Goal: Task Accomplishment & Management: Manage account settings

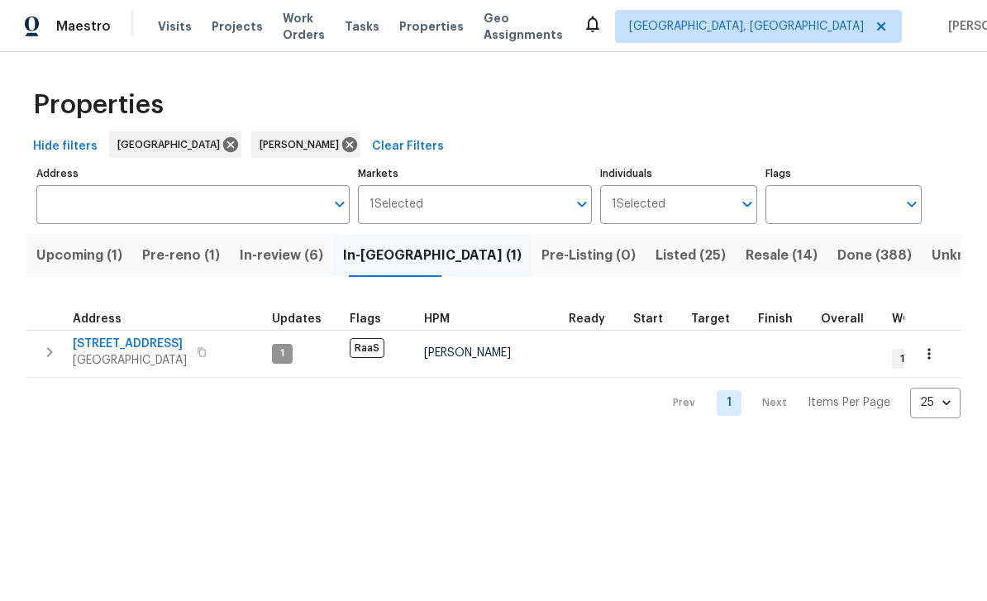
click at [303, 34] on span "Work Orders" at bounding box center [304, 26] width 42 height 33
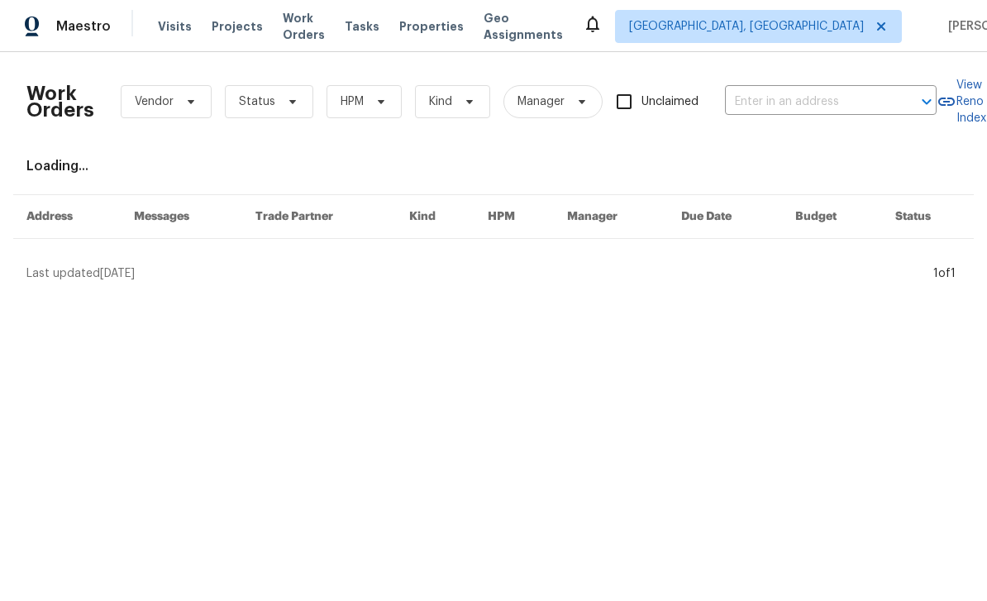
click at [781, 112] on input "text" at bounding box center [807, 102] width 165 height 26
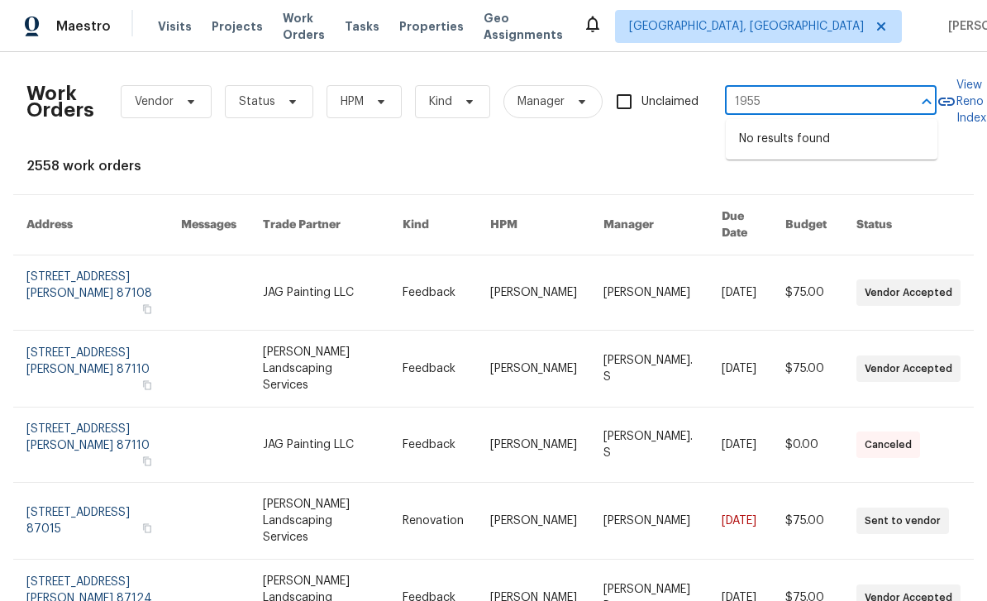
type input "1955"
click at [761, 34] on span "Albuquerque, NM" at bounding box center [746, 26] width 235 height 17
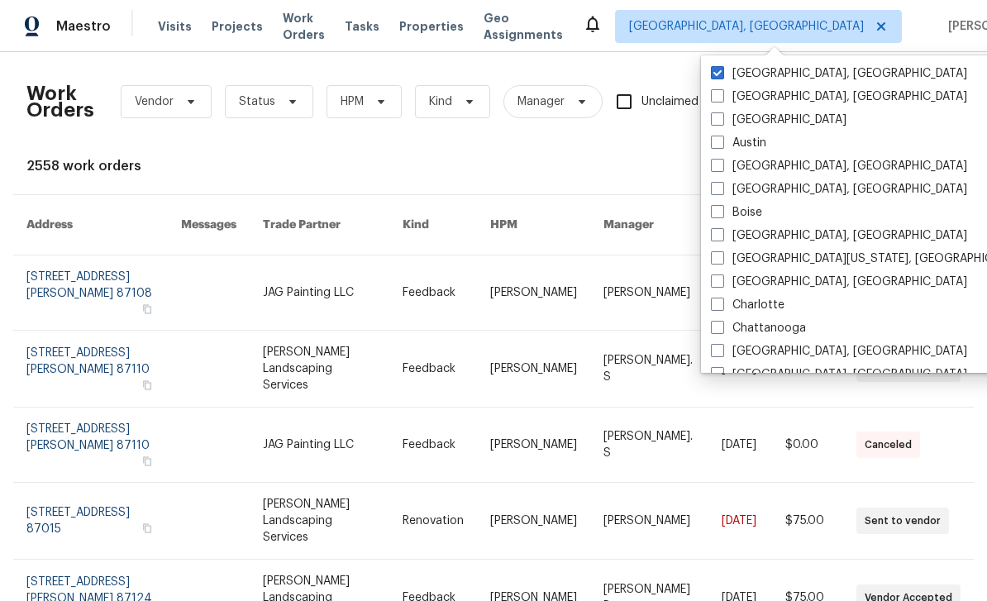
click at [757, 119] on label "Atlanta" at bounding box center [779, 120] width 136 height 17
click at [721, 119] on input "Atlanta" at bounding box center [716, 117] width 11 height 11
checkbox input "true"
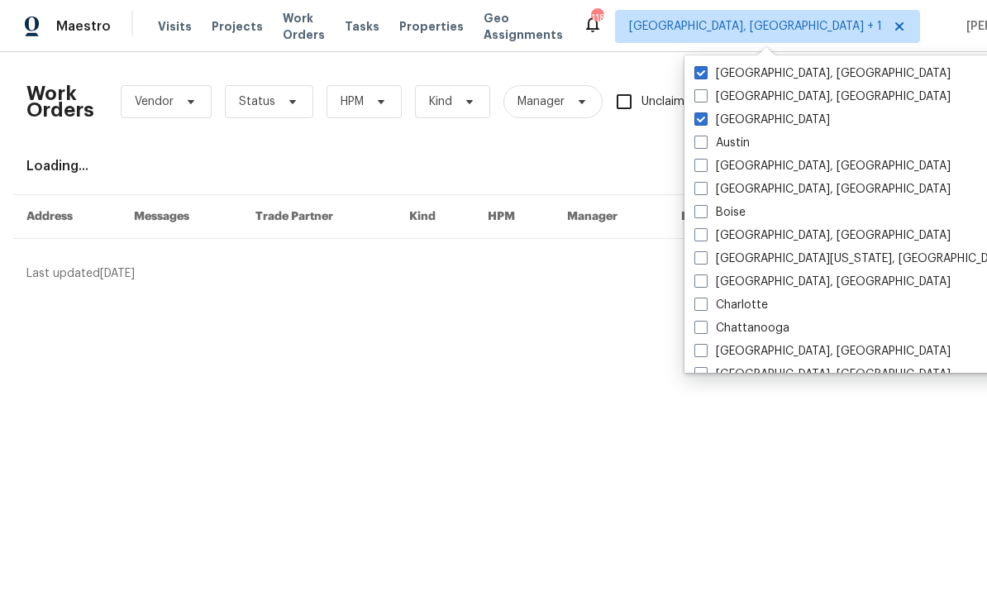
click at [789, 74] on label "[GEOGRAPHIC_DATA], [GEOGRAPHIC_DATA]" at bounding box center [822, 73] width 256 height 17
click at [705, 74] on input "[GEOGRAPHIC_DATA], [GEOGRAPHIC_DATA]" at bounding box center [699, 70] width 11 height 11
checkbox input "false"
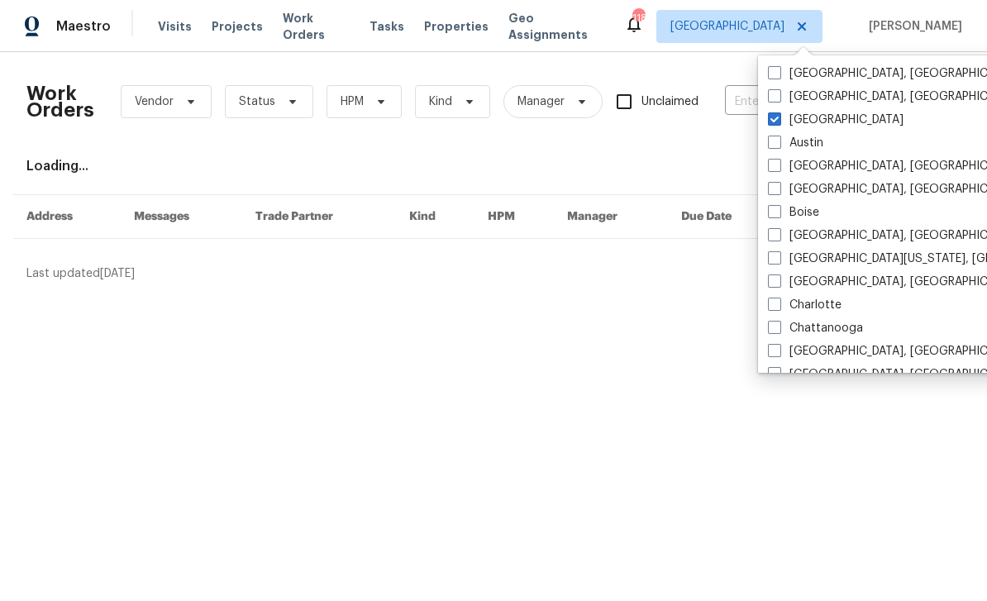
click at [752, 147] on div "Work Orders Vendor Status HPM Kind Manager Unclaimed ​ View Reno Index Loading.…" at bounding box center [493, 173] width 934 height 217
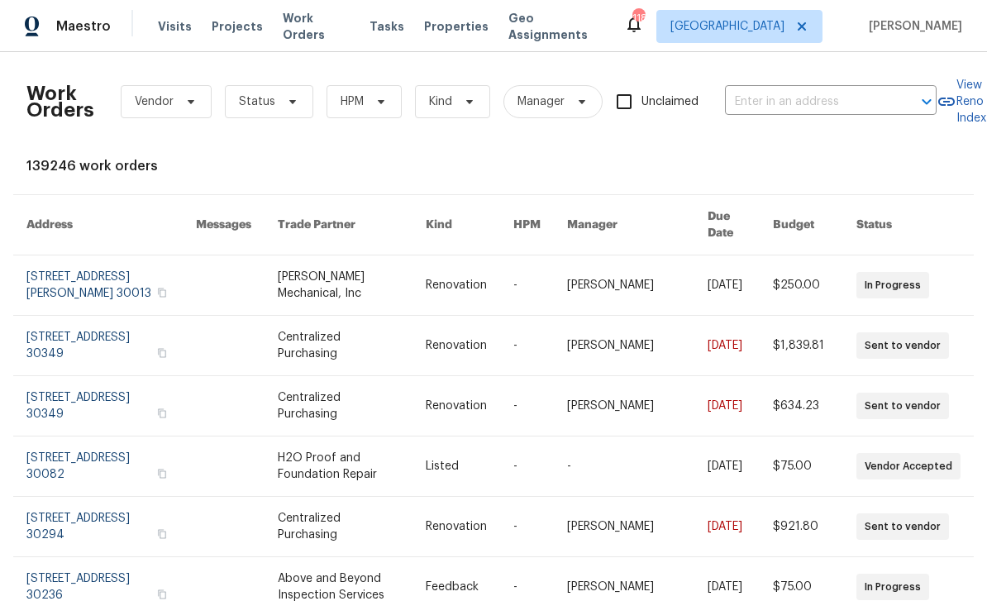
click at [772, 99] on input "text" at bounding box center [807, 102] width 165 height 26
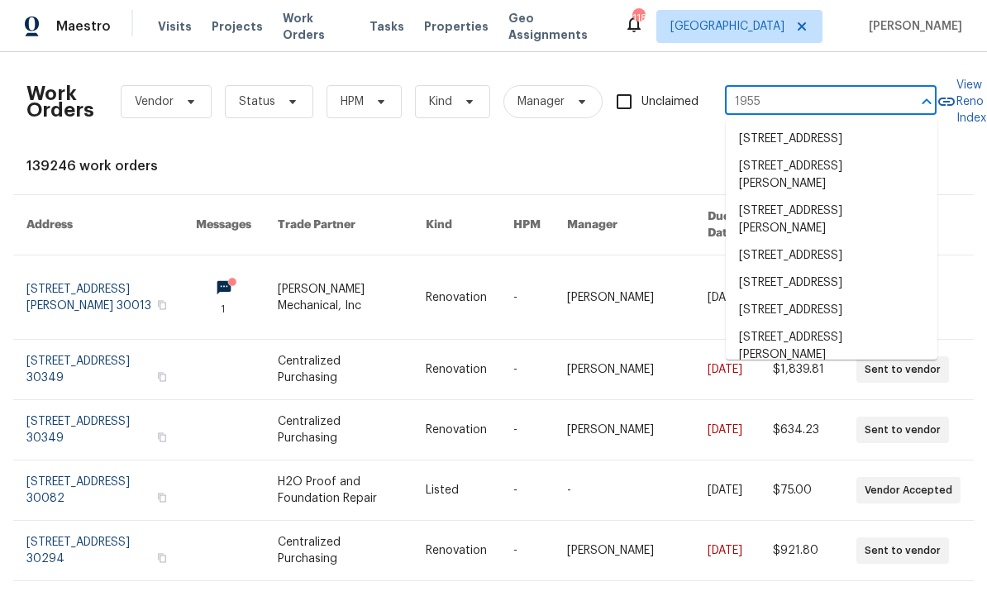
type input "1955"
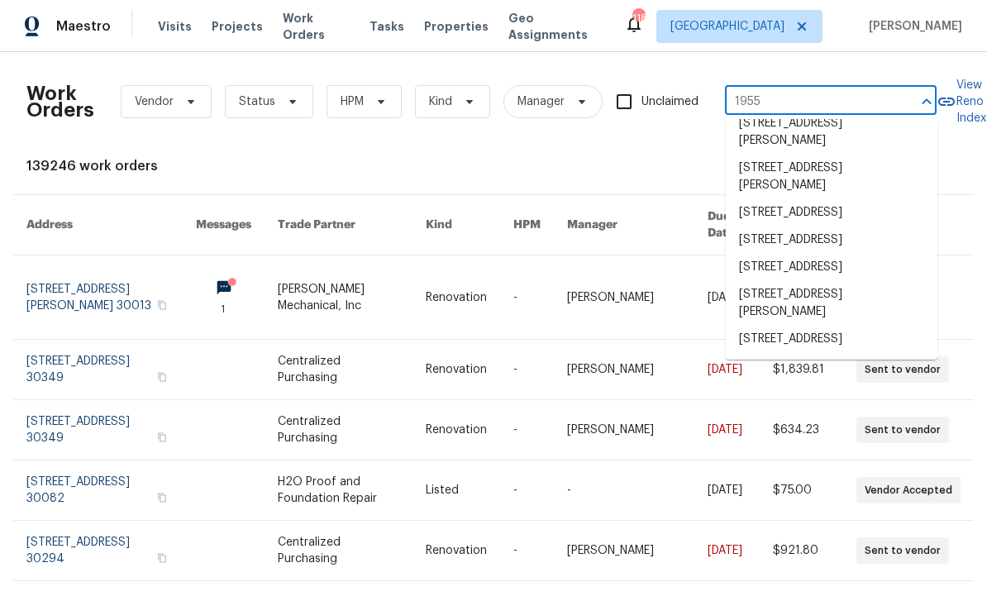
scroll to position [109, 0]
click at [902, 254] on li "1955 S Columbia Pl, Decatur, GA 30032" at bounding box center [832, 267] width 212 height 27
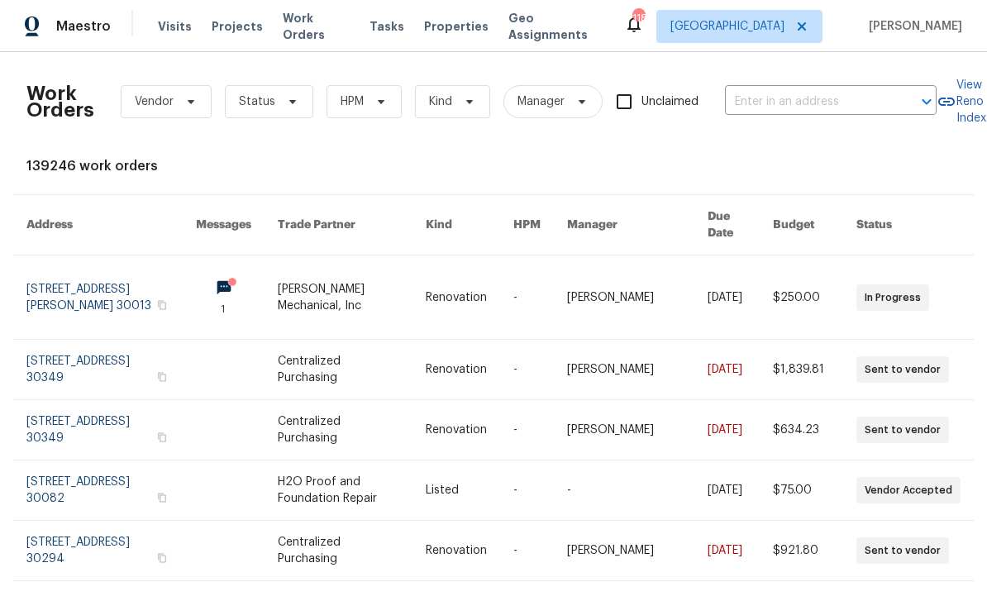
click at [773, 96] on input "text" at bounding box center [807, 102] width 165 height 26
type input "1955"
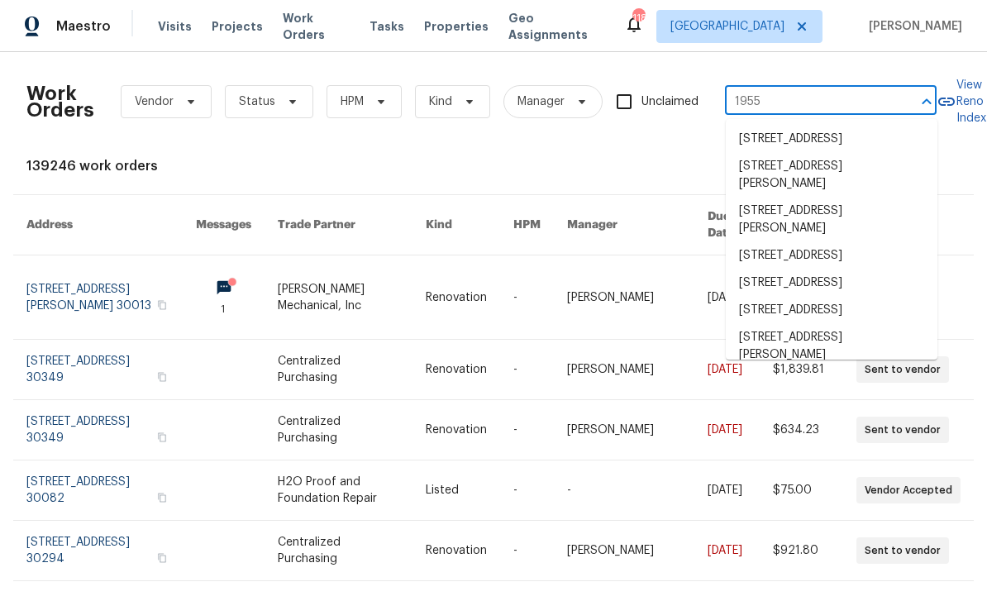
click at [863, 324] on li "1955 S Columbia Pl, Decatur, GA 30032" at bounding box center [832, 310] width 212 height 27
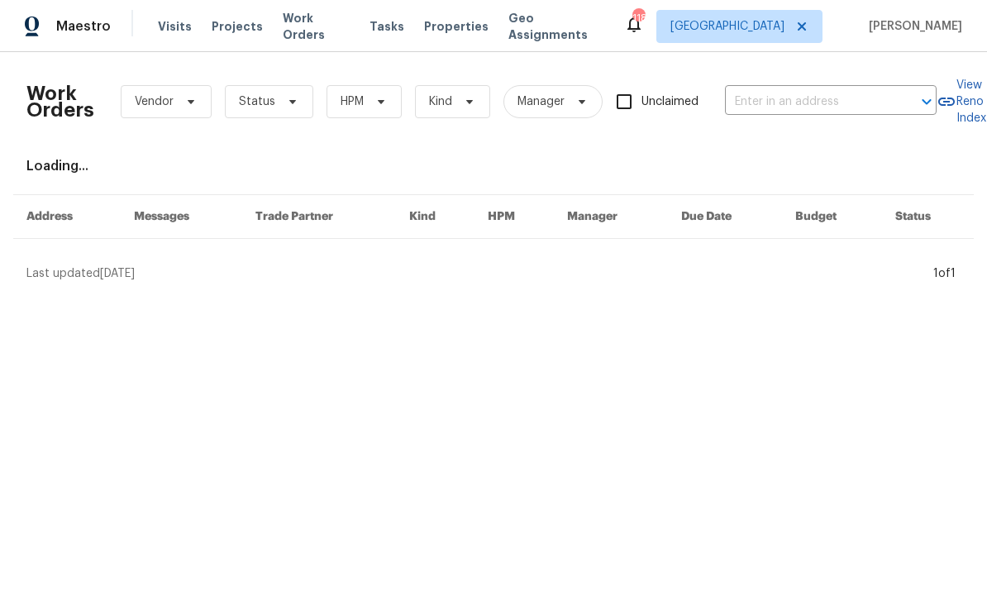
type input "1955 S Columbia Pl, Decatur, GA 30032"
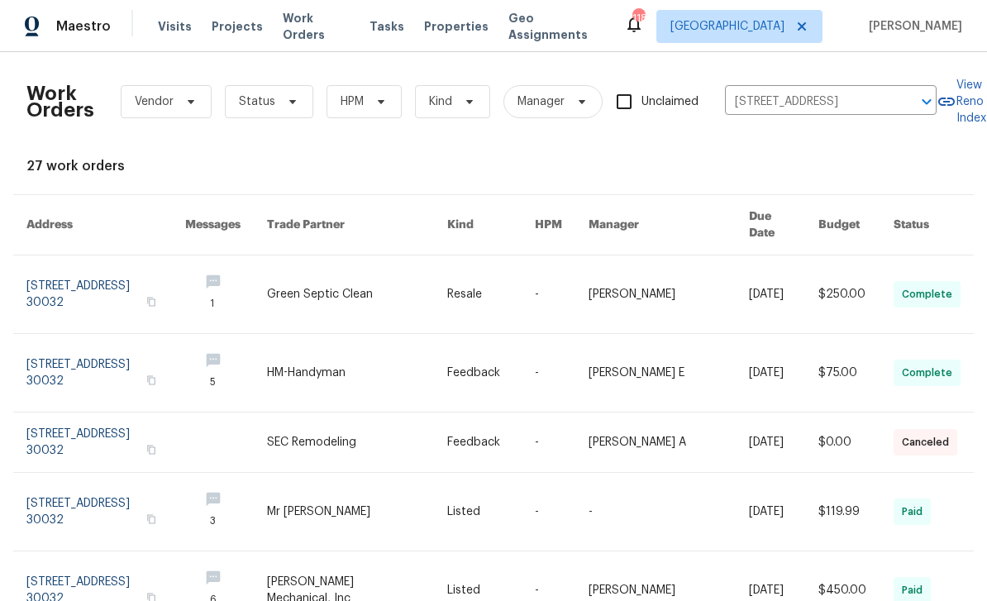
click at [74, 350] on link at bounding box center [105, 373] width 159 height 78
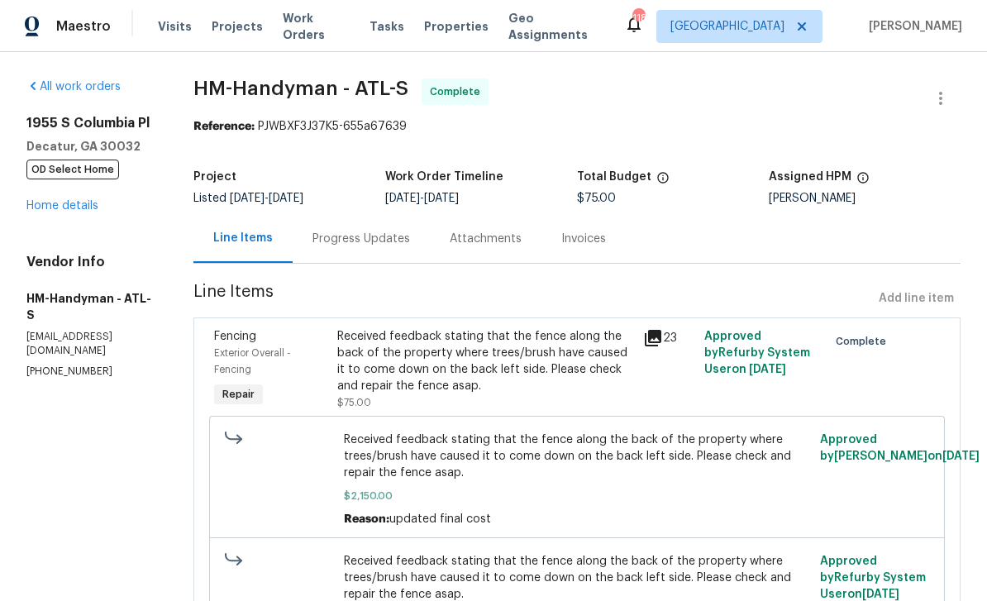
click at [53, 207] on link "Home details" at bounding box center [62, 206] width 72 height 12
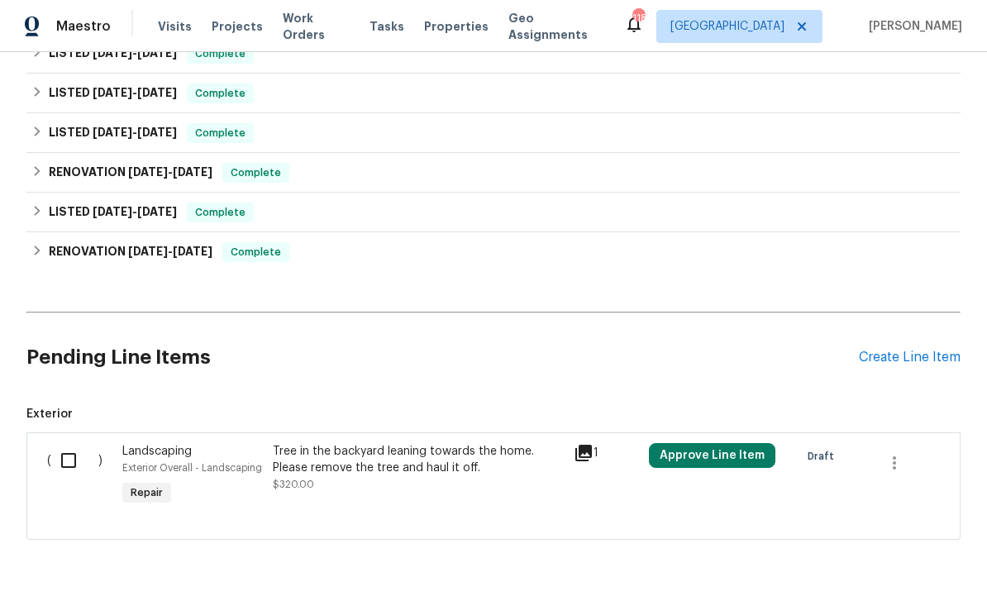
scroll to position [785, 0]
click at [920, 361] on div "Create Line Item" at bounding box center [910, 358] width 102 height 16
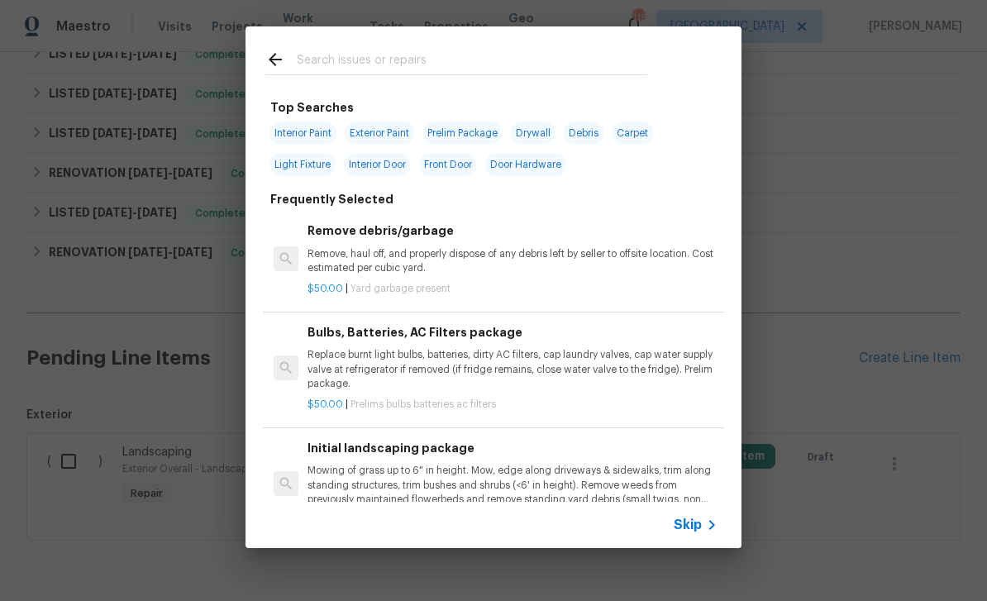
click at [593, 64] on input "text" at bounding box center [472, 62] width 350 height 25
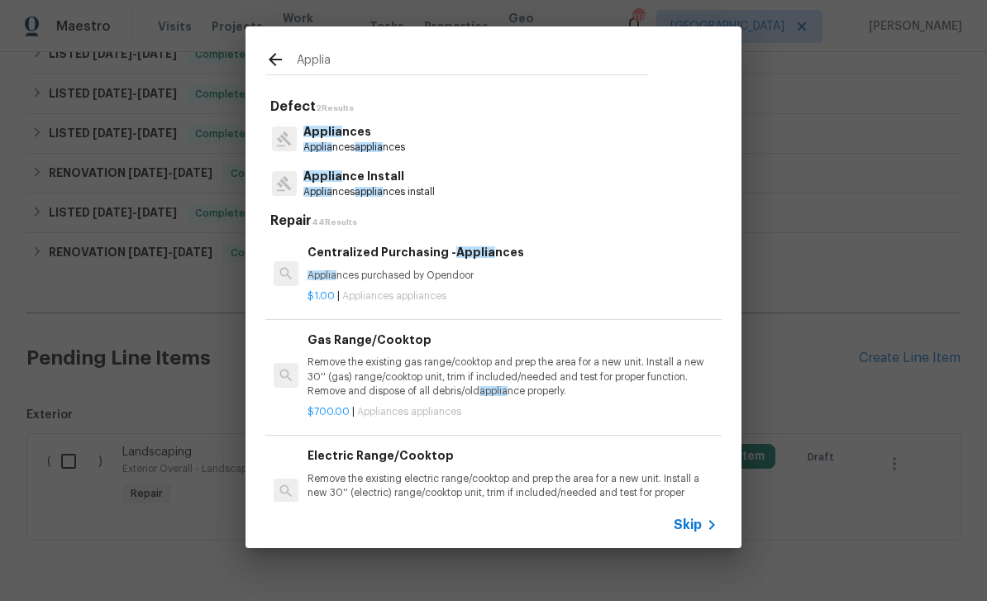
type input "Applia"
click at [449, 189] on div "Applia nce Install Applia nces applia nces install" at bounding box center [493, 183] width 456 height 45
click at [431, 191] on p "Applia nces applia nces install" at bounding box center [368, 192] width 131 height 14
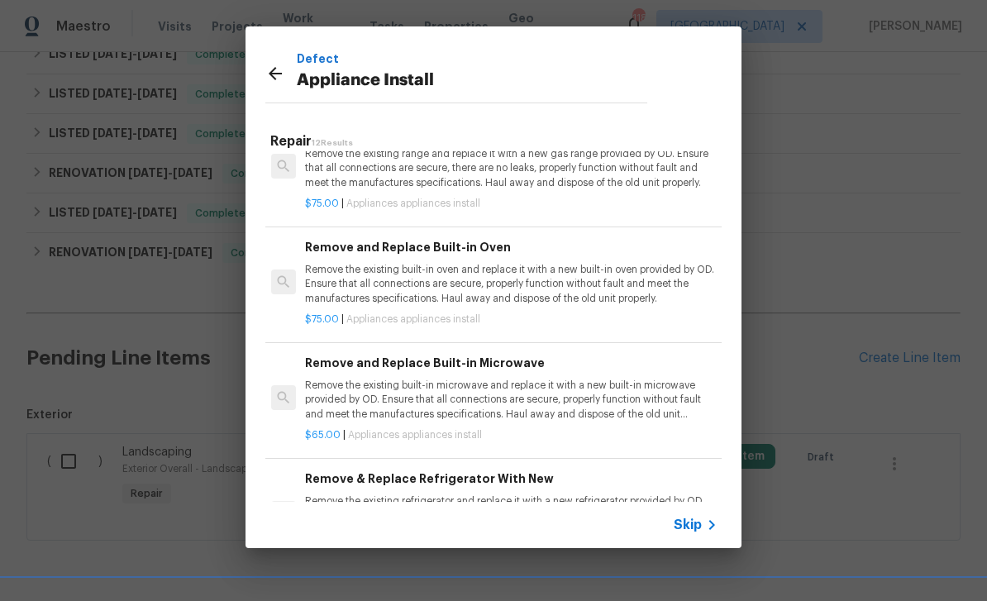
scroll to position [0, 0]
click at [696, 525] on span "Skip" at bounding box center [687, 524] width 28 height 17
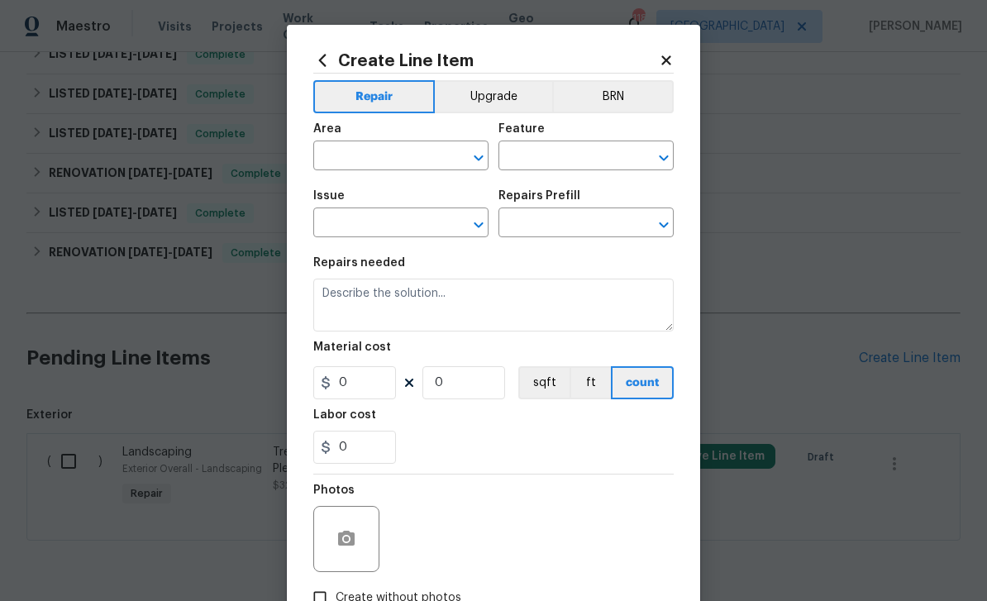
click at [435, 159] on input "text" at bounding box center [377, 158] width 129 height 26
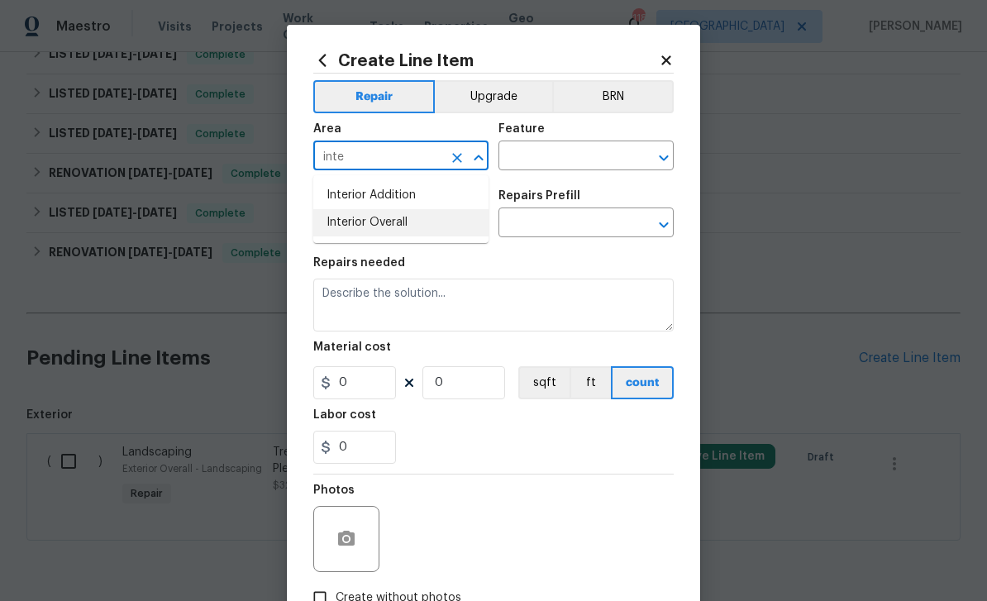
click at [416, 222] on li "Interior Overall" at bounding box center [400, 222] width 175 height 27
type input "Interior Overall"
click at [567, 145] on input "text" at bounding box center [562, 158] width 129 height 26
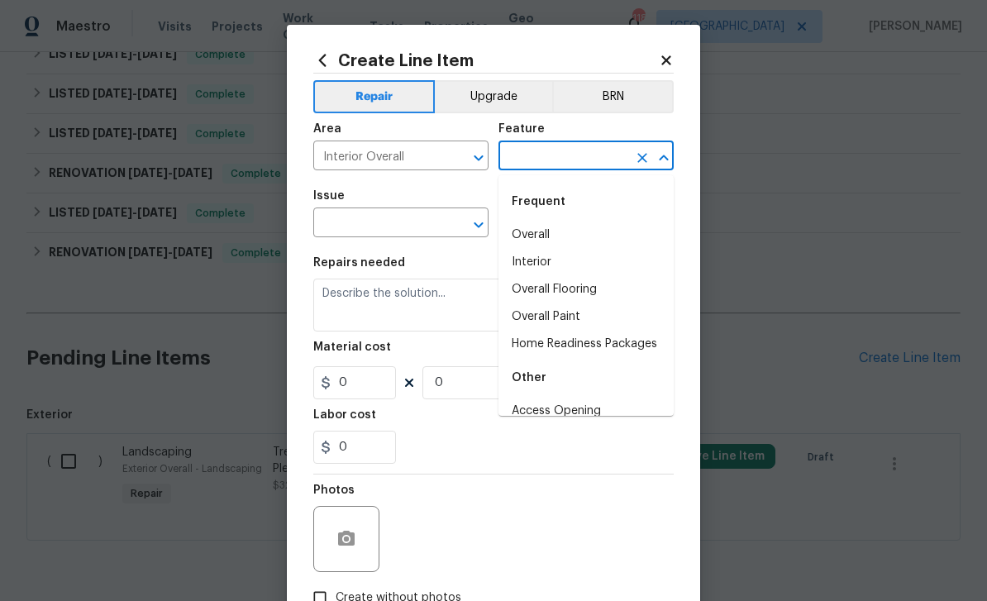
click at [591, 232] on li "Overall" at bounding box center [585, 234] width 175 height 27
type input "Overall"
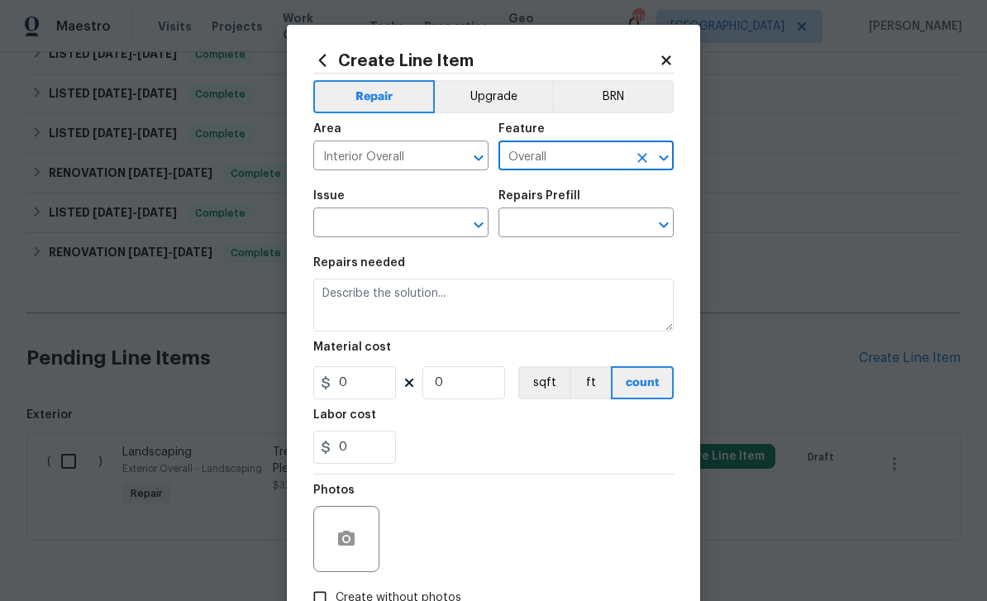
click at [430, 228] on input "text" at bounding box center [377, 225] width 129 height 26
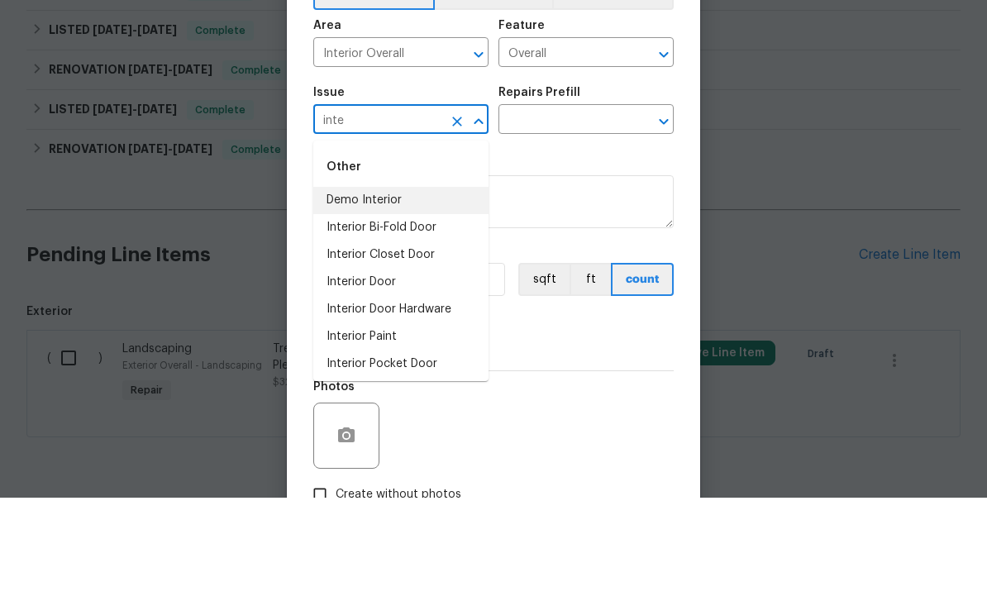
click at [412, 290] on li "Demo Interior" at bounding box center [400, 303] width 175 height 27
type input "Demo Interior"
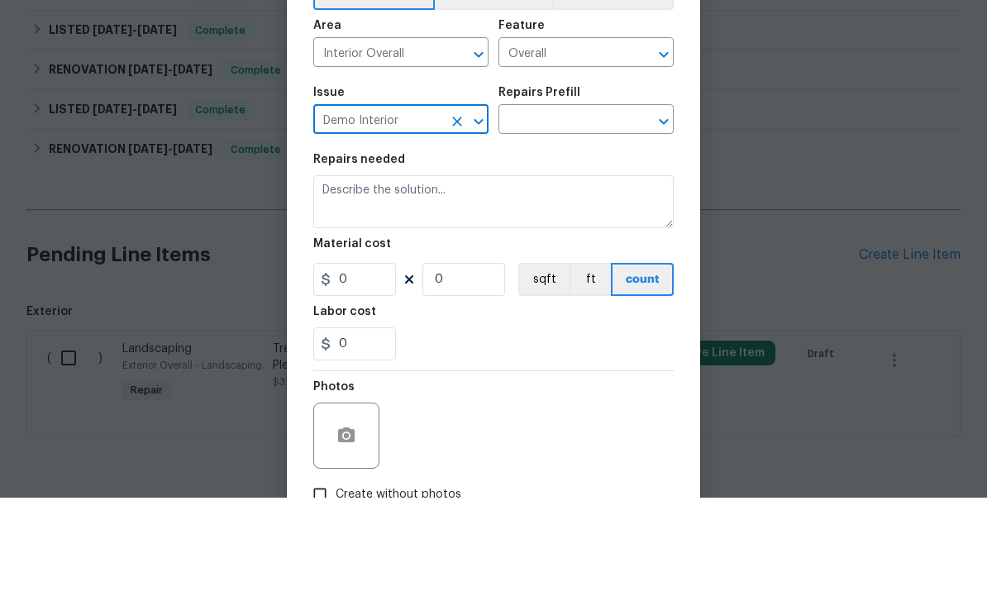
click at [586, 212] on input "text" at bounding box center [562, 225] width 129 height 26
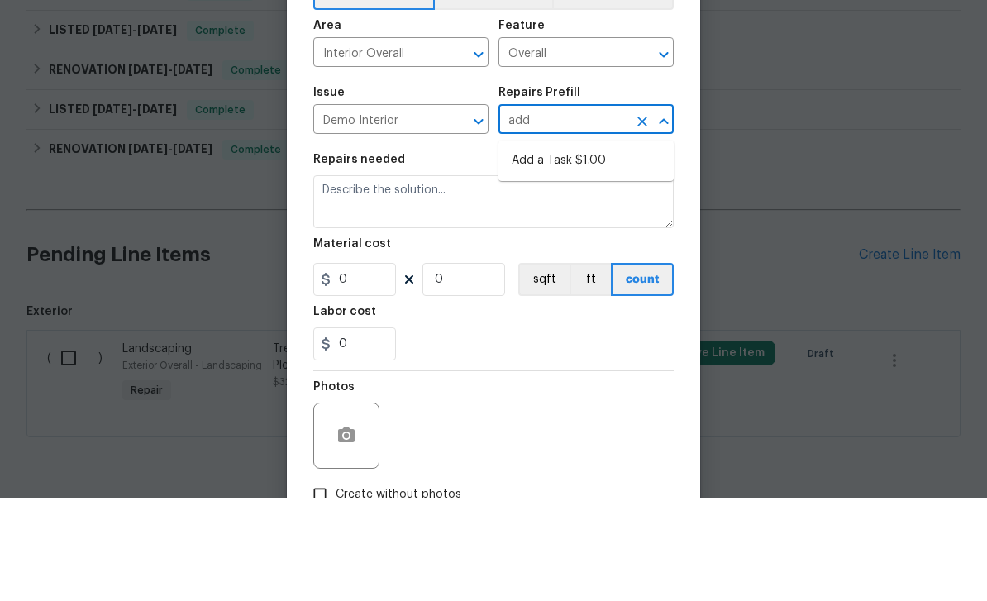
click at [580, 250] on li "Add a Task $1.00" at bounding box center [585, 263] width 175 height 27
type input "Add a Task $1.00"
type input "Demolition"
type textarea "HPM to detail"
type input "1"
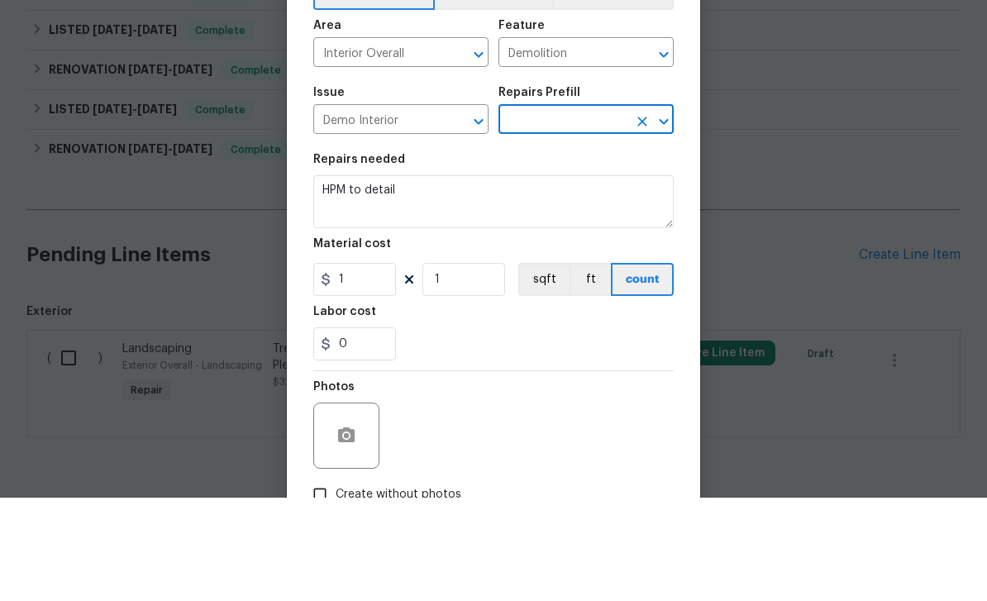
type input "Add a Task $1.00"
type input "1"
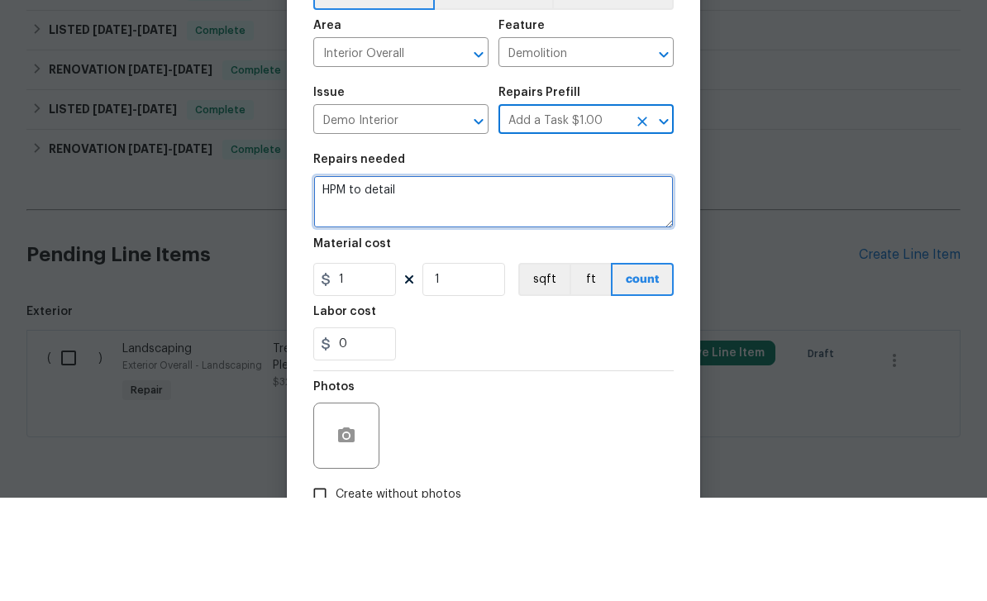
click at [577, 278] on textarea "HPM to detail" at bounding box center [493, 304] width 360 height 53
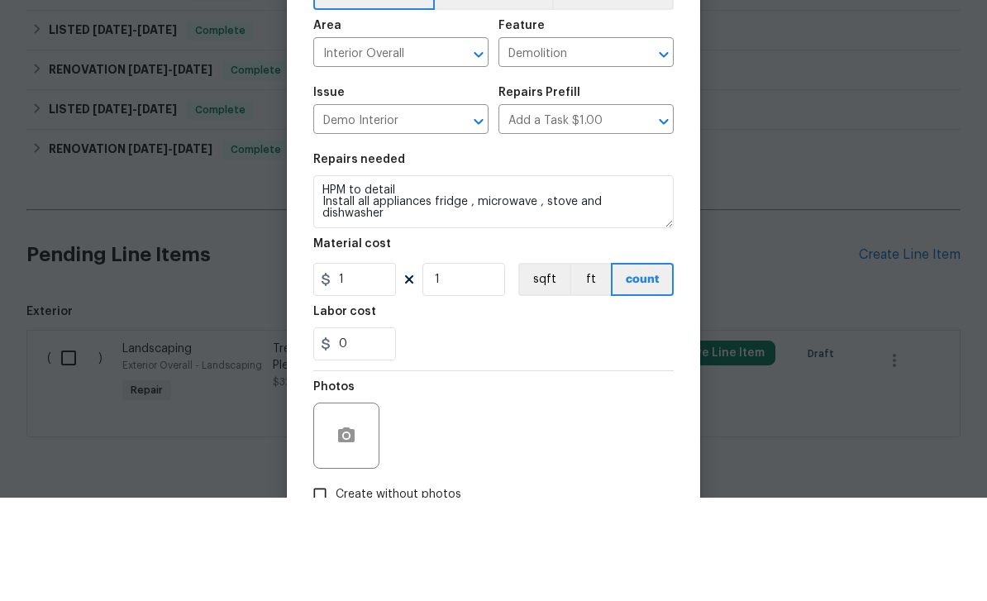
scroll to position [53, 0]
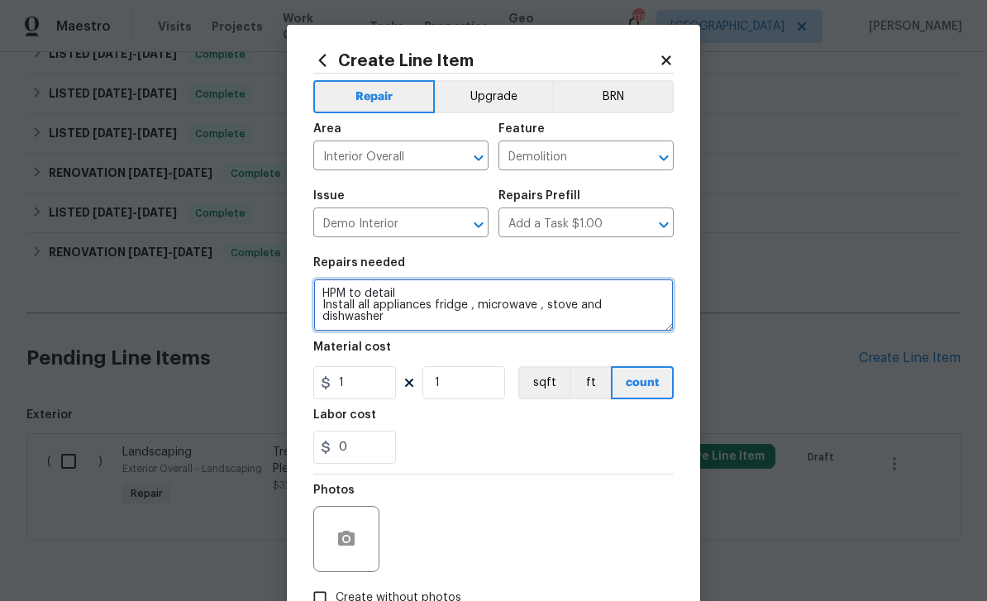
type textarea "HPM to detail Install all appliances fridge , microwave , stove and dishwasher"
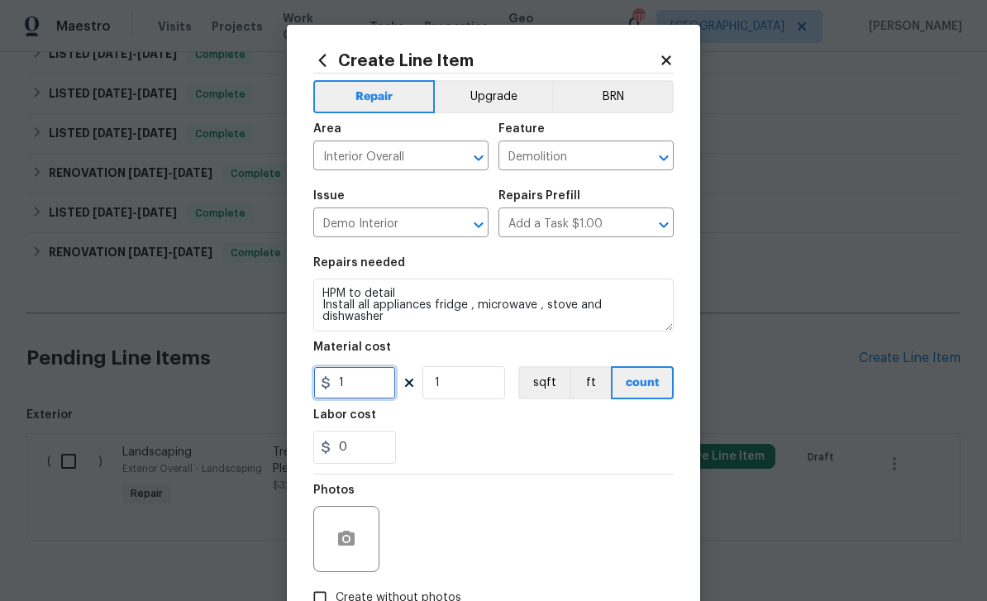
click at [353, 399] on input "1" at bounding box center [354, 382] width 83 height 33
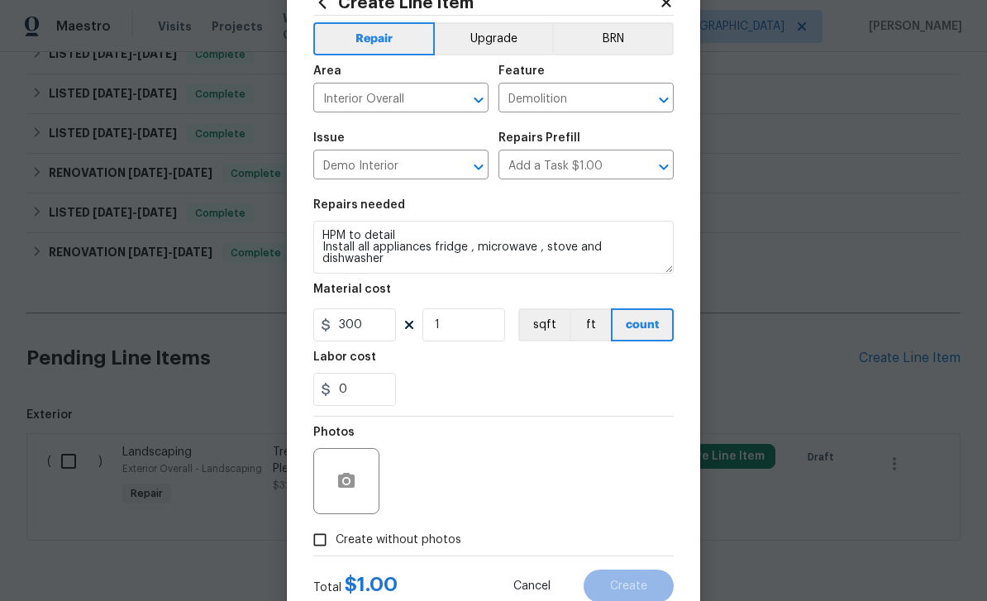
scroll to position [57, 0]
type input "300"
click at [326, 548] on input "Create without photos" at bounding box center [319, 540] width 31 height 31
checkbox input "true"
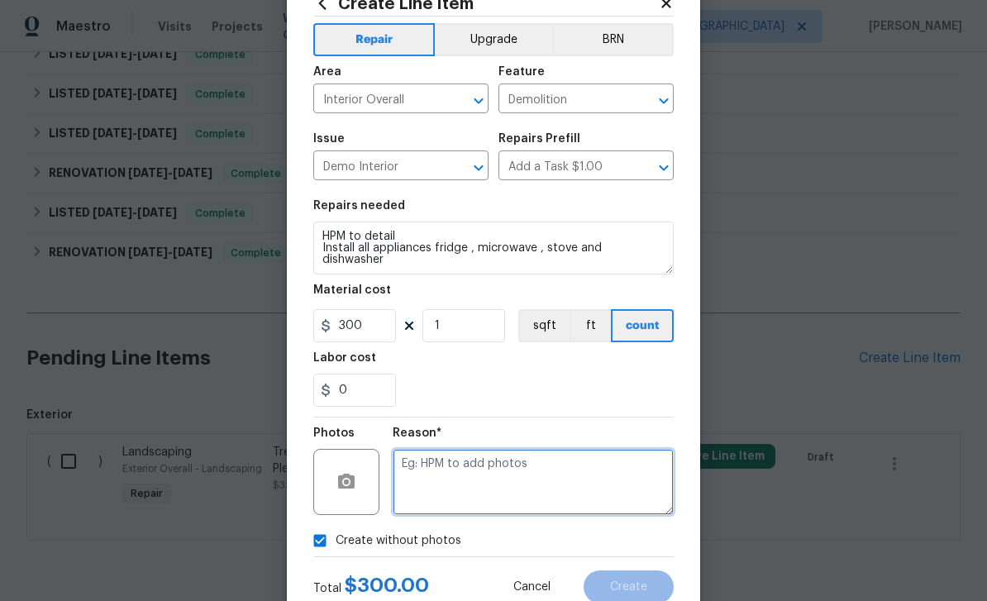
click at [458, 496] on textarea at bounding box center [533, 482] width 281 height 66
type textarea "Added"
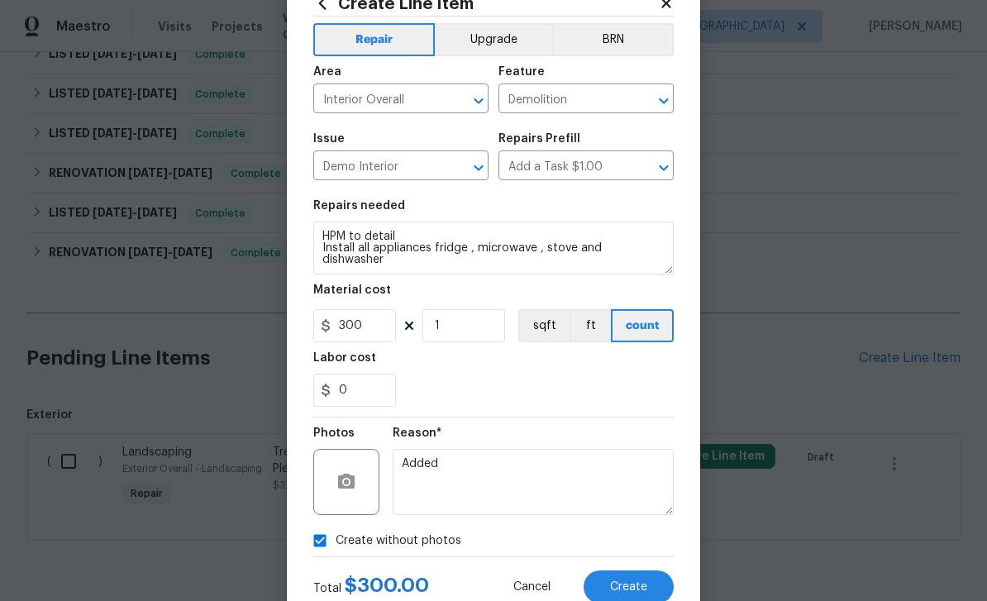
click at [647, 588] on button "Create" at bounding box center [628, 586] width 90 height 33
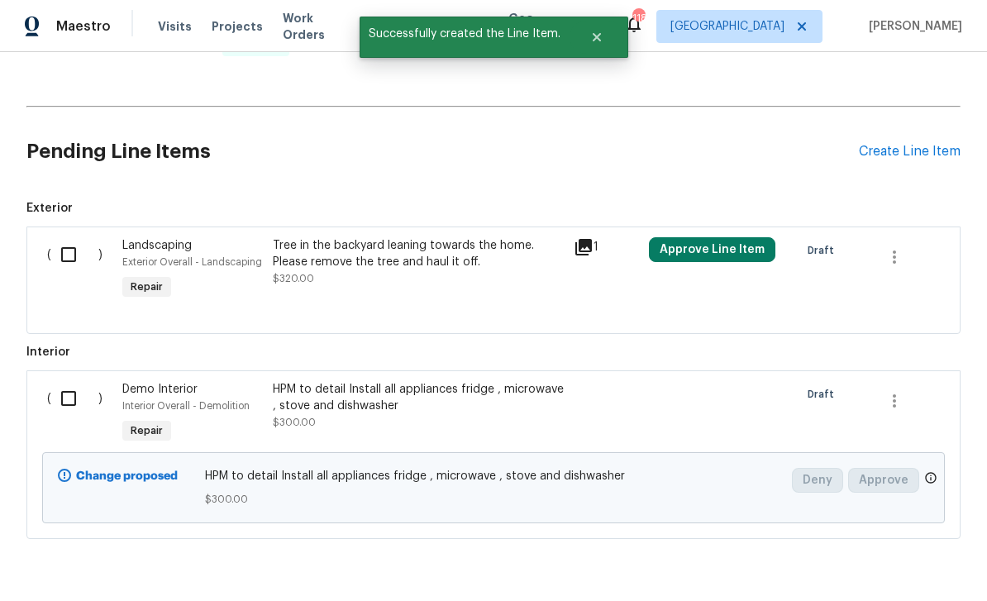
scroll to position [991, 0]
click at [892, 145] on div "Create Line Item" at bounding box center [910, 153] width 102 height 16
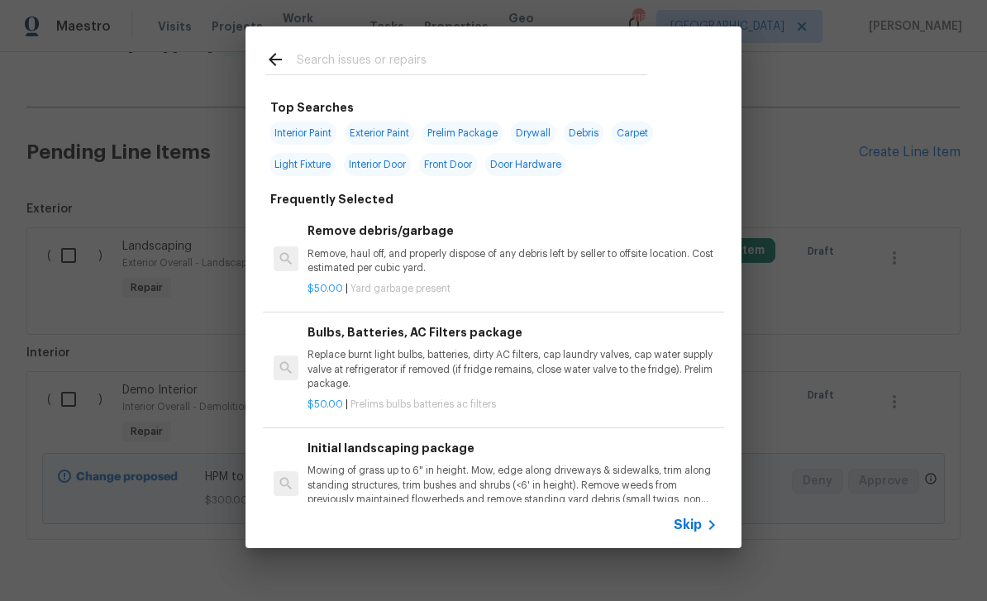
click at [628, 59] on input "text" at bounding box center [472, 62] width 350 height 25
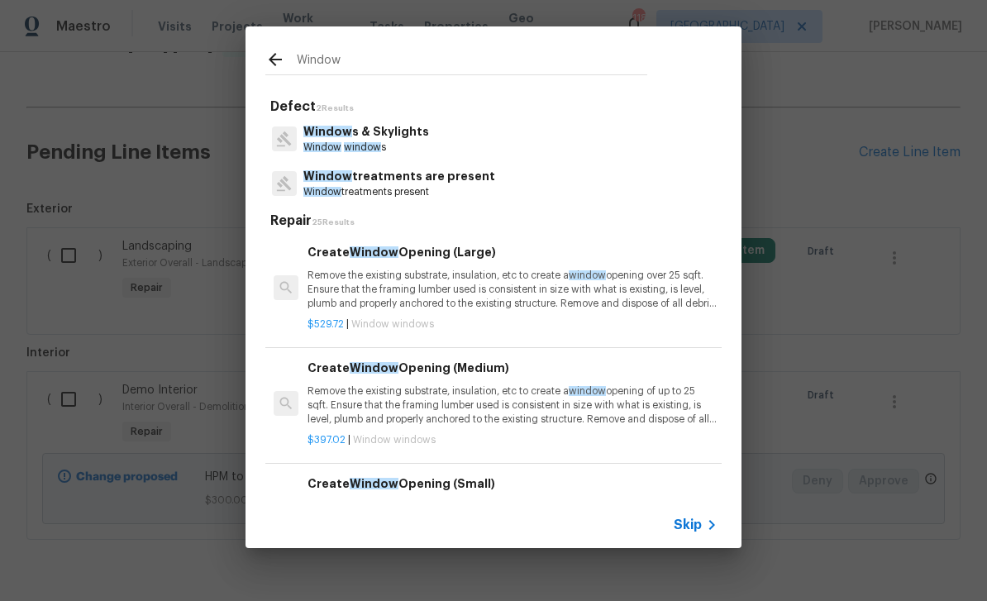
type input "Window"
click at [462, 146] on div "Window s & Skylights Window window s" at bounding box center [493, 139] width 456 height 45
click at [461, 146] on div "Window s & Skylights Window window s" at bounding box center [493, 139] width 456 height 45
click at [412, 140] on p "Window s & Skylights" at bounding box center [366, 131] width 126 height 17
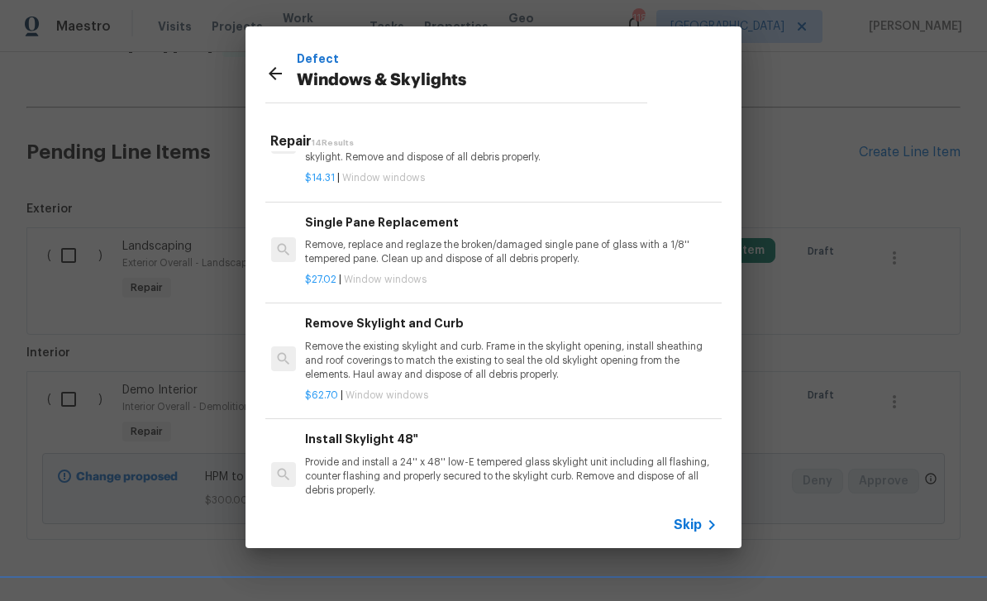
scroll to position [968, 2]
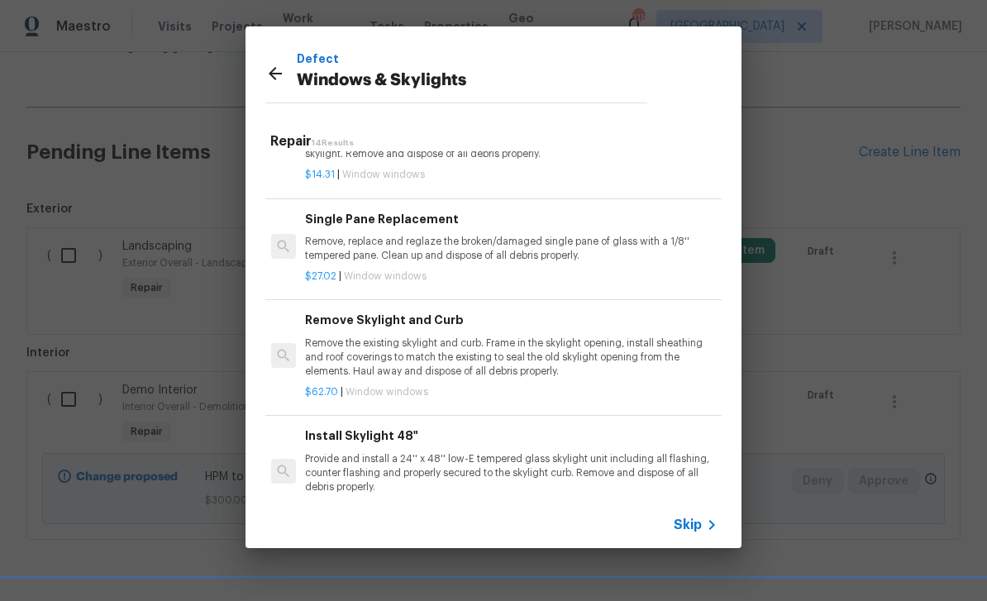
click at [649, 251] on p "Remove, replace and reglaze the broken/damaged single pane of glass with a 1/8'…" at bounding box center [510, 249] width 410 height 28
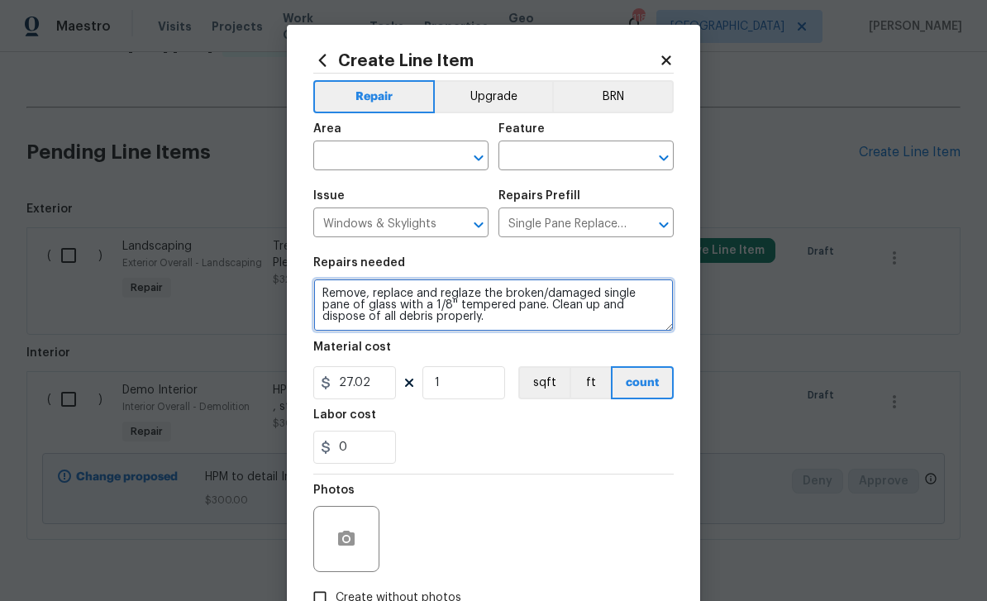
click at [323, 296] on textarea "Remove, replace and reglaze the broken/damaged single pane of glass with a 1/8'…" at bounding box center [493, 304] width 360 height 53
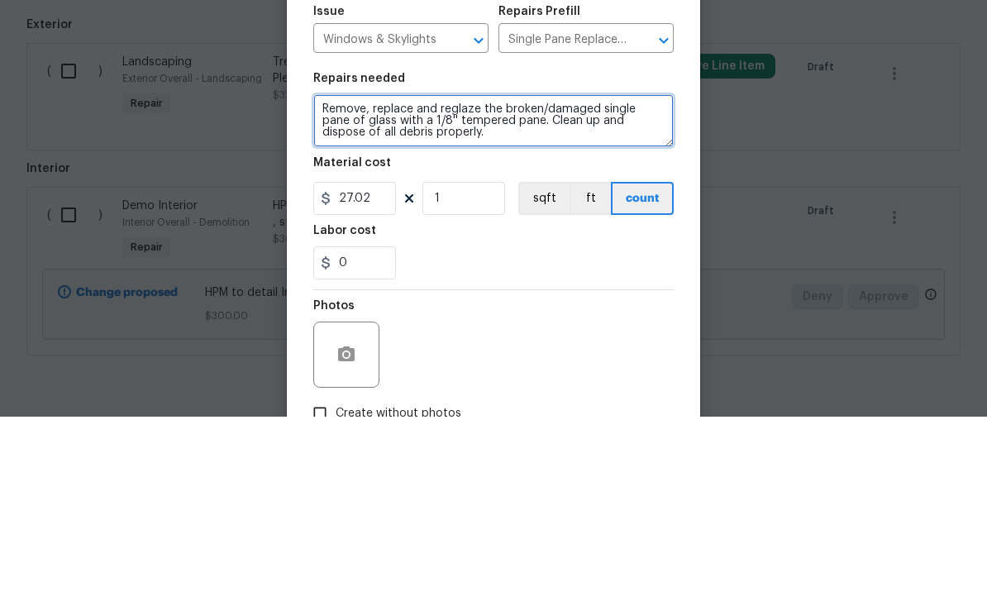
scroll to position [23, 0]
type textarea "REPLACE 3 BROKEN WINDOWS, INSTALL 3 missing screens, Remove, replace and reglaz…"
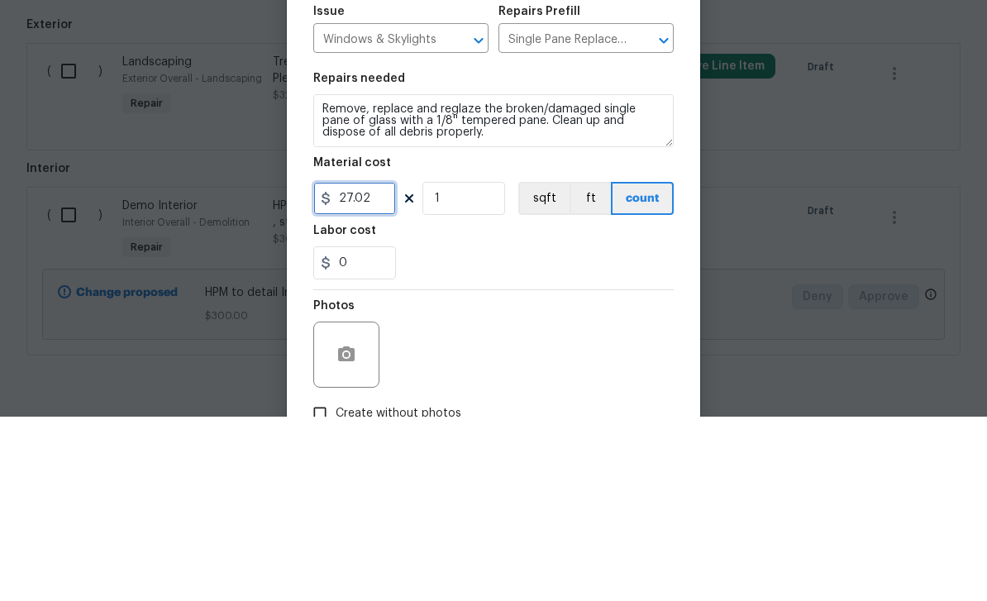
click at [384, 366] on input "27.02" at bounding box center [354, 382] width 83 height 33
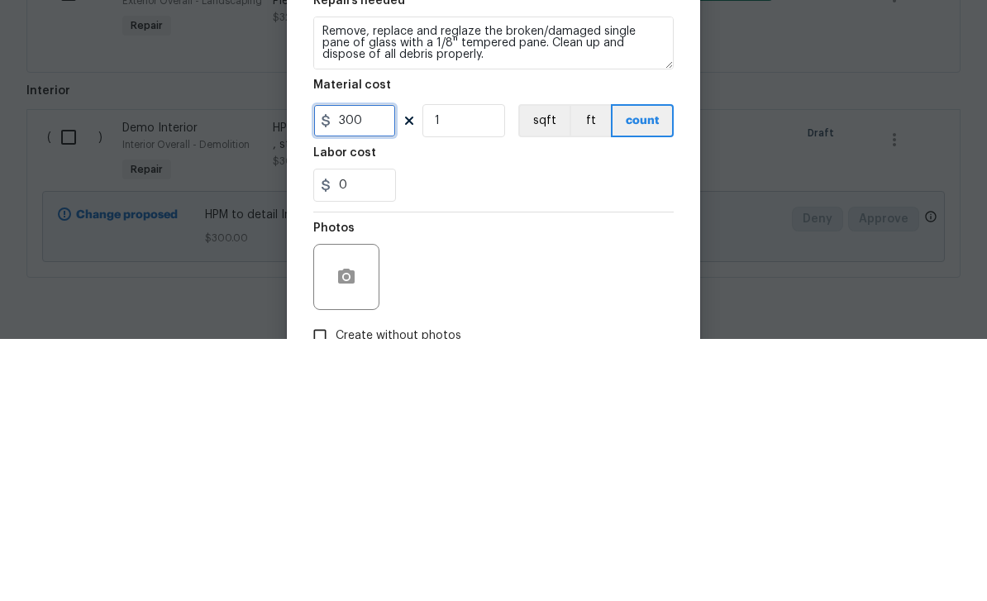
type input "300"
click at [473, 366] on input "1" at bounding box center [463, 382] width 83 height 33
click at [486, 366] on input "1" at bounding box center [463, 382] width 83 height 33
type input "3"
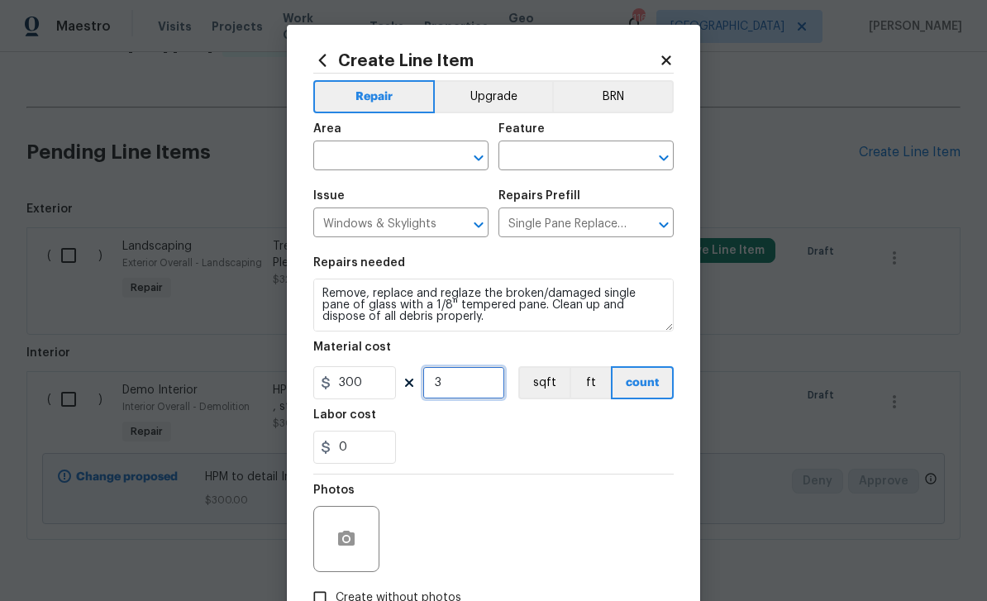
click at [445, 160] on div "​" at bounding box center [400, 158] width 175 height 26
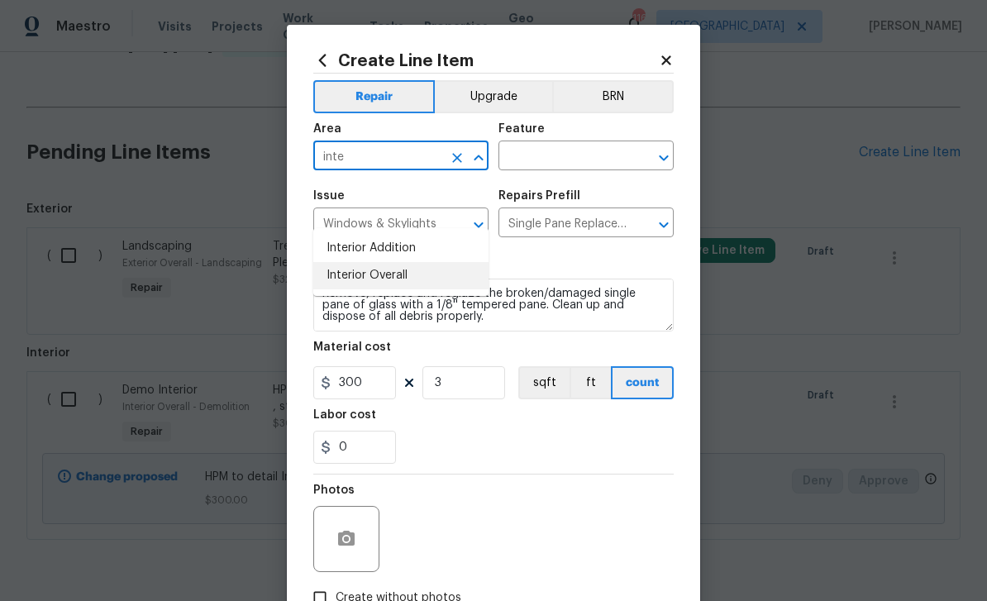
click at [422, 262] on li "Interior Overall" at bounding box center [400, 275] width 175 height 27
type input "Interior Overall"
click at [577, 164] on input "text" at bounding box center [562, 158] width 129 height 26
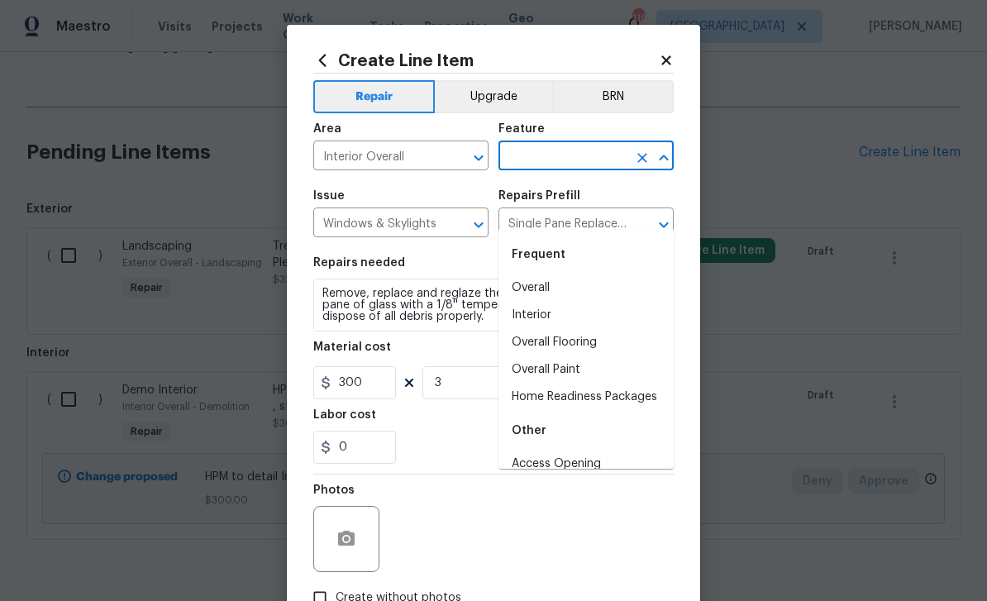
click at [578, 274] on li "Overall" at bounding box center [585, 287] width 175 height 27
type input "Overall"
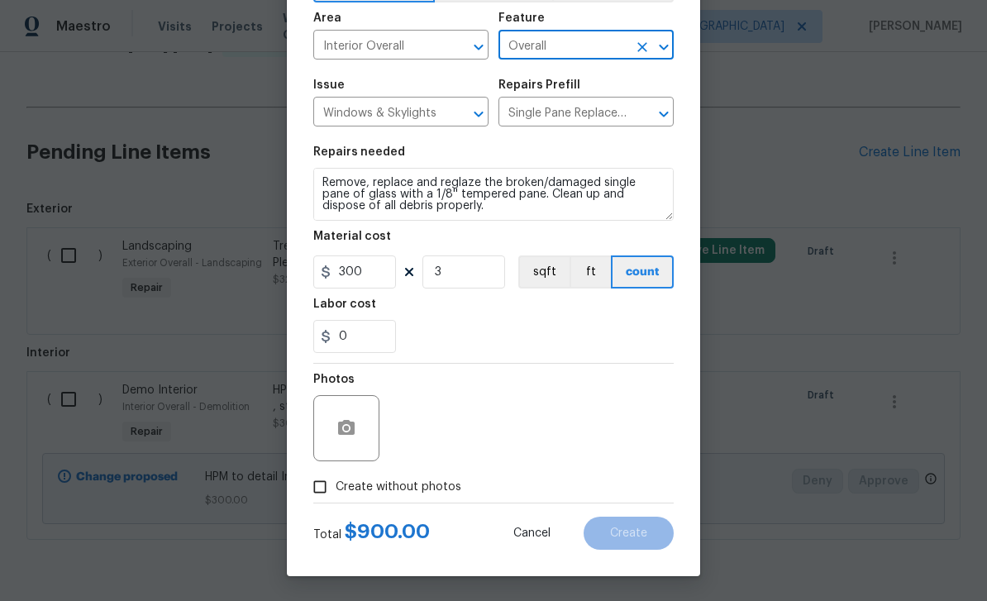
scroll to position [114, 0]
click at [326, 488] on input "Create without photos" at bounding box center [319, 486] width 31 height 31
checkbox input "true"
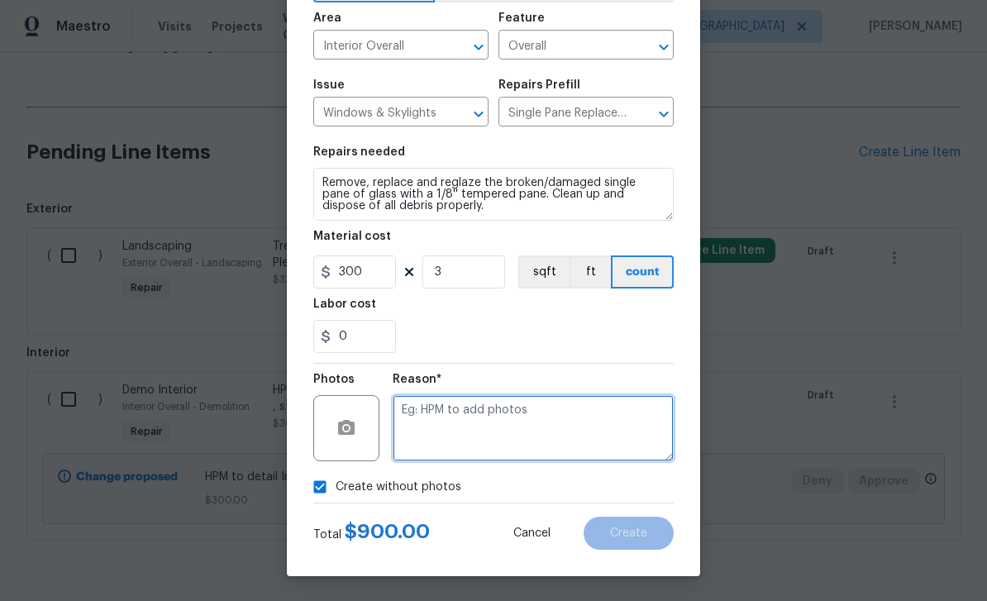
click at [478, 448] on textarea at bounding box center [533, 428] width 281 height 66
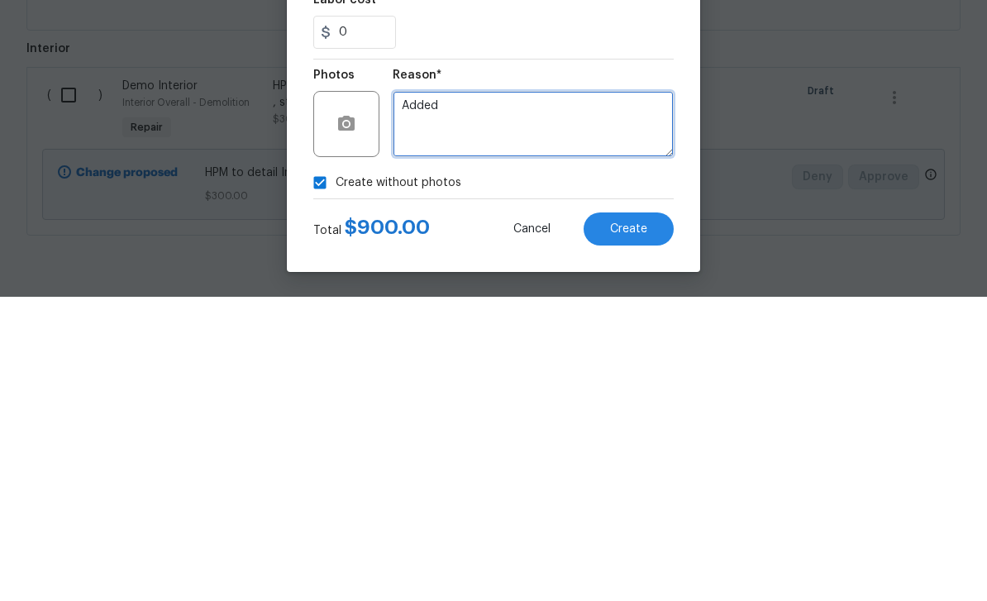
type textarea "Added"
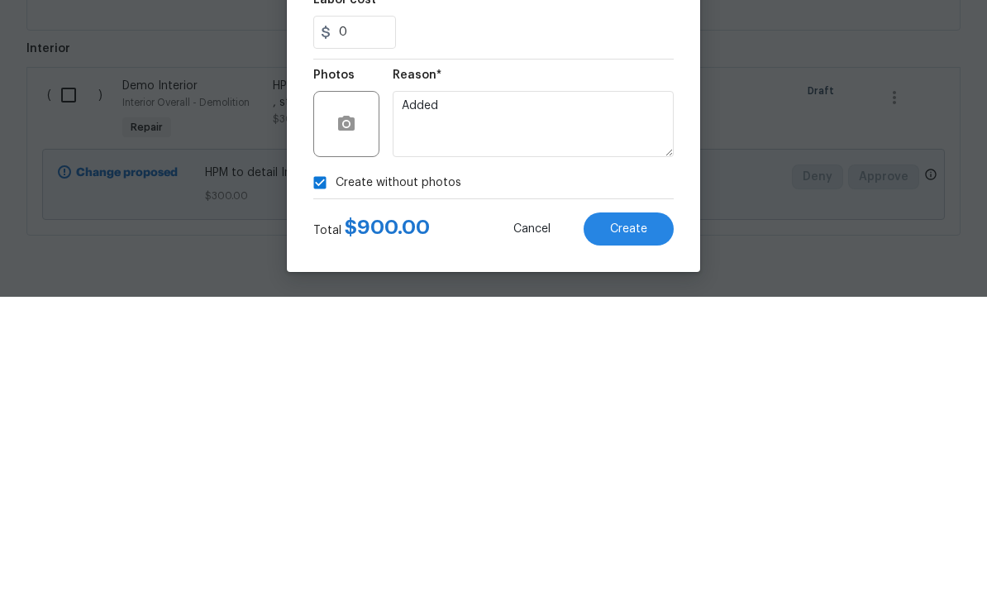
click at [642, 516] on button "Create" at bounding box center [628, 532] width 90 height 33
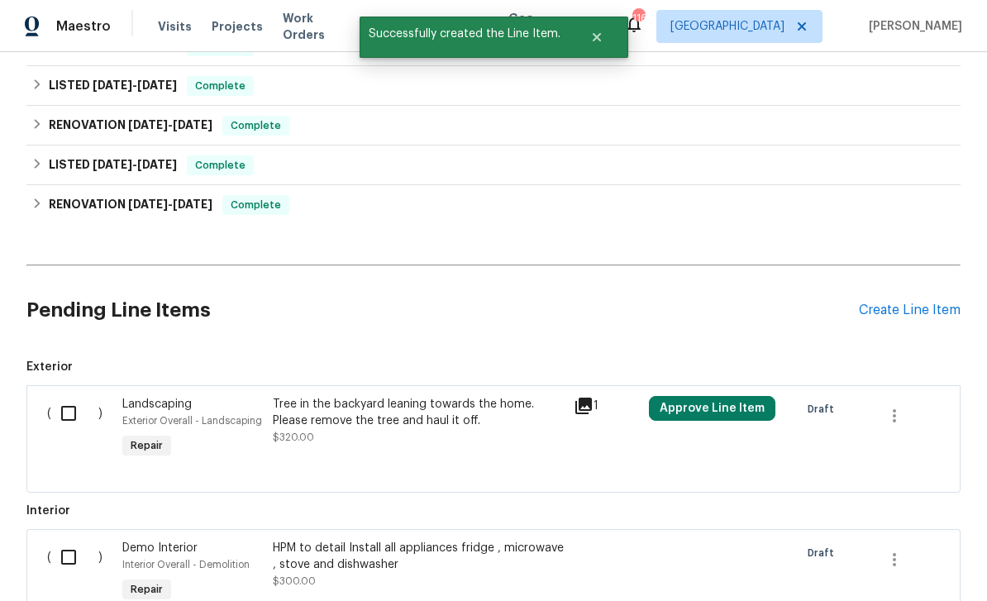
scroll to position [830, 0]
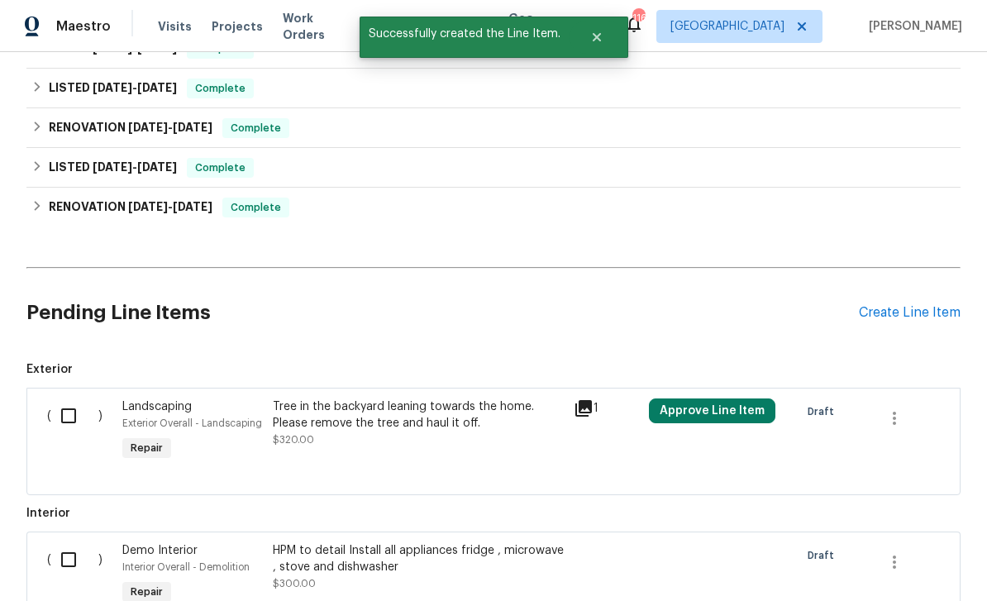
click at [920, 305] on div "Create Line Item" at bounding box center [910, 313] width 102 height 16
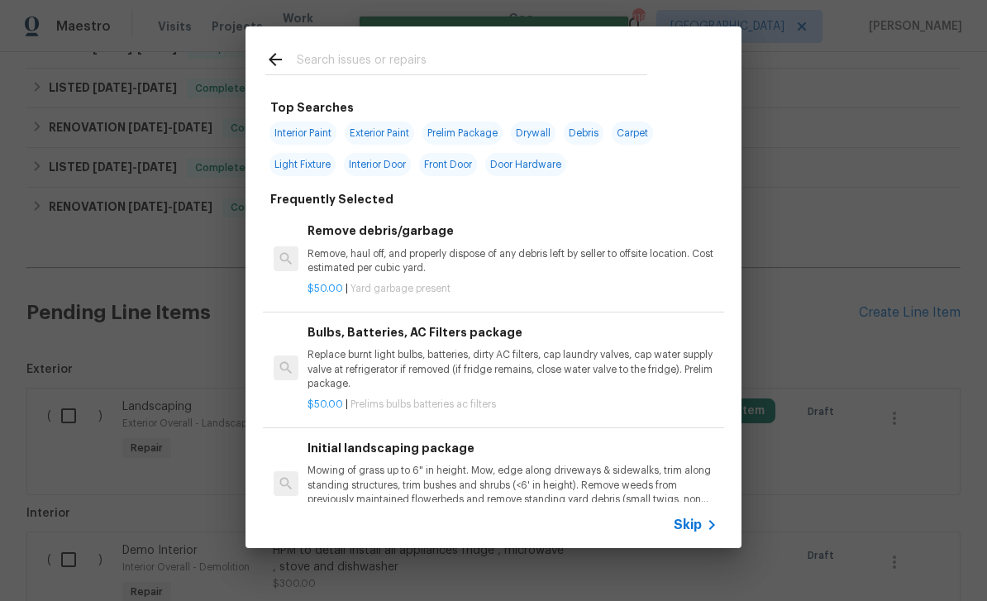
click at [597, 56] on input "text" at bounding box center [472, 62] width 350 height 25
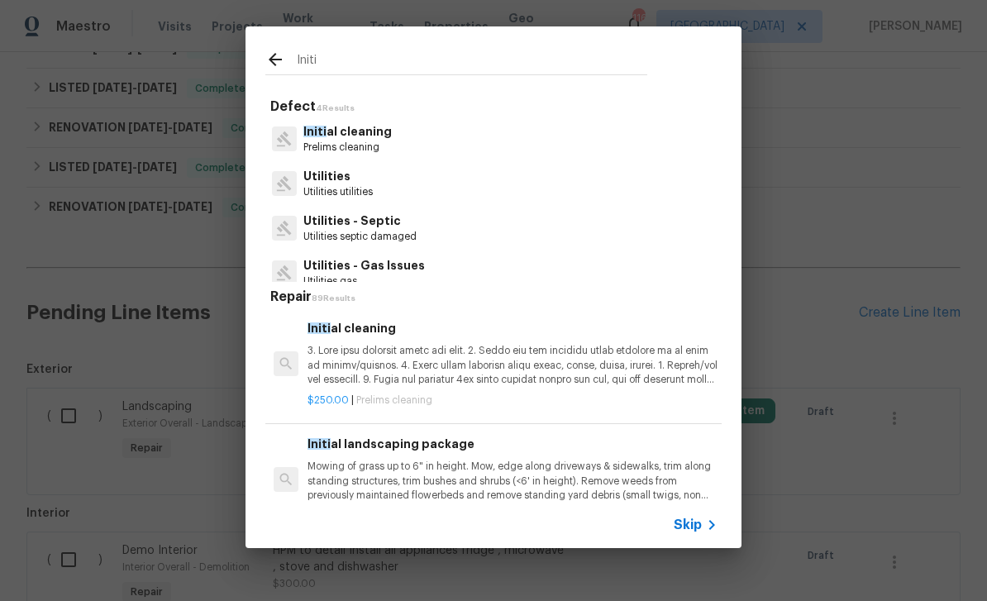
type input "Initi"
click at [393, 139] on div "Initi al cleaning Prelims cleaning" at bounding box center [493, 139] width 456 height 45
click at [403, 143] on div "Initi al cleaning Prelims cleaning" at bounding box center [493, 139] width 456 height 45
click at [383, 146] on p "Prelims cleaning" at bounding box center [347, 147] width 88 height 14
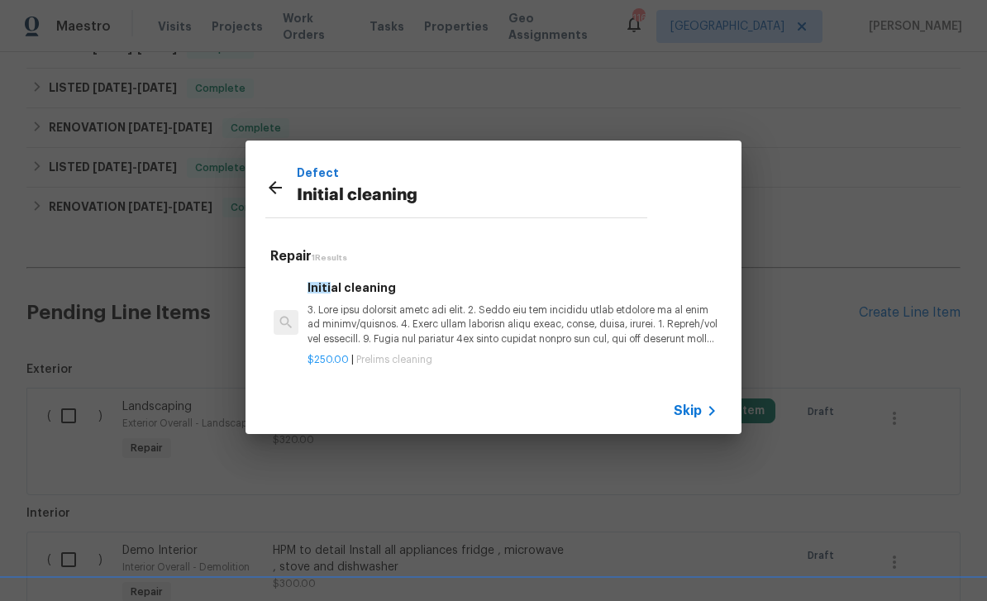
click at [552, 339] on p at bounding box center [512, 324] width 410 height 42
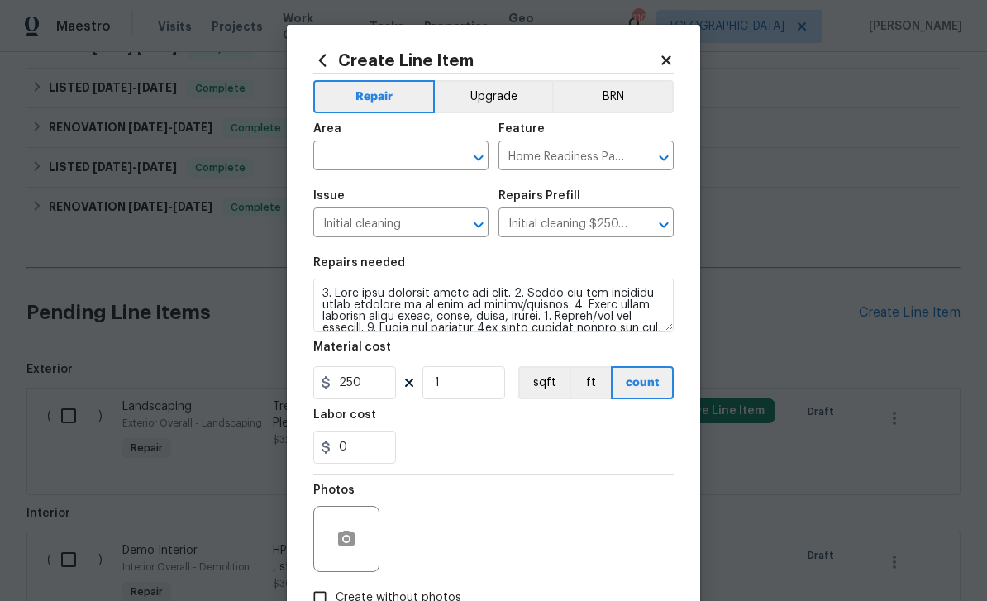
click at [429, 159] on input "text" at bounding box center [377, 158] width 129 height 26
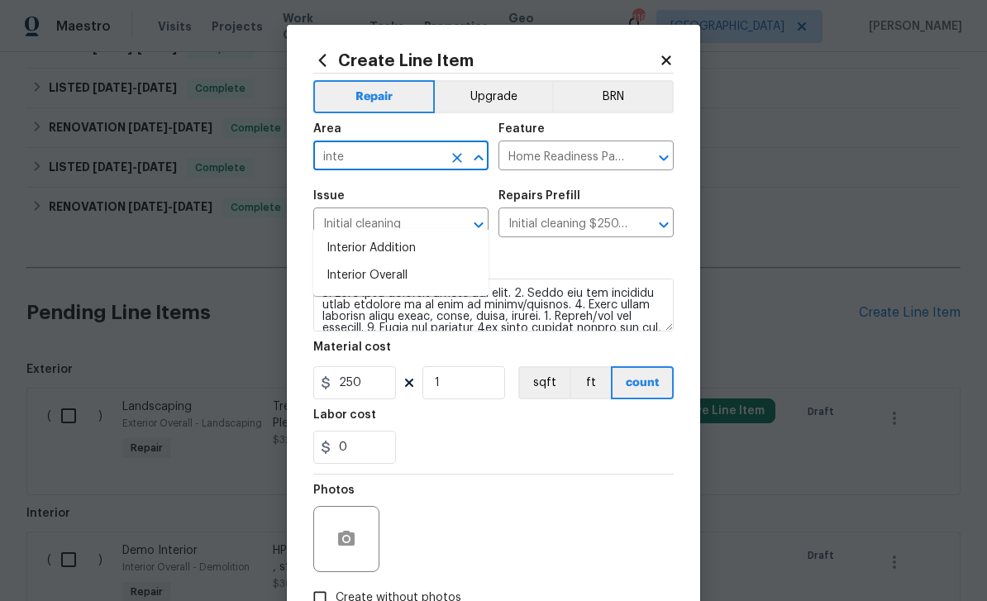
click at [428, 262] on li "Interior Overall" at bounding box center [400, 275] width 175 height 27
type input "Interior Overall"
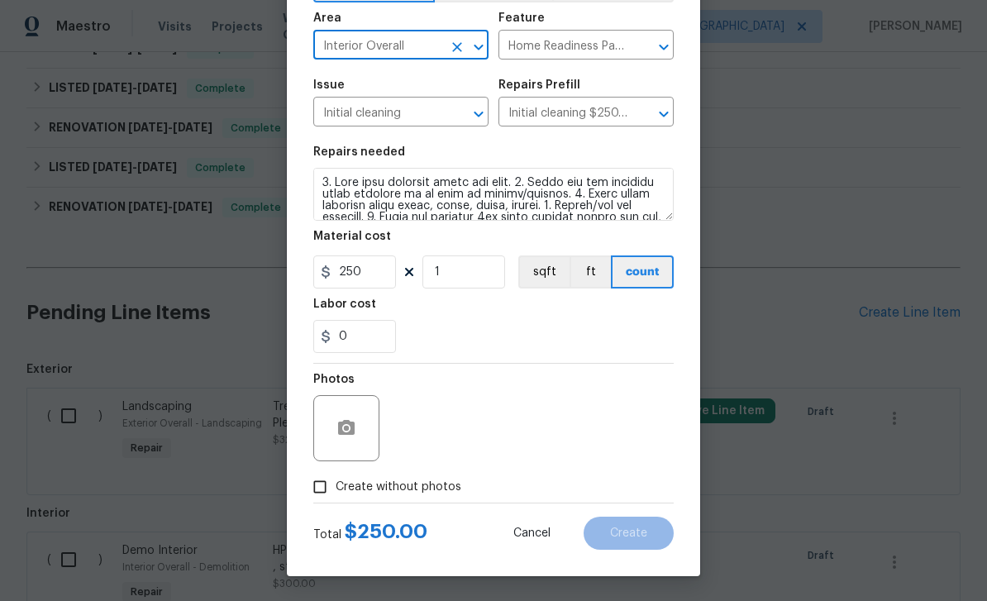
scroll to position [114, 0]
click at [326, 484] on input "Create without photos" at bounding box center [319, 486] width 31 height 31
checkbox input "true"
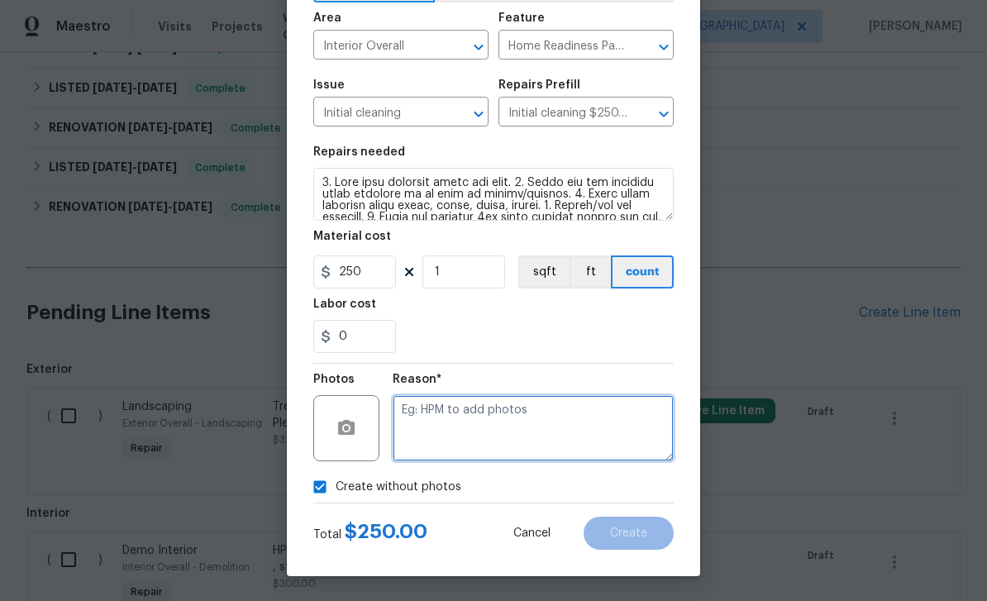
click at [477, 429] on textarea at bounding box center [533, 428] width 281 height 66
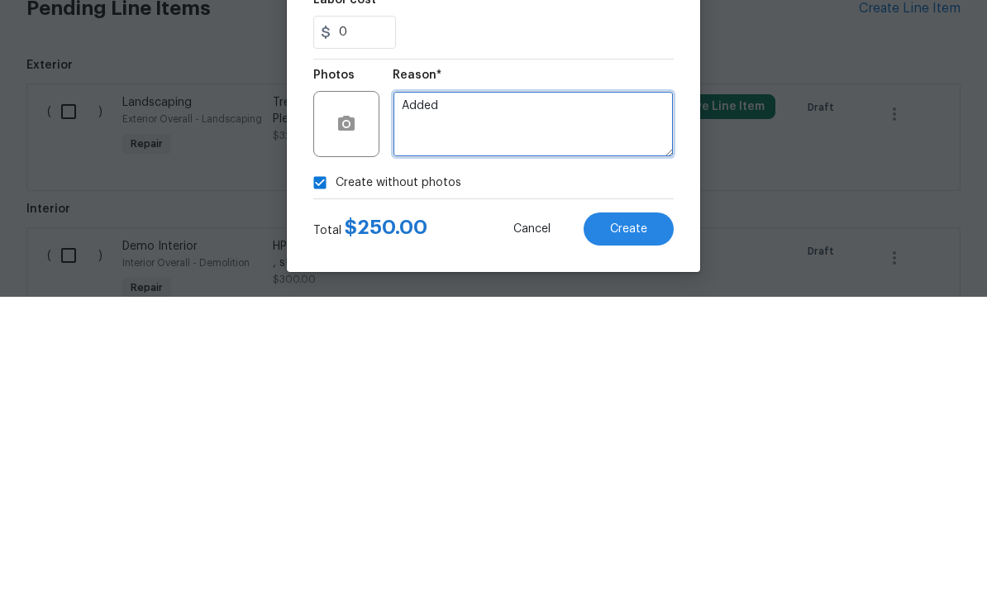
type textarea "Added"
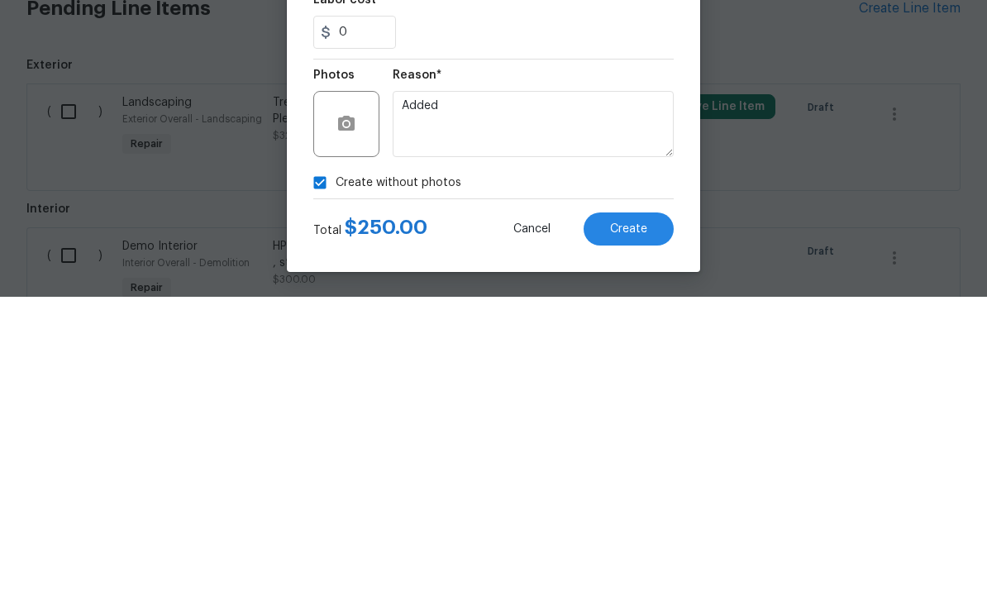
click at [663, 516] on button "Create" at bounding box center [628, 532] width 90 height 33
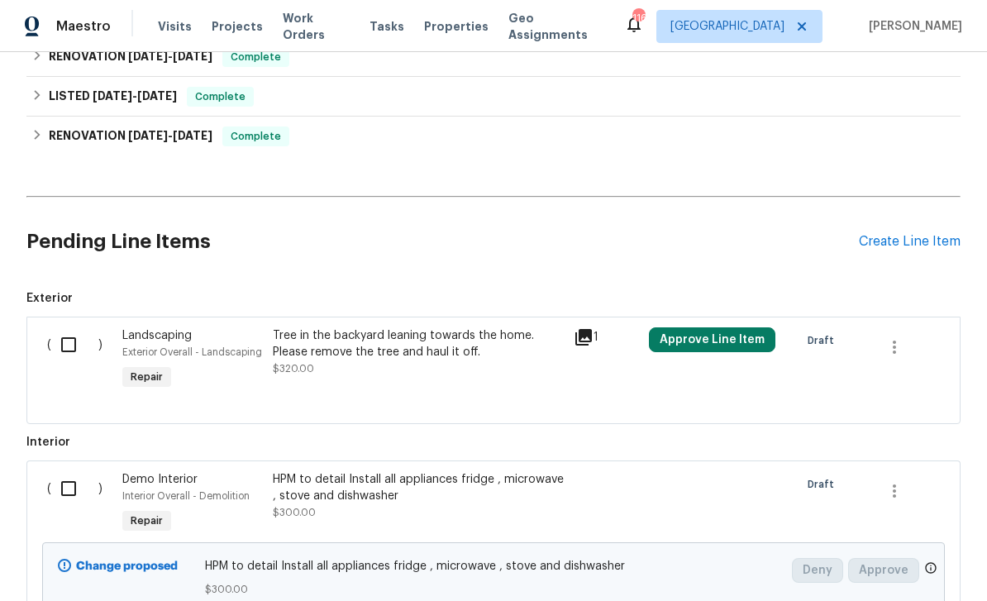
scroll to position [890, 0]
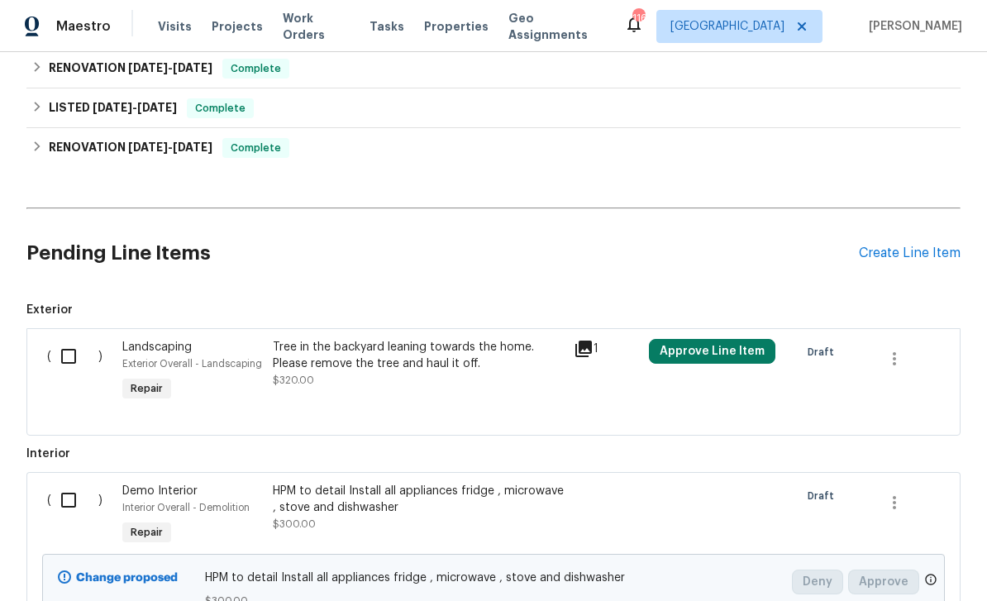
click at [911, 245] on div "Create Line Item" at bounding box center [910, 253] width 102 height 16
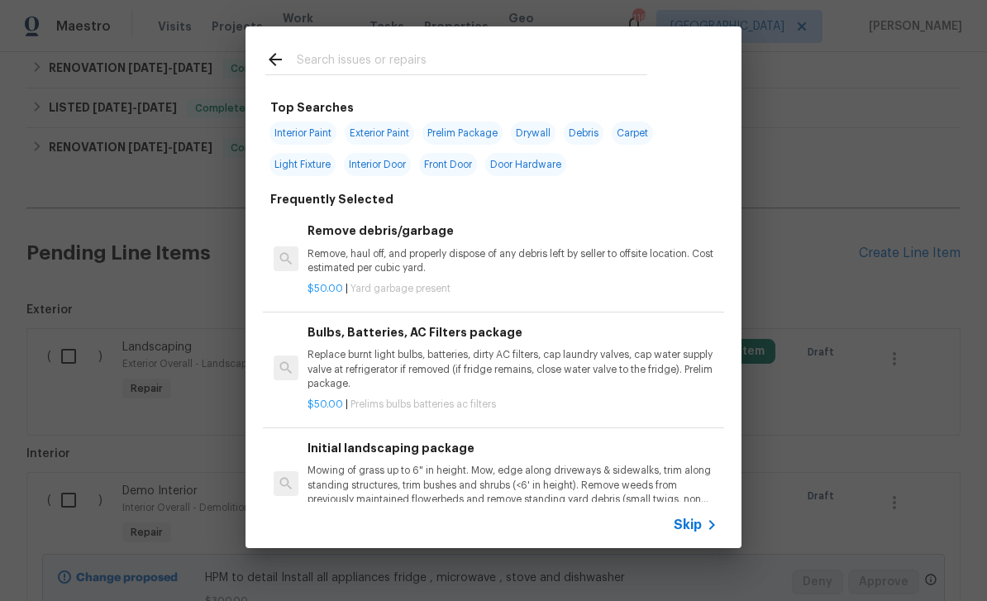
click at [595, 52] on input "text" at bounding box center [472, 62] width 350 height 25
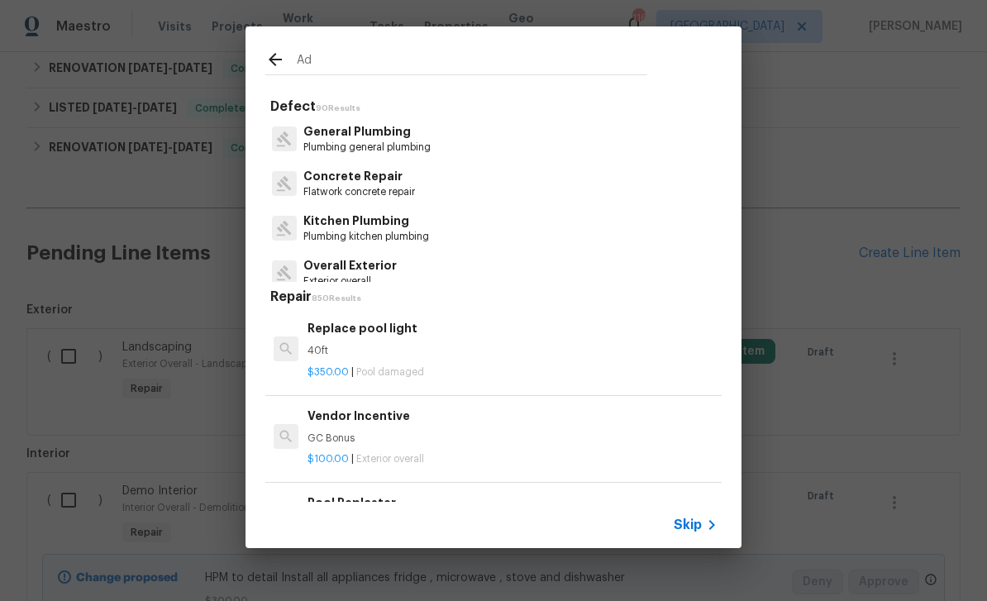
type input "Add"
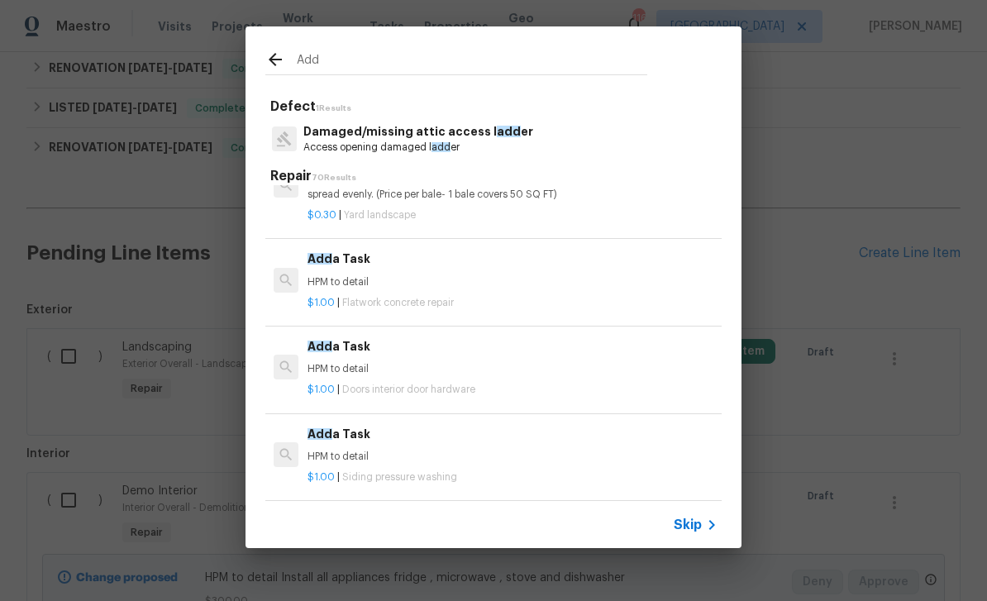
scroll to position [428, 0]
click at [490, 289] on div "$1.00 | Flatwork concrete repair" at bounding box center [512, 299] width 410 height 21
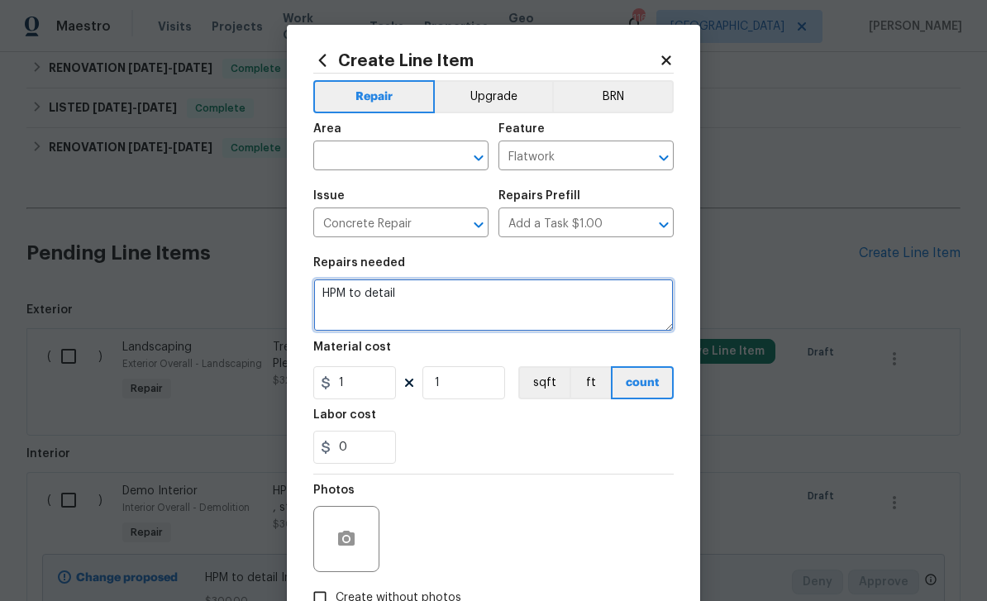
click at [489, 284] on textarea "HPM to detail" at bounding box center [493, 304] width 360 height 53
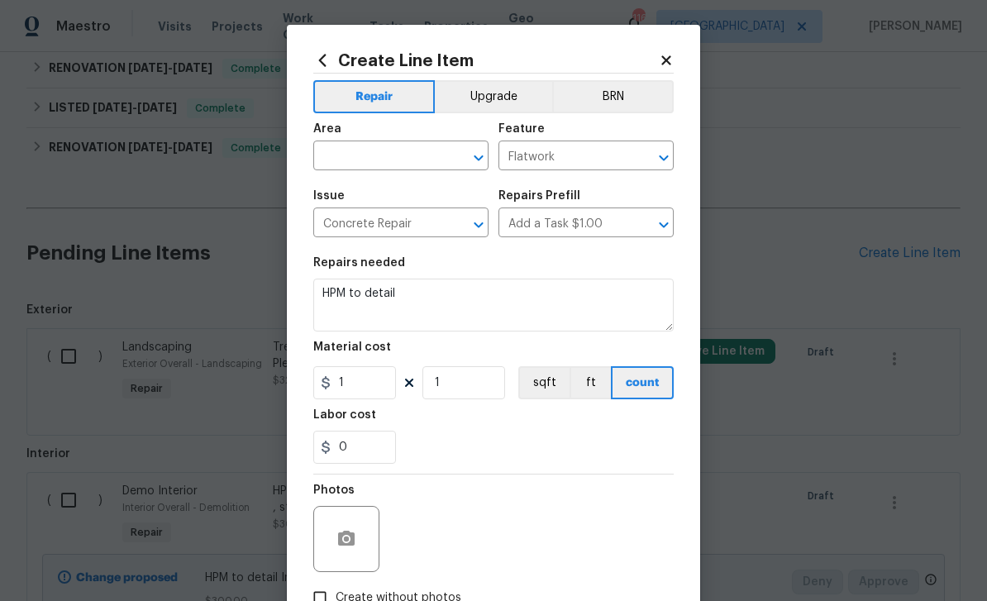
click at [550, 155] on input "Flatwork" at bounding box center [562, 158] width 129 height 26
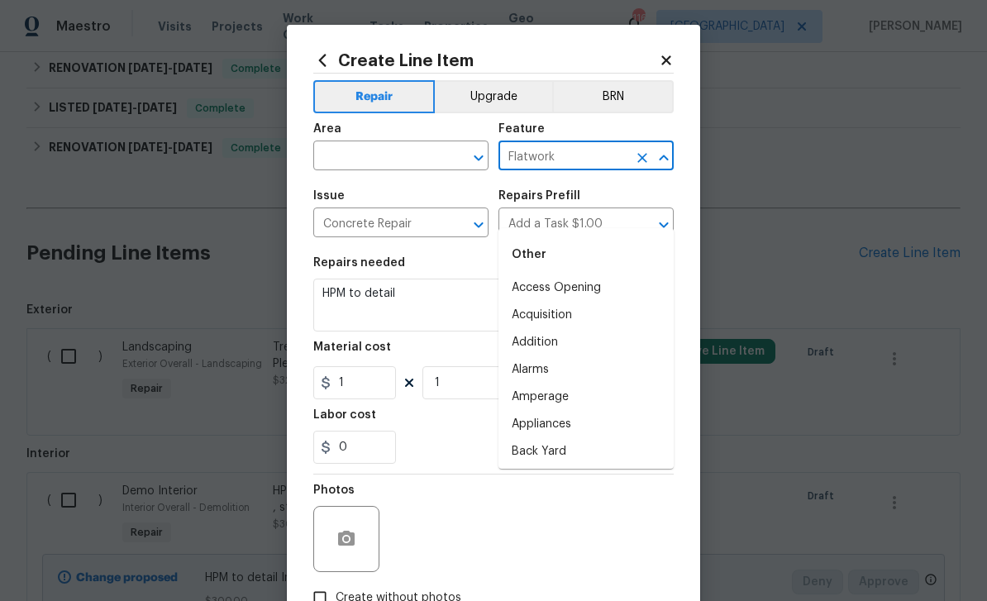
type input "i"
click at [578, 274] on li "Overall" at bounding box center [585, 287] width 175 height 27
type input "Overall"
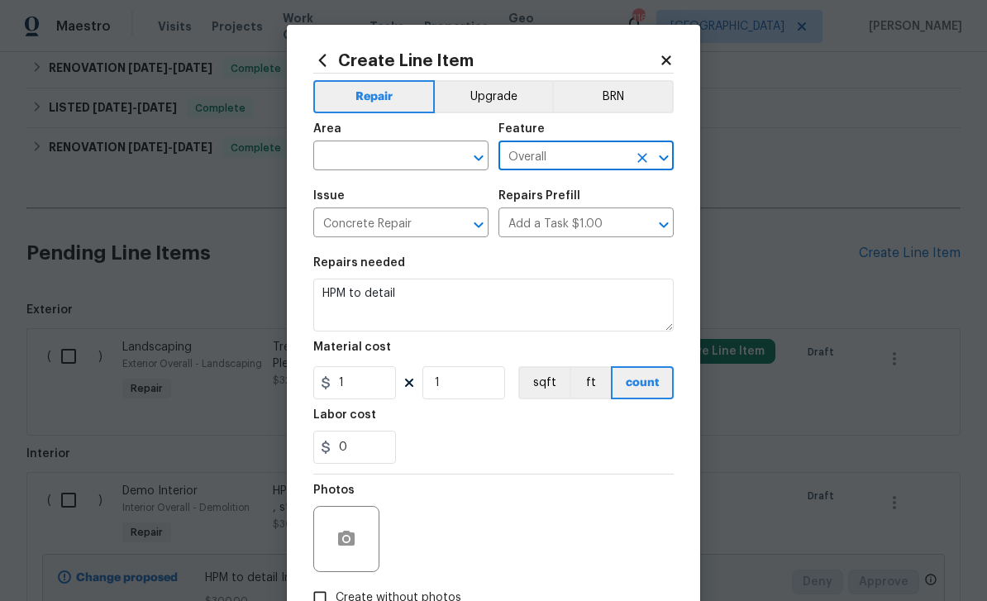
click at [451, 237] on div "Concrete Repair ​" at bounding box center [400, 225] width 175 height 26
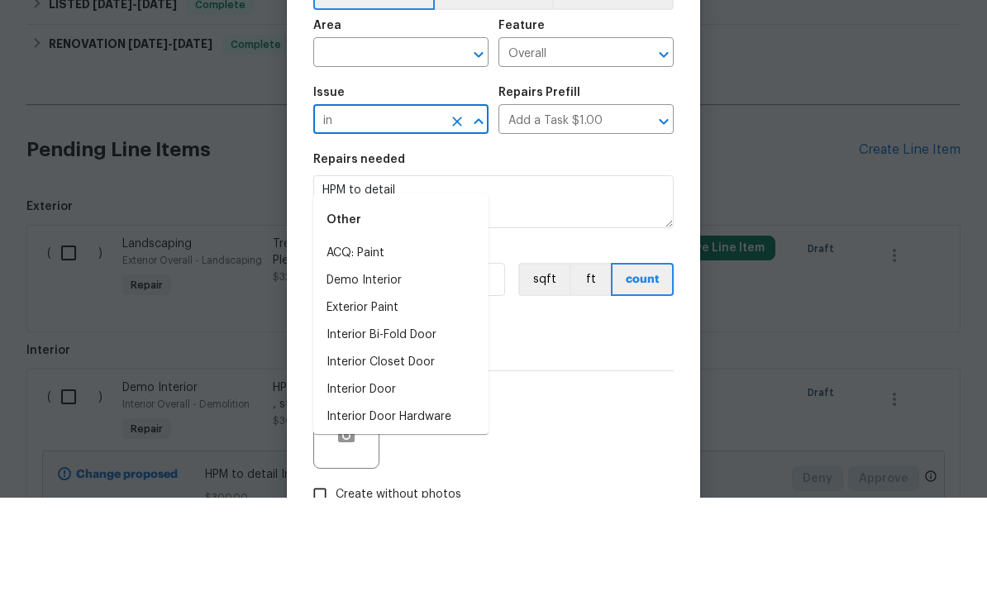
type input "i"
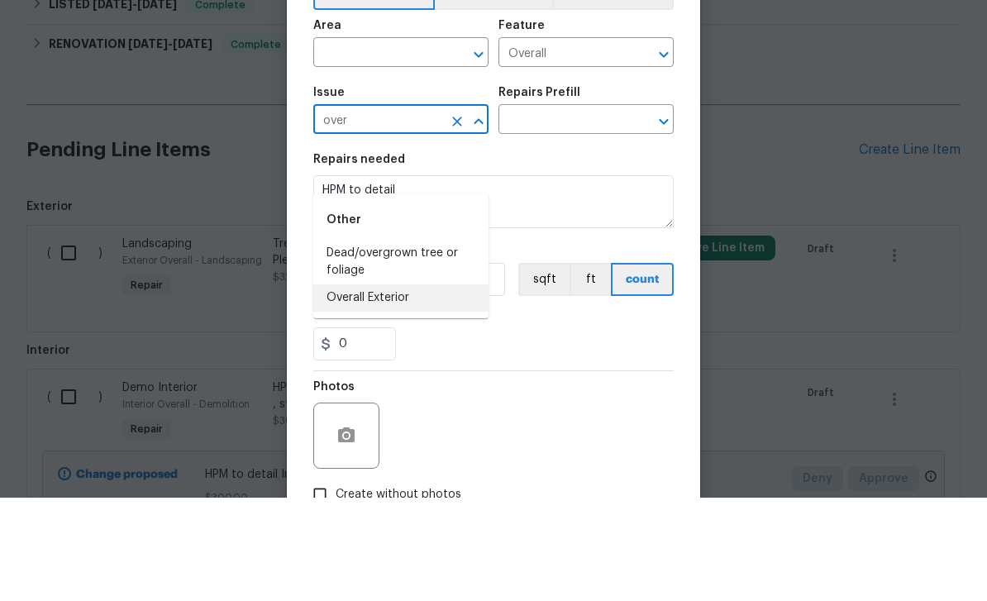
click at [415, 388] on li "Overall Exterior" at bounding box center [400, 401] width 175 height 27
type input "Overall Exterior"
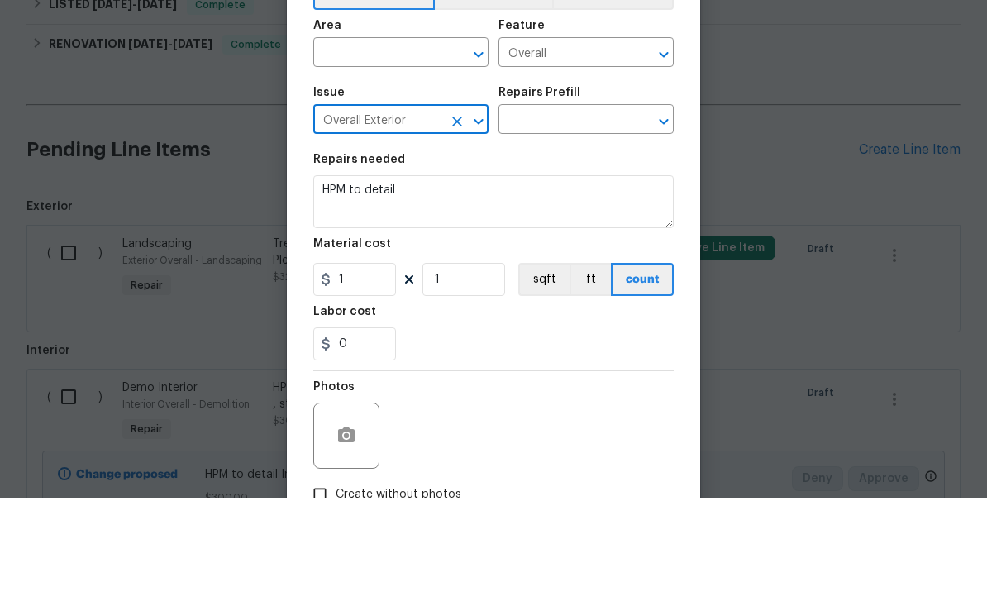
click at [450, 150] on icon "Clear" at bounding box center [457, 158] width 17 height 17
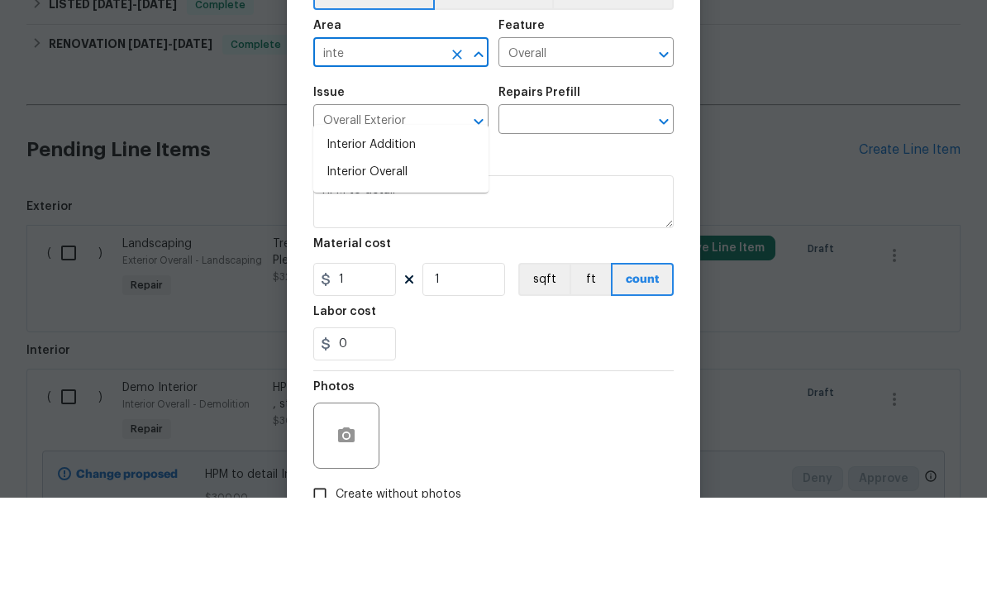
click at [426, 262] on li "Interior Overall" at bounding box center [400, 275] width 175 height 27
type input "Interior Overall"
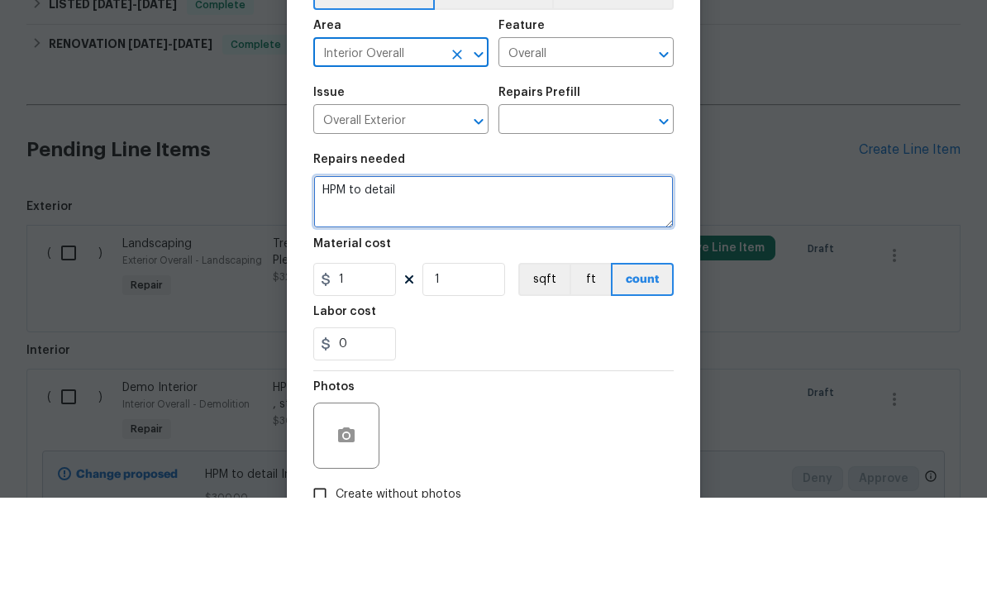
click at [559, 278] on textarea "HPM to detail" at bounding box center [493, 304] width 360 height 53
click at [329, 278] on textarea "HPM to detail Pick up all debris left from squatter outside" at bounding box center [493, 304] width 360 height 53
click at [591, 278] on textarea "HPM to detail Pick up all debris left from squatter outside" at bounding box center [493, 304] width 360 height 53
click at [584, 278] on textarea "HPM to detail Pick up all debris left from squatter outside" at bounding box center [493, 304] width 360 height 53
click at [323, 278] on textarea "HPM to detail Pick up all debris left from squatter outside" at bounding box center [493, 304] width 360 height 53
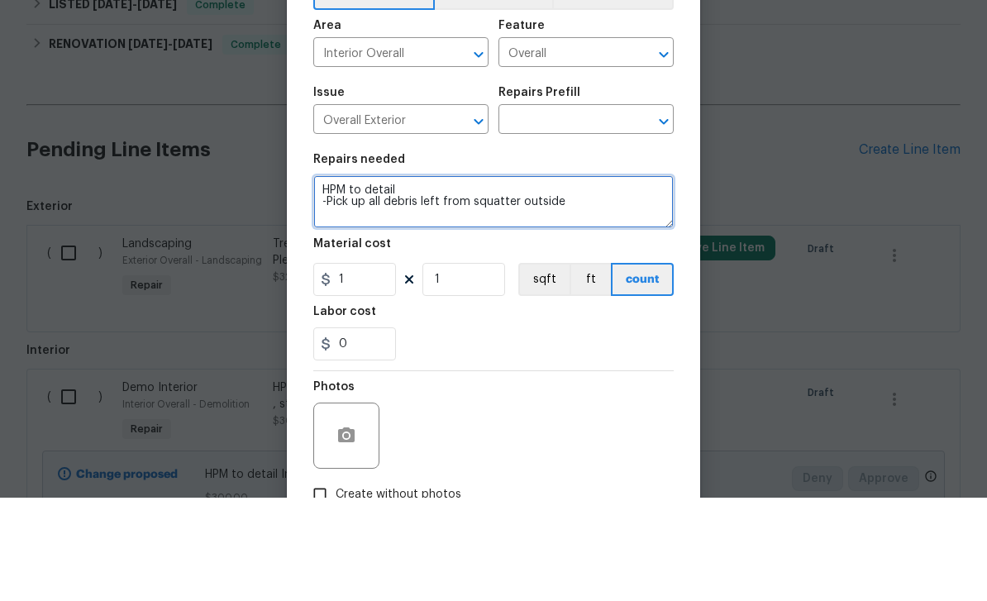
click at [601, 278] on textarea "HPM to detail -Pick up all debris left from squatter outside" at bounding box center [493, 304] width 360 height 53
click at [616, 278] on textarea "HPM to detail -Pick up all debris left from squatter outside" at bounding box center [493, 304] width 360 height 53
click at [426, 278] on textarea "HPM to detail -Pick up all debris left from squatter outside - reinstall or rep…" at bounding box center [493, 304] width 360 height 53
click at [591, 278] on textarea "HPM to detail -Pick up all debris left from squatter outside - reinstall or rep…" at bounding box center [493, 304] width 360 height 53
click at [614, 278] on textarea "HPM to detail -Pick up all debris left from squatter outside - reinstall or rep…" at bounding box center [493, 304] width 360 height 53
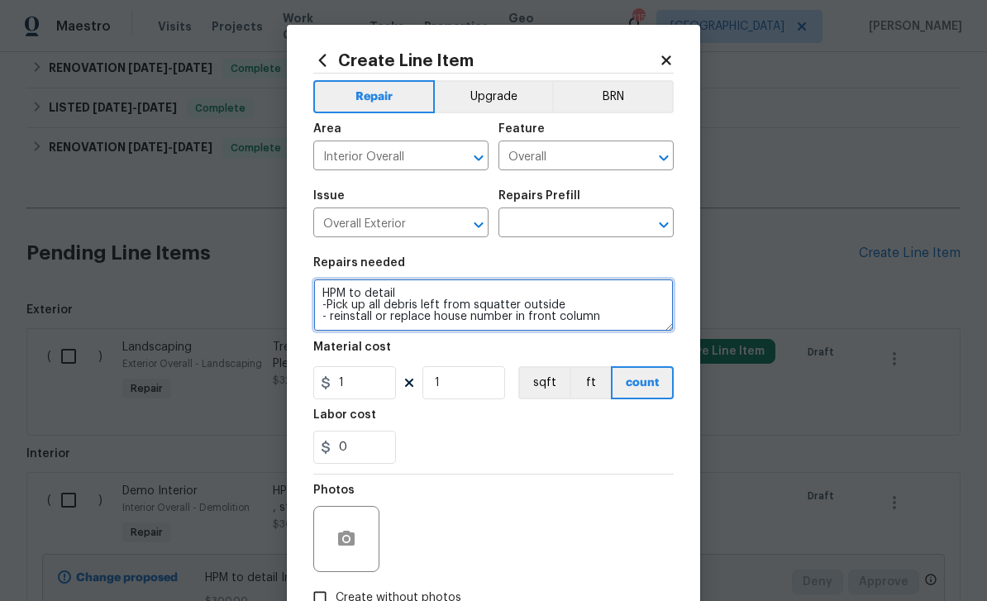
type textarea "HPM to detail -Pick up all debris left from squatter outside - reinstall or rep…"
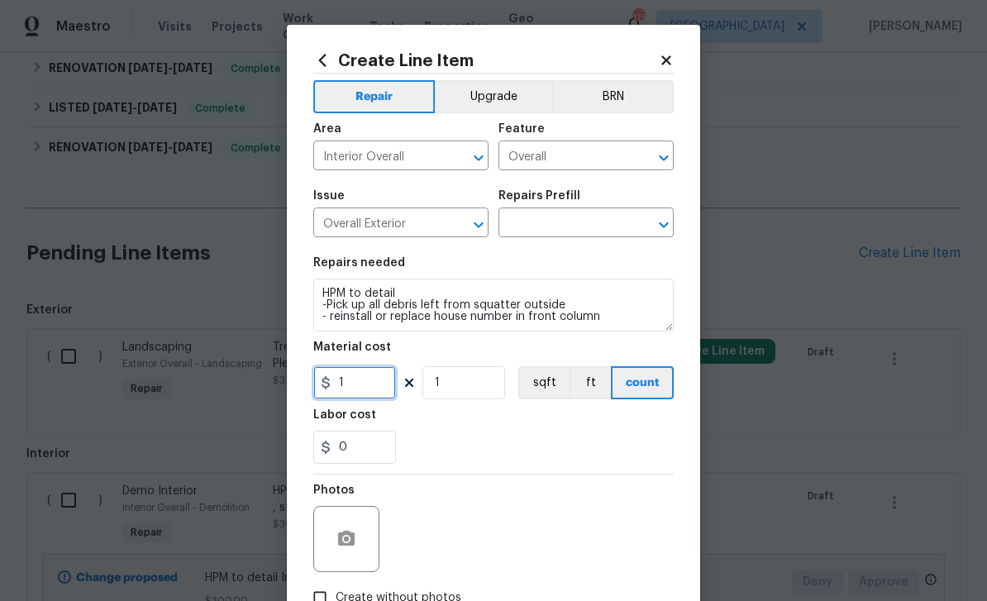
click at [370, 389] on input "1" at bounding box center [354, 382] width 83 height 33
type input "100"
click at [602, 219] on input "text" at bounding box center [562, 225] width 129 height 26
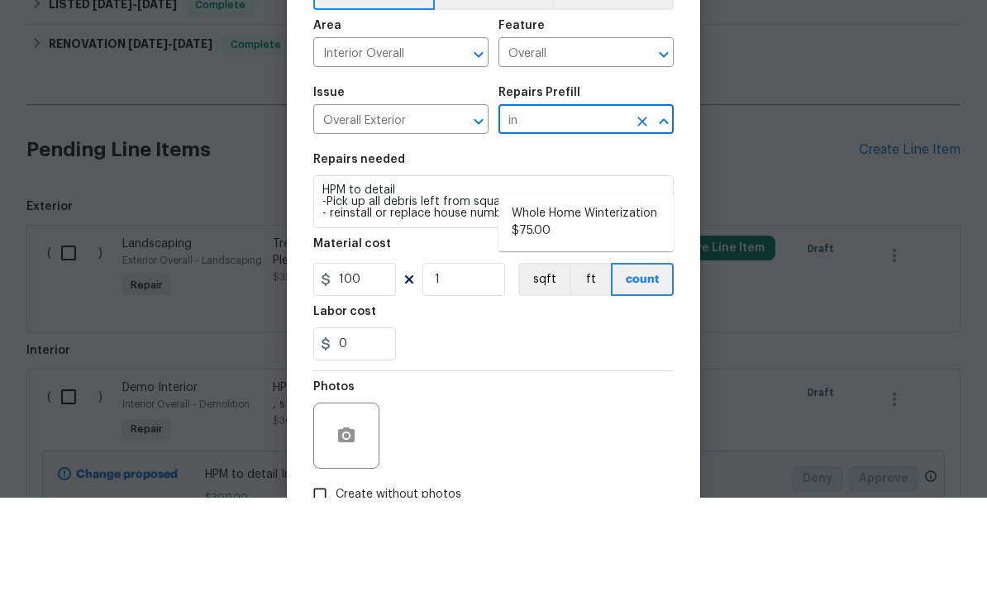
type input "i"
type input "a"
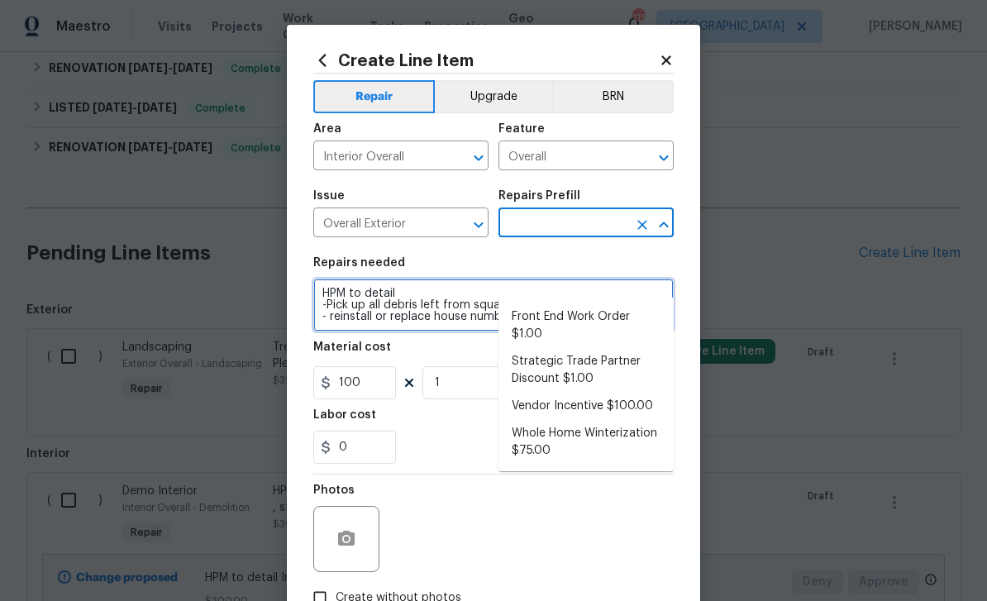
click at [452, 314] on textarea "HPM to detail -Pick up all debris left from squatter outside - reinstall or rep…" at bounding box center [493, 304] width 360 height 53
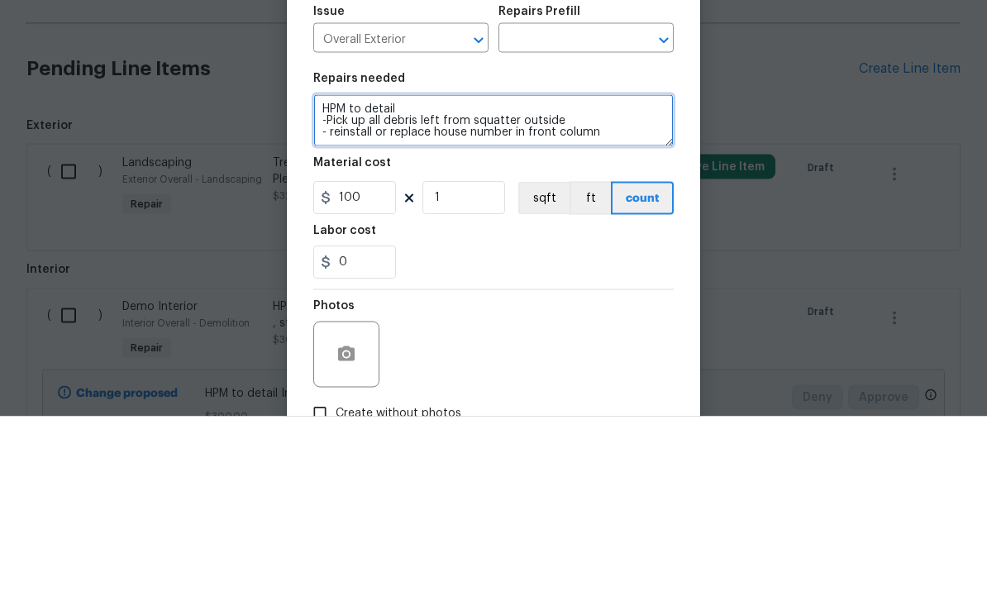
click at [602, 278] on textarea "HPM to detail -Pick up all debris left from squatter outside - reinstall or rep…" at bounding box center [493, 304] width 360 height 53
click at [599, 278] on textarea "HPM to detail -Pick up all debris left from squatter outside - reinstall or rep…" at bounding box center [493, 304] width 360 height 53
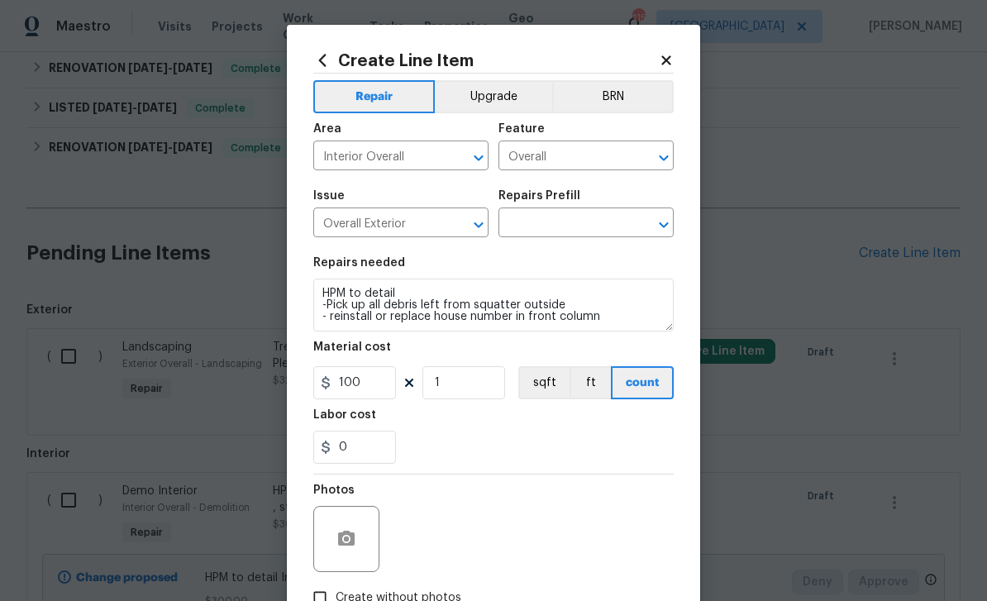
click at [621, 226] on input "text" at bounding box center [562, 225] width 129 height 26
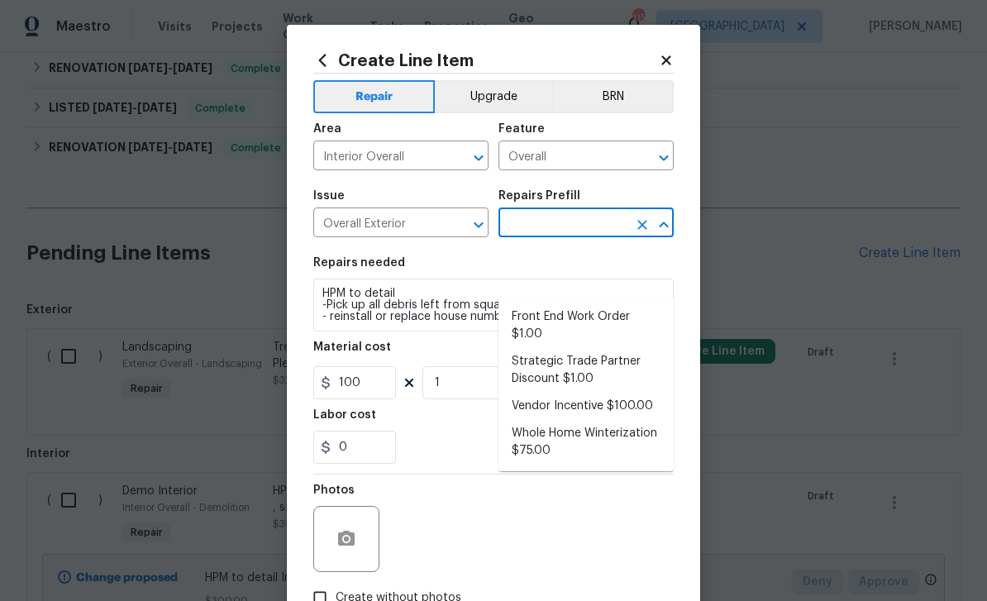
click at [601, 222] on input "text" at bounding box center [562, 225] width 129 height 26
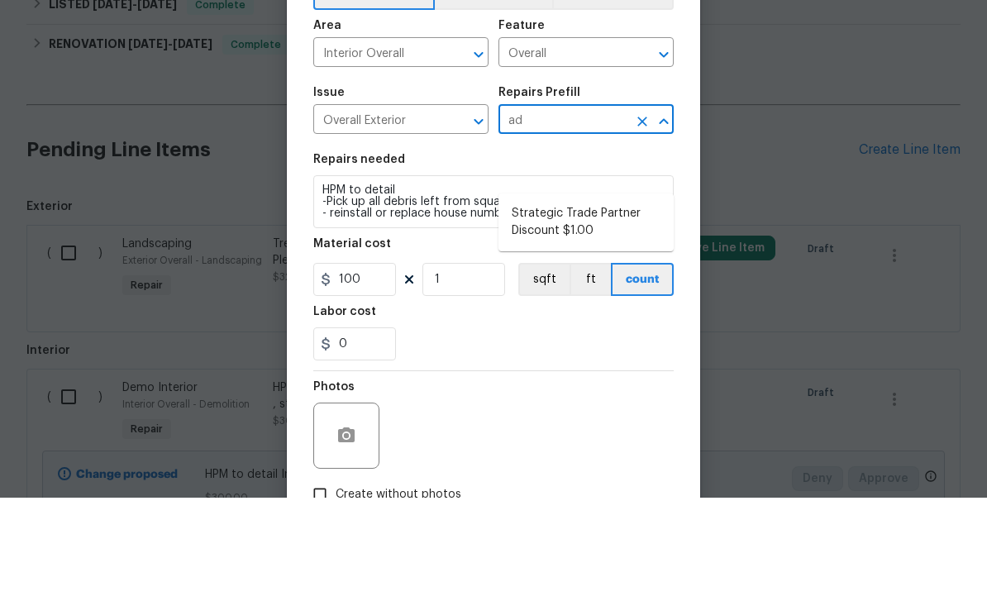
type input "a"
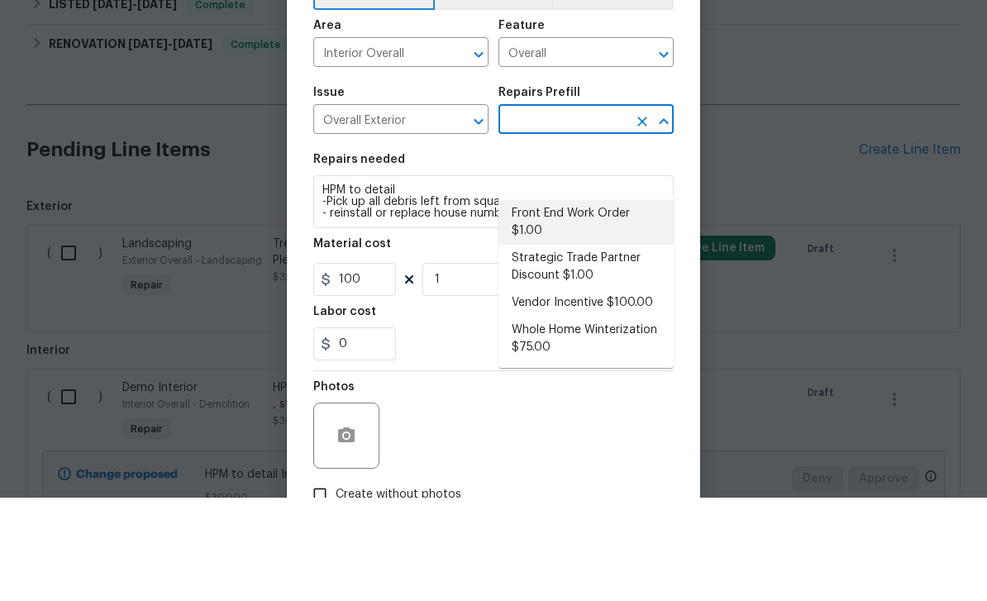
click at [618, 303] on li "Front End Work Order $1.00" at bounding box center [585, 325] width 175 height 45
type input "Front End Work Order $1.00"
type textarea "Placeholder line item for the creation of front end work orders."
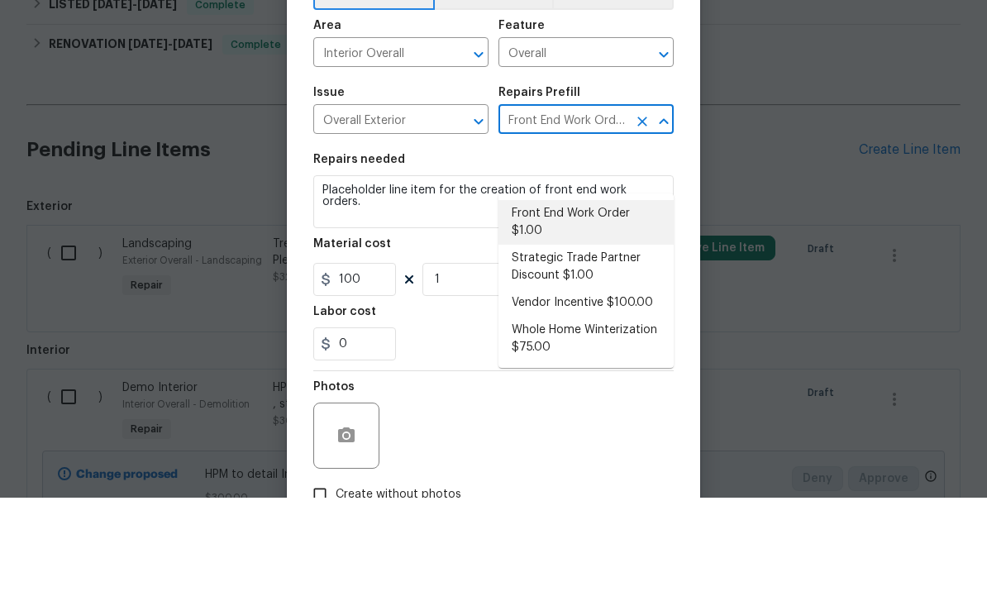
type input "1"
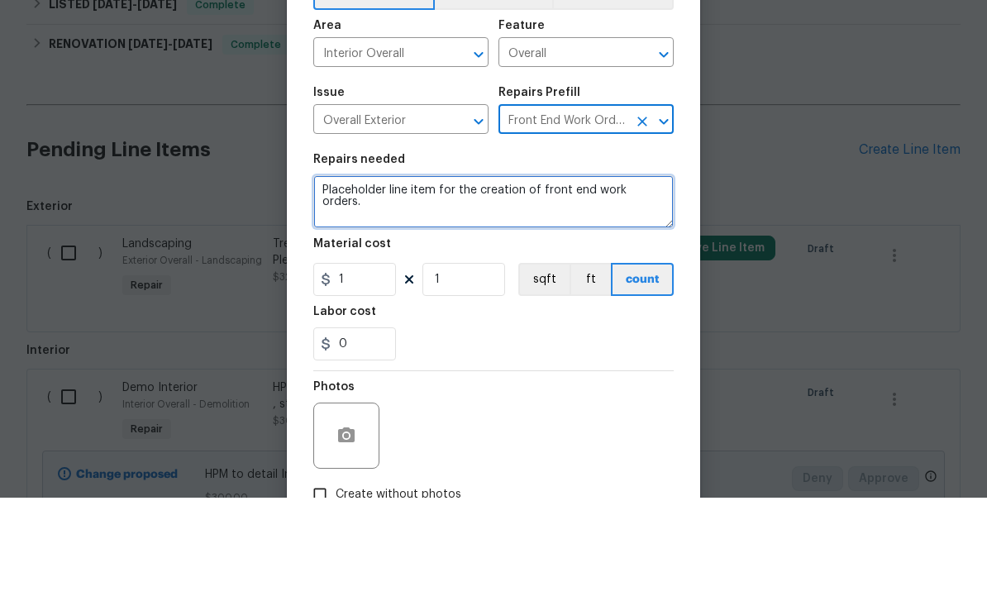
click at [641, 278] on textarea "Placeholder line item for the creation of front end work orders." at bounding box center [493, 304] width 360 height 53
click at [652, 278] on textarea "Placeholder line item for the creation of front end work orders." at bounding box center [493, 304] width 360 height 53
click at [645, 278] on textarea "Placeholder line item for the creation of front end work orders." at bounding box center [493, 304] width 360 height 53
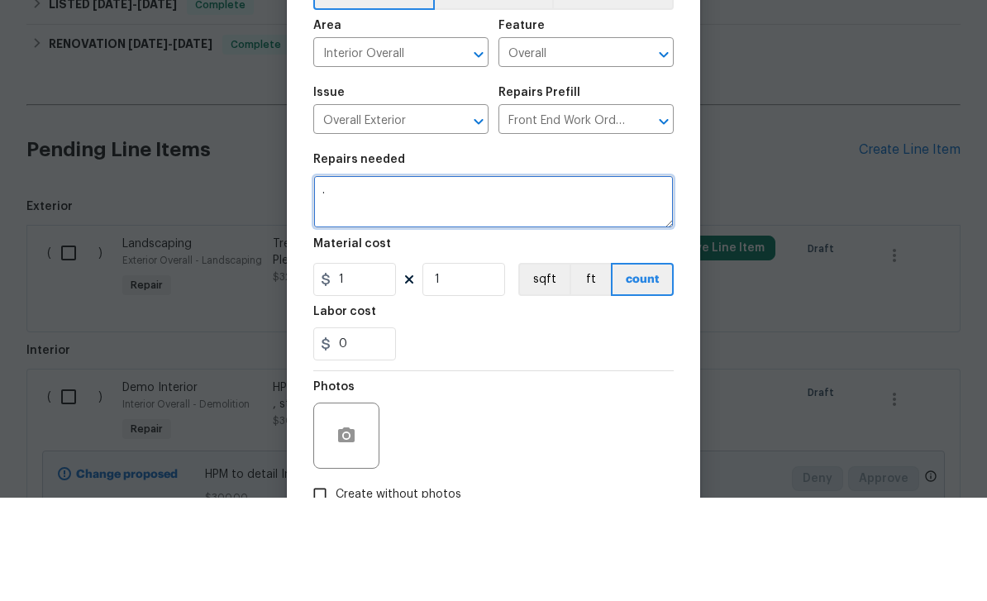
click at [341, 278] on textarea "." at bounding box center [493, 304] width 360 height 53
click at [374, 278] on textarea "." at bounding box center [493, 304] width 360 height 53
paste textarea "-Pick up all debris left from squatter outside - reinstall or replace house num…"
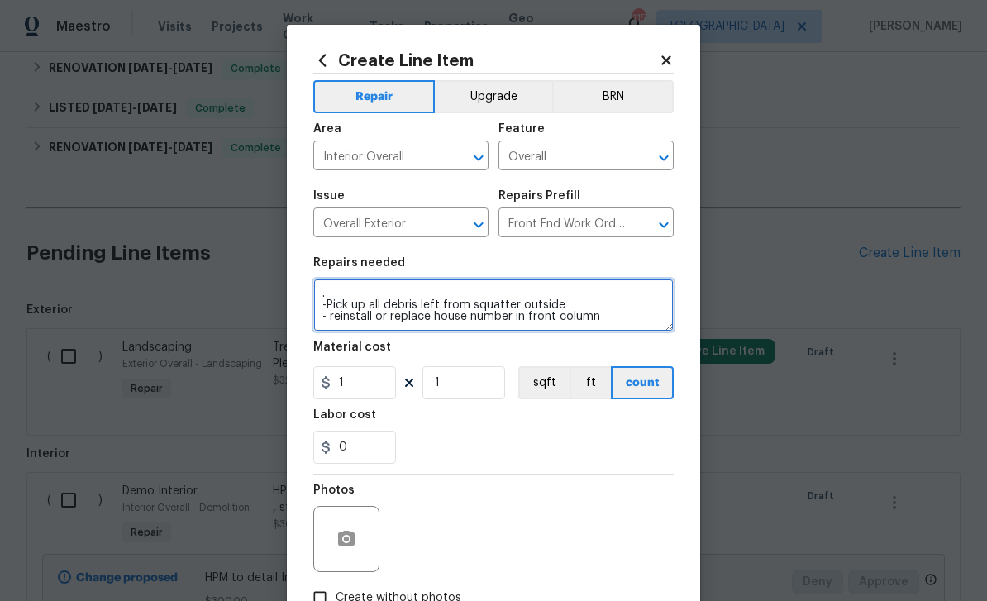
type textarea ". -Pick up all debris left from squatter outside - reinstall or replace house n…"
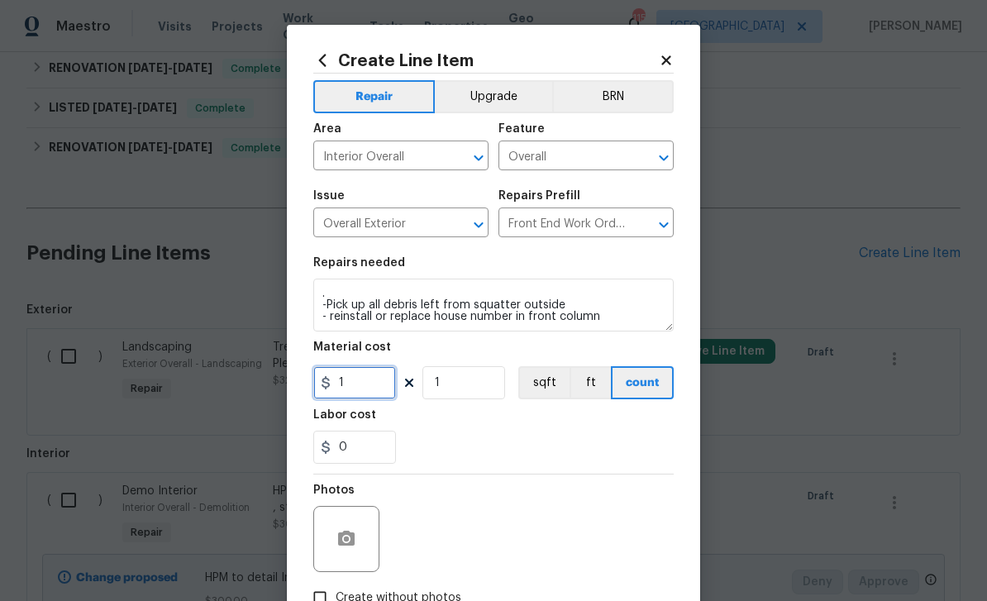
click at [377, 399] on input "1" at bounding box center [354, 382] width 83 height 33
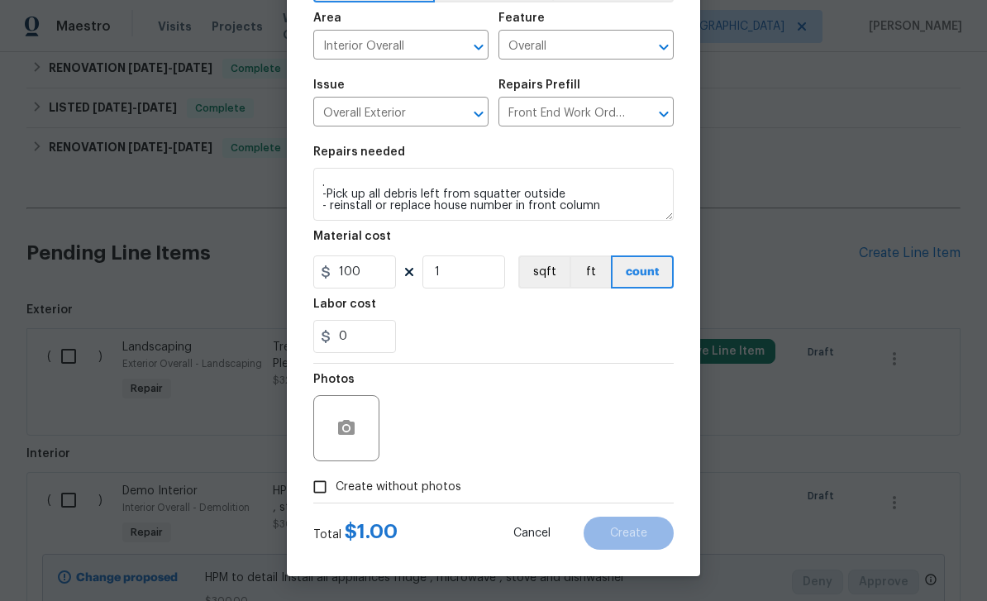
scroll to position [114, 0]
type input "100"
click at [484, 459] on div "Photos" at bounding box center [493, 417] width 360 height 107
click at [319, 486] on input "Create without photos" at bounding box center [319, 486] width 31 height 31
checkbox input "true"
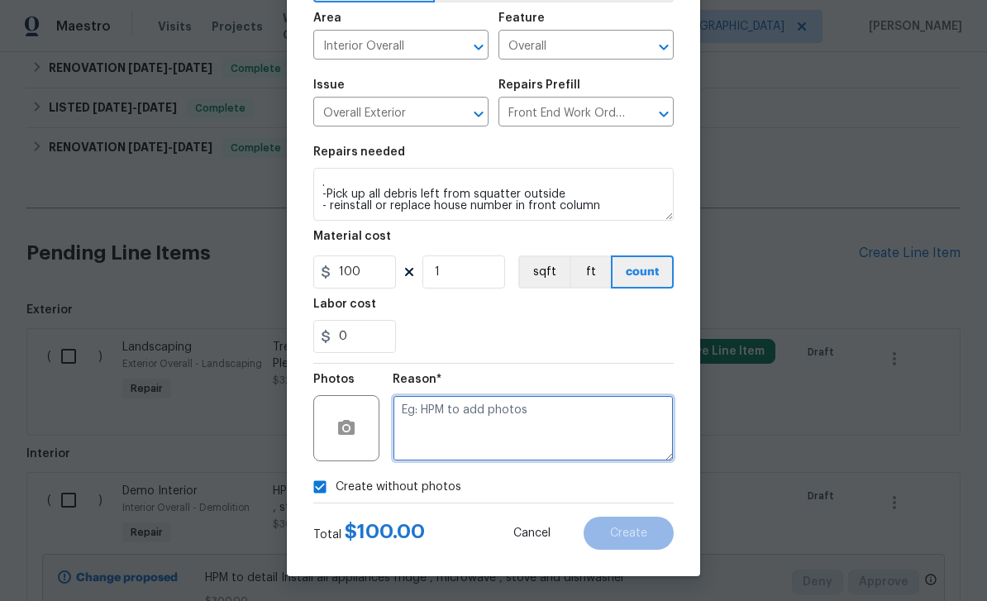
click at [458, 425] on textarea at bounding box center [533, 428] width 281 height 66
type textarea "Added"
click at [645, 535] on span "Create" at bounding box center [628, 533] width 37 height 12
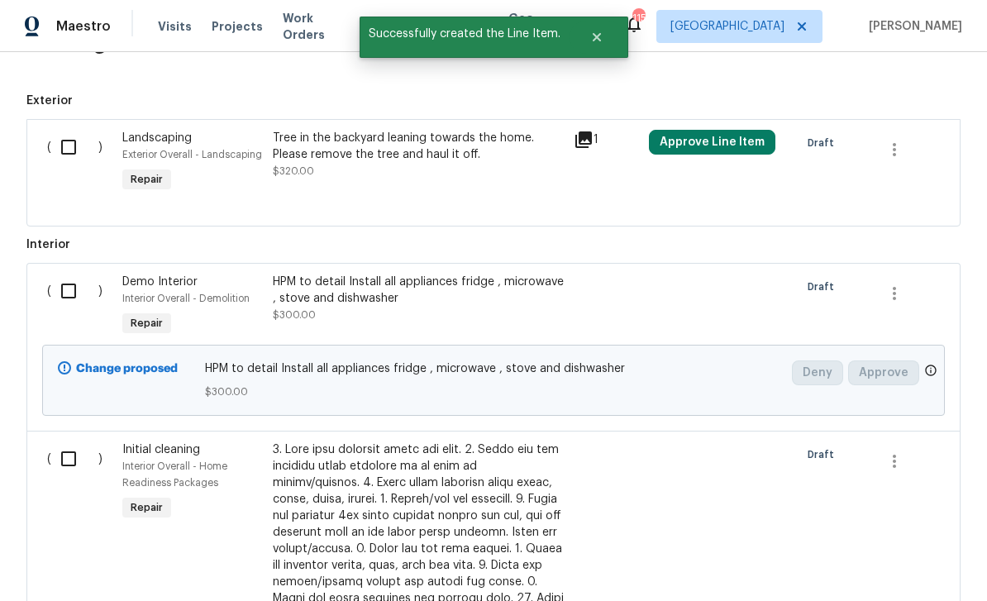
scroll to position [1164, 0]
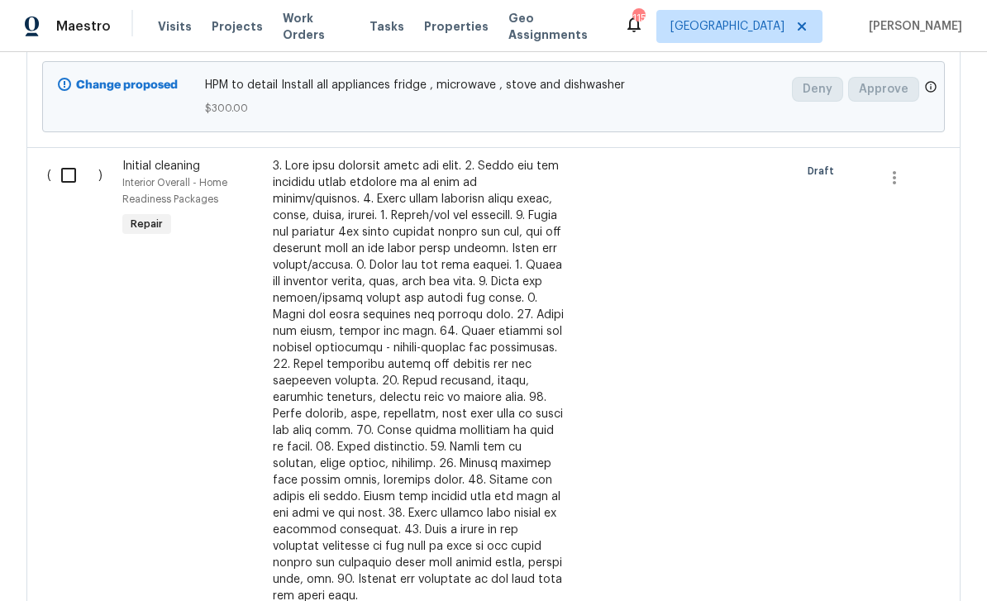
click at [74, 158] on input "checkbox" at bounding box center [74, 175] width 47 height 35
checkbox input "true"
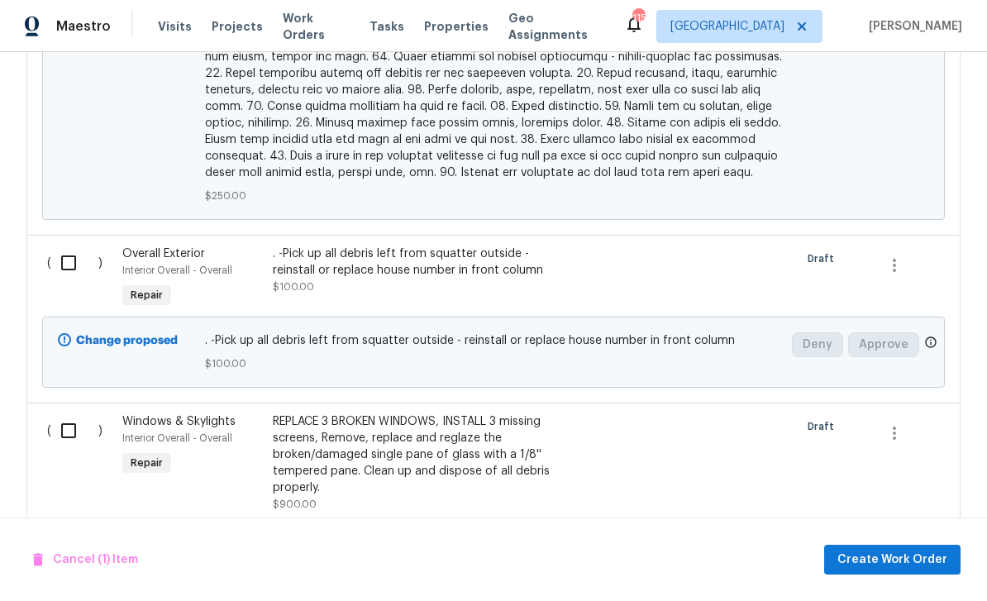
scroll to position [2104, 0]
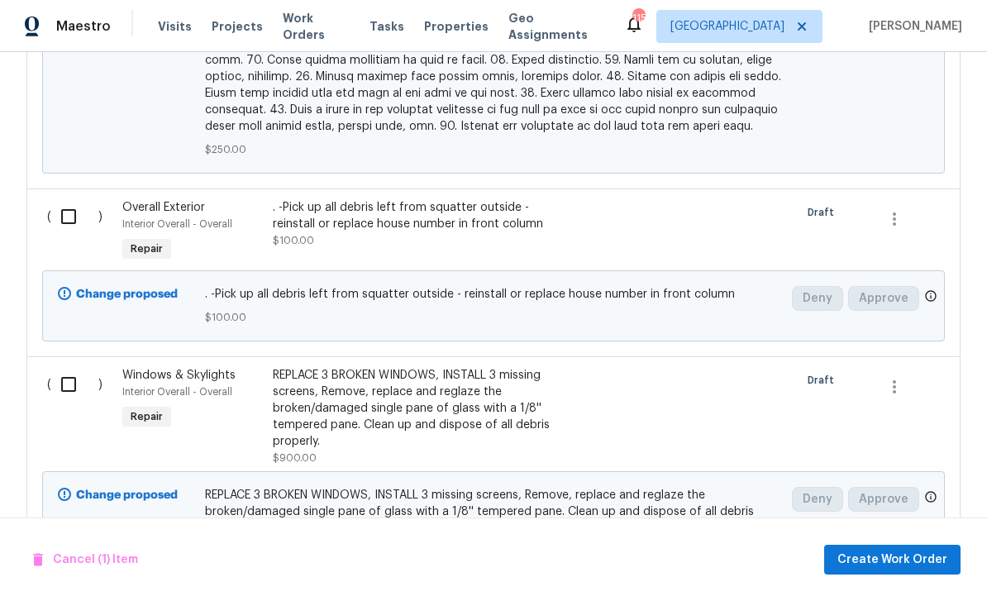
click at [64, 199] on input "checkbox" at bounding box center [74, 216] width 47 height 35
checkbox input "true"
click at [76, 367] on input "checkbox" at bounding box center [74, 384] width 47 height 35
checkbox input "true"
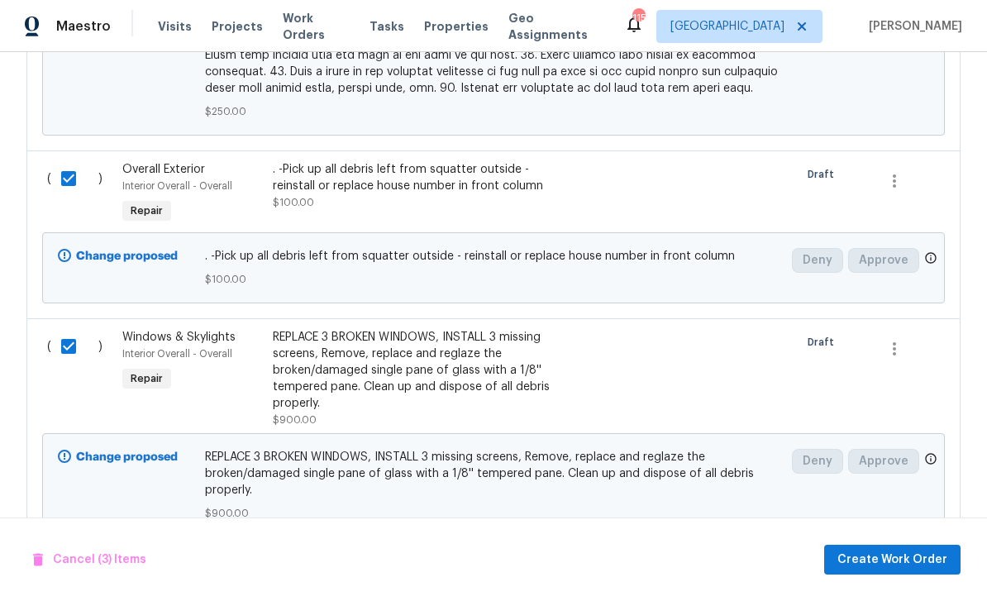
scroll to position [2141, 0]
click at [895, 562] on span "Create Work Order" at bounding box center [892, 560] width 110 height 21
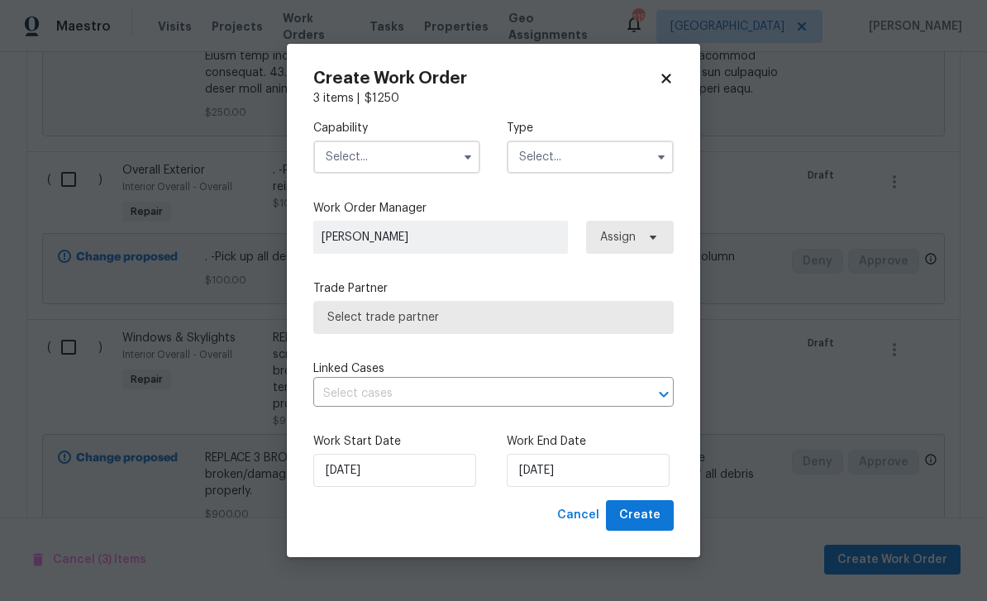
checkbox input "false"
click at [423, 159] on input "text" at bounding box center [396, 156] width 167 height 33
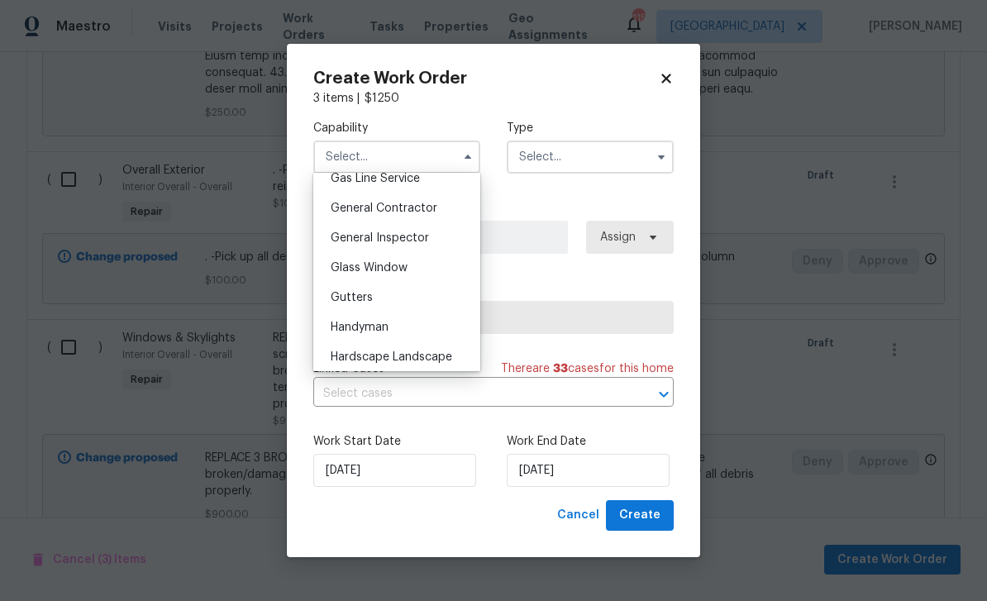
scroll to position [769, 0]
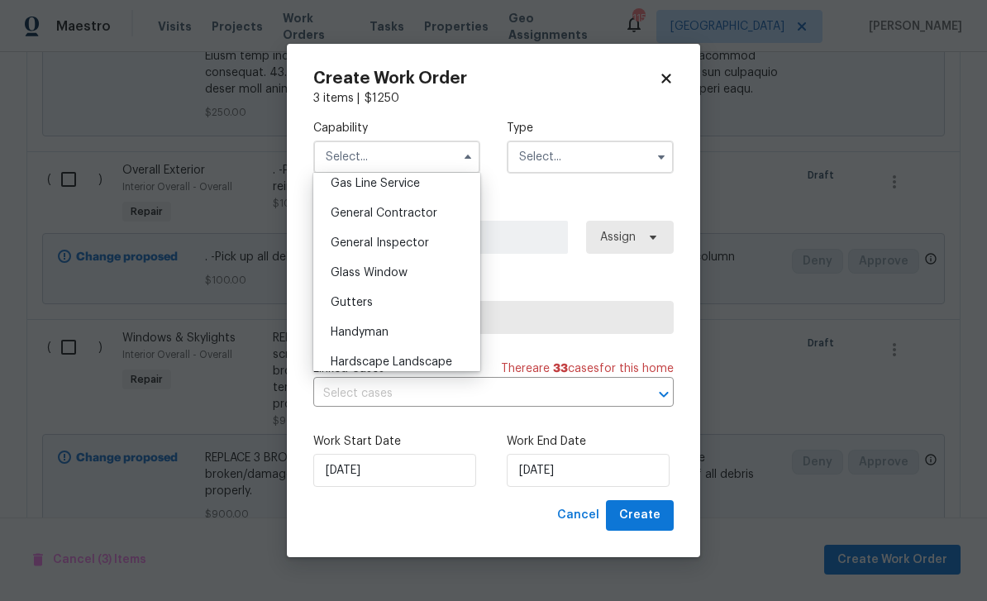
click at [439, 211] on div "General Contractor" at bounding box center [396, 213] width 159 height 30
type input "General Contractor"
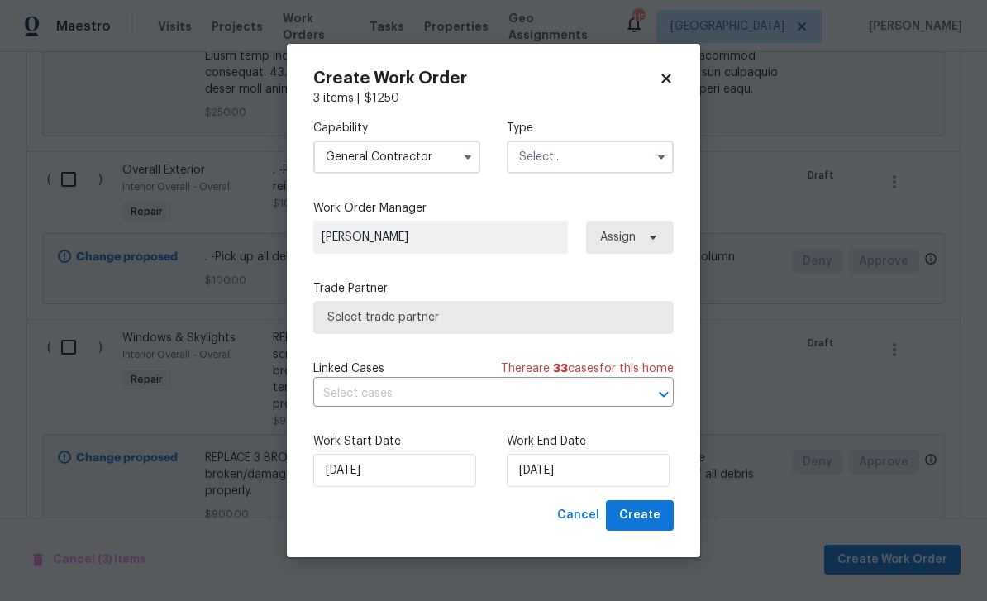
click at [583, 166] on input "text" at bounding box center [590, 156] width 167 height 33
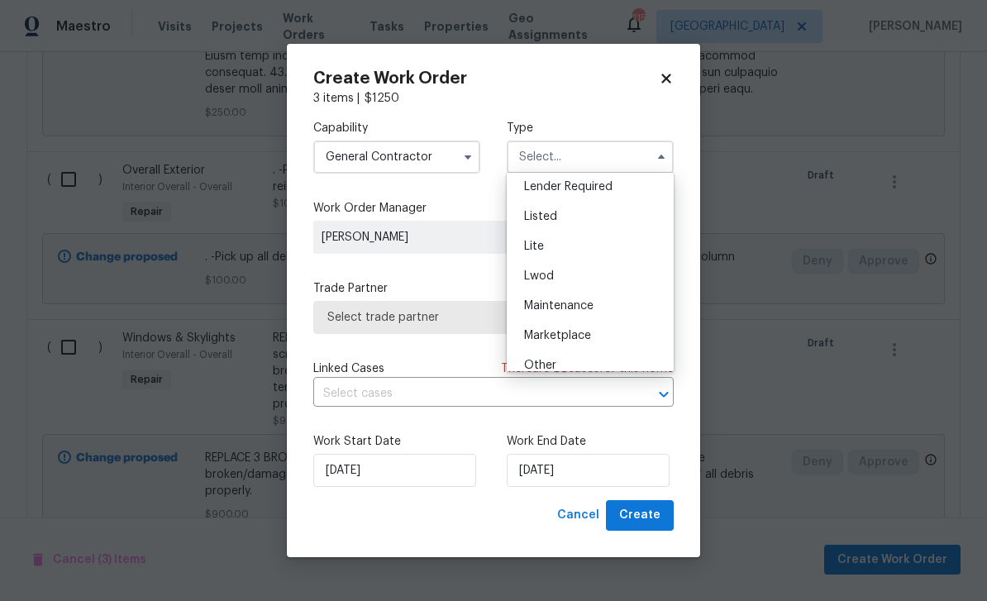
scroll to position [140, 0]
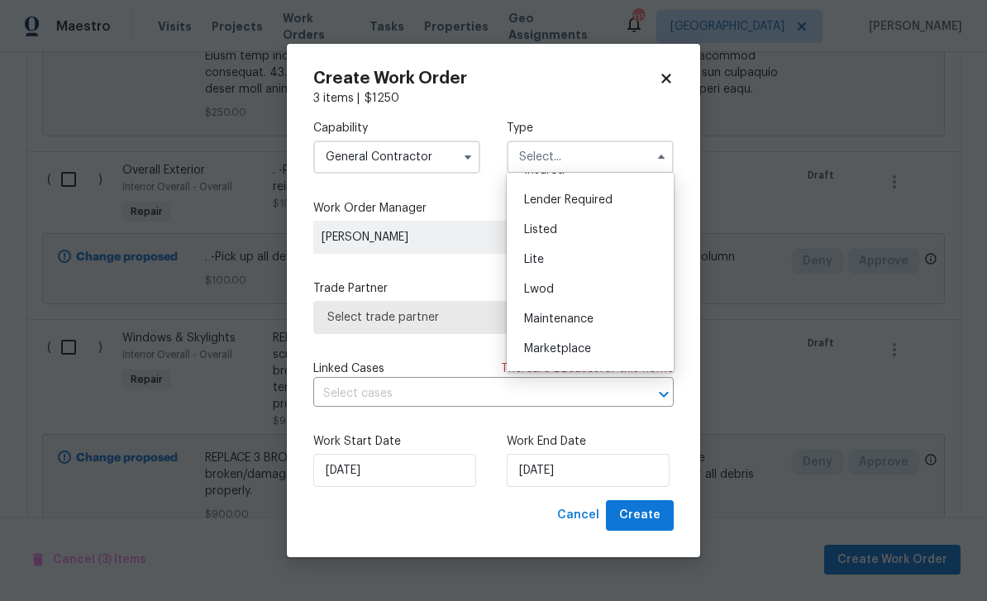
click at [573, 235] on div "Listed" at bounding box center [590, 230] width 159 height 30
type input "Listed"
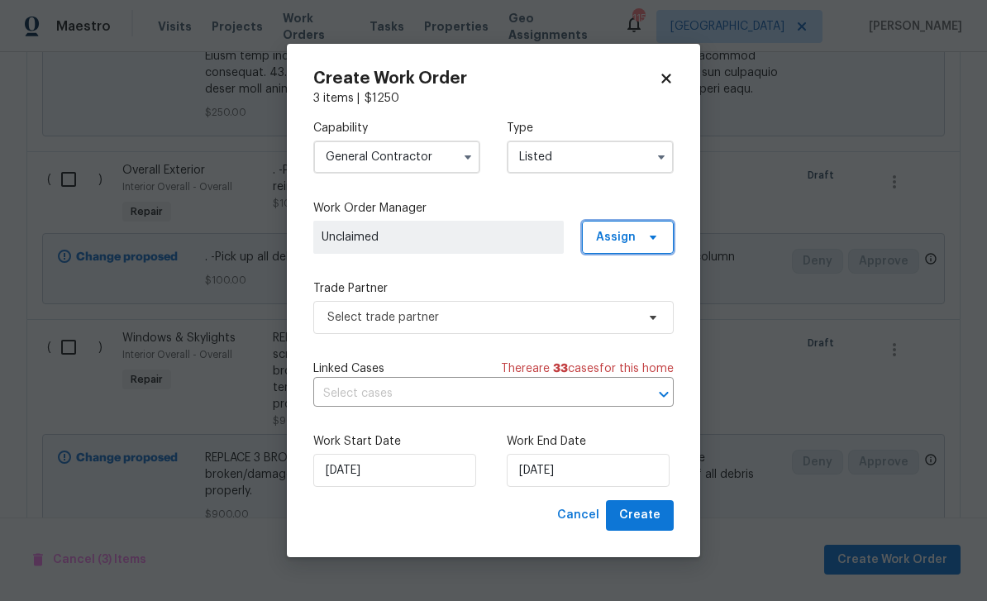
click at [626, 226] on span "Assign" at bounding box center [628, 237] width 92 height 33
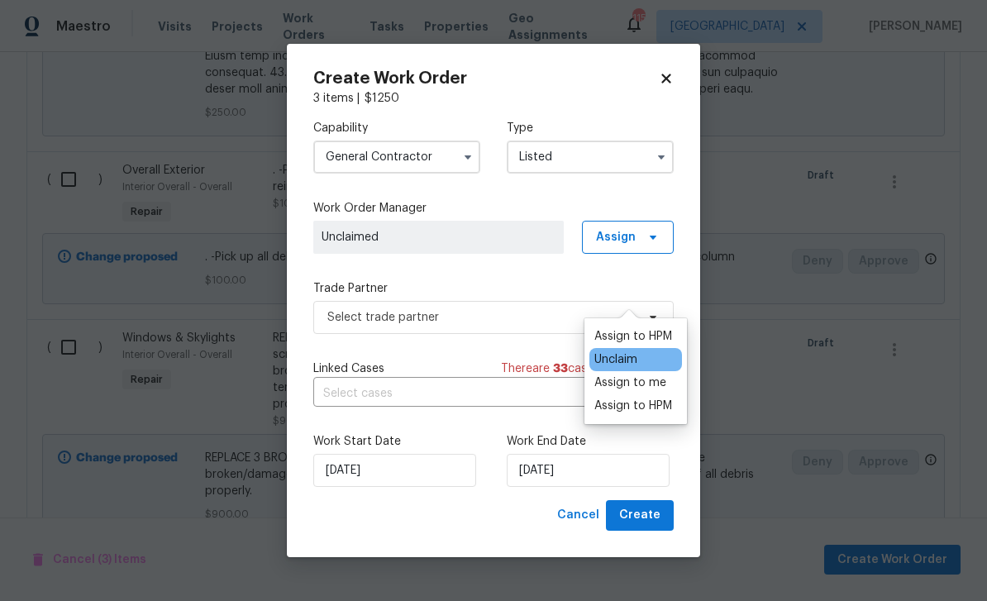
click at [658, 397] on div "Assign to HPM" at bounding box center [633, 405] width 78 height 17
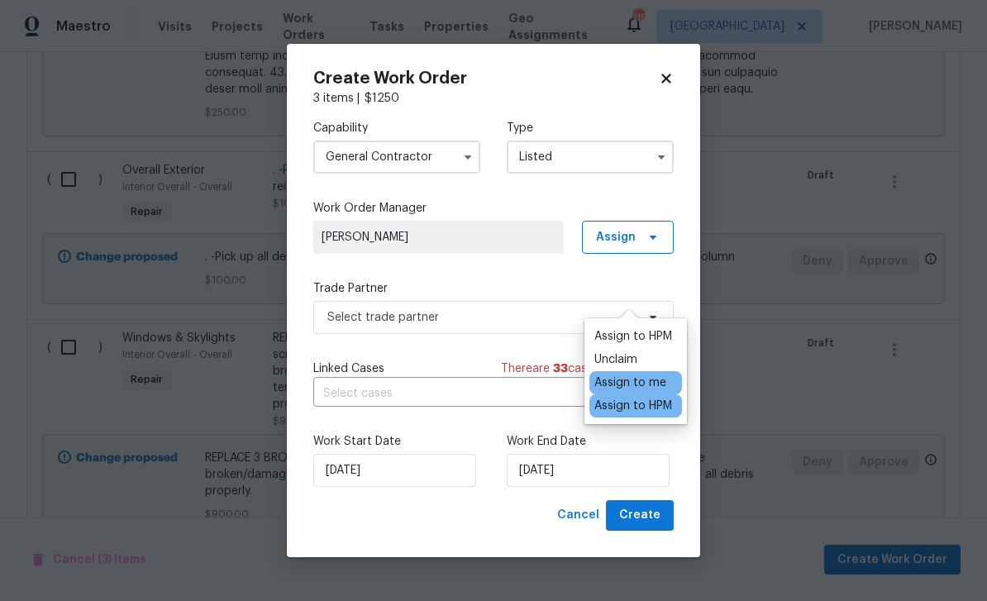
click at [664, 201] on label "Work Order Manager" at bounding box center [493, 208] width 360 height 17
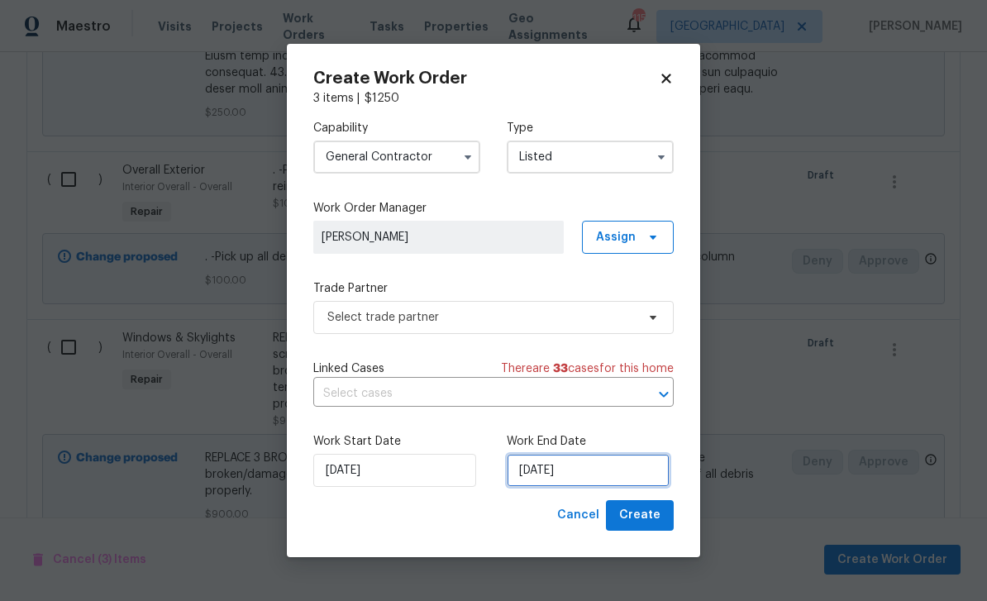
click at [613, 474] on input "8/21/2025" at bounding box center [588, 470] width 163 height 33
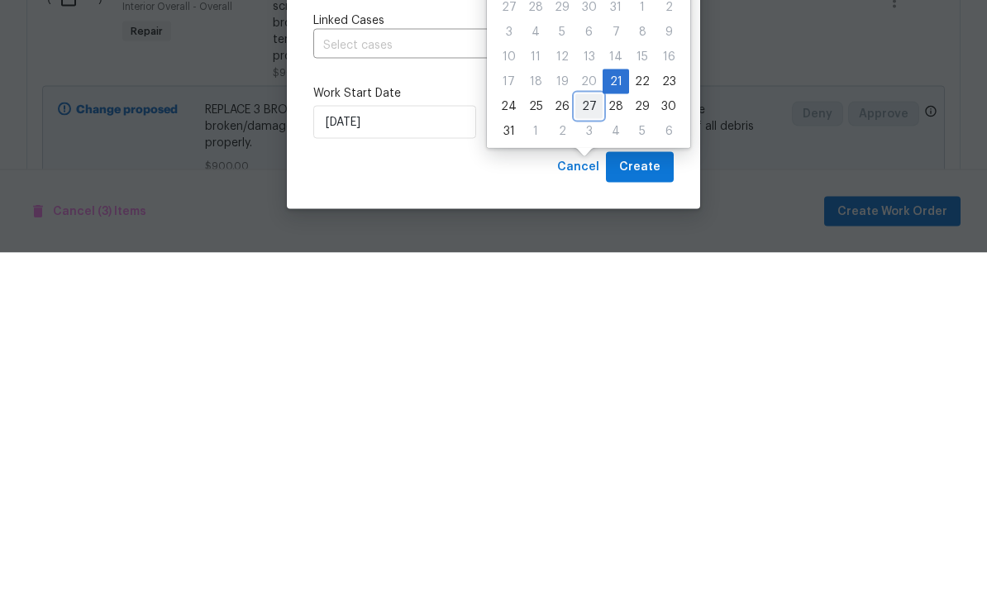
click at [588, 443] on div "27" at bounding box center [588, 454] width 27 height 23
type input "8/27/2025"
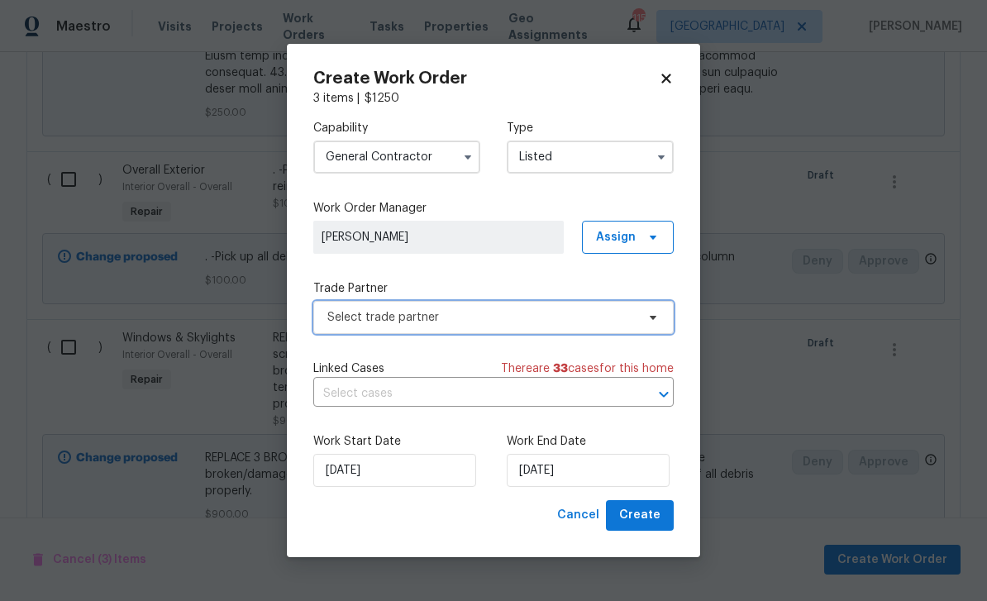
click at [613, 320] on span "Select trade partner" at bounding box center [481, 317] width 308 height 17
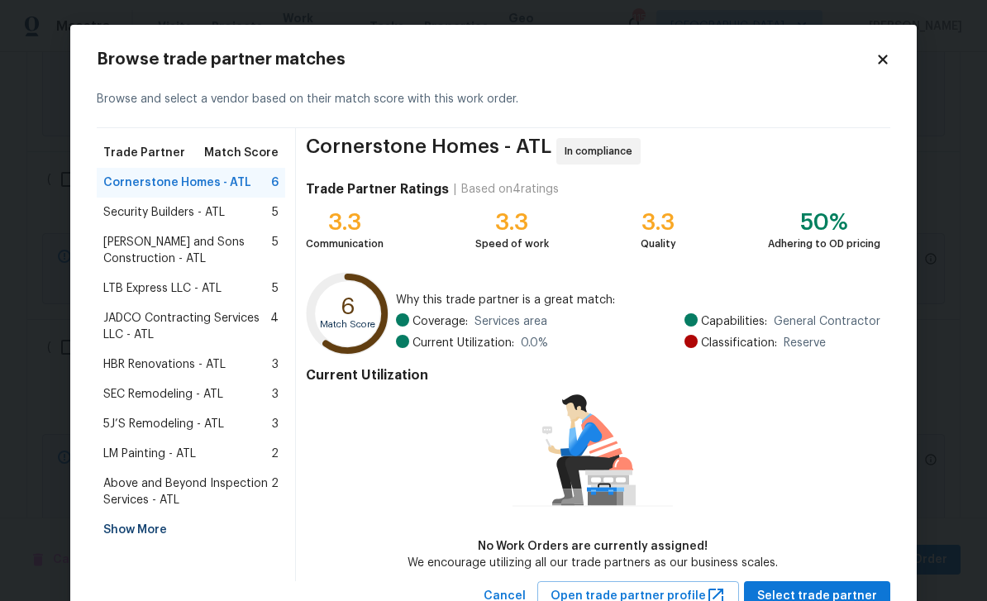
click at [119, 528] on div "Show More" at bounding box center [191, 530] width 188 height 30
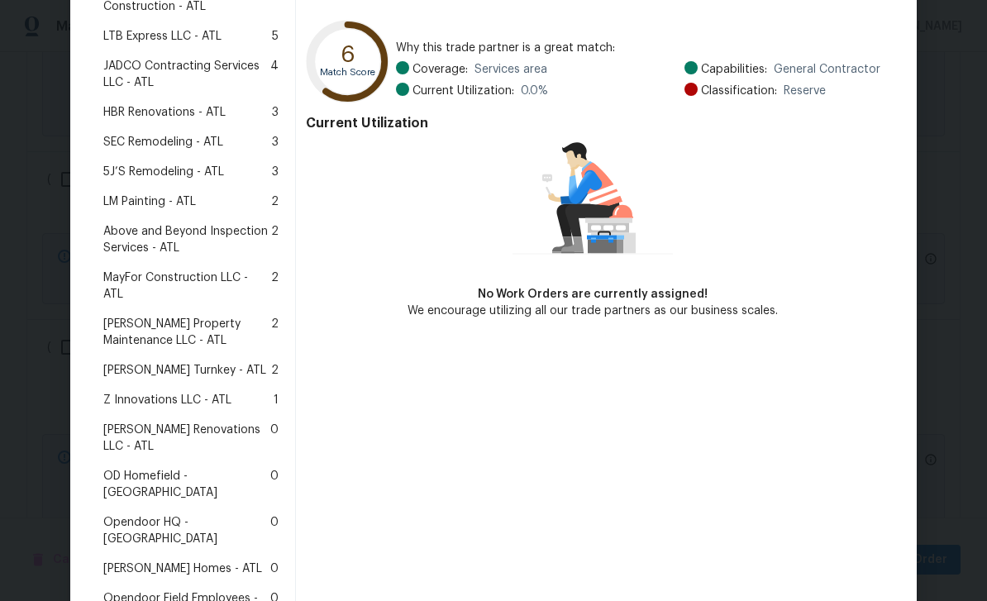
scroll to position [267, 0]
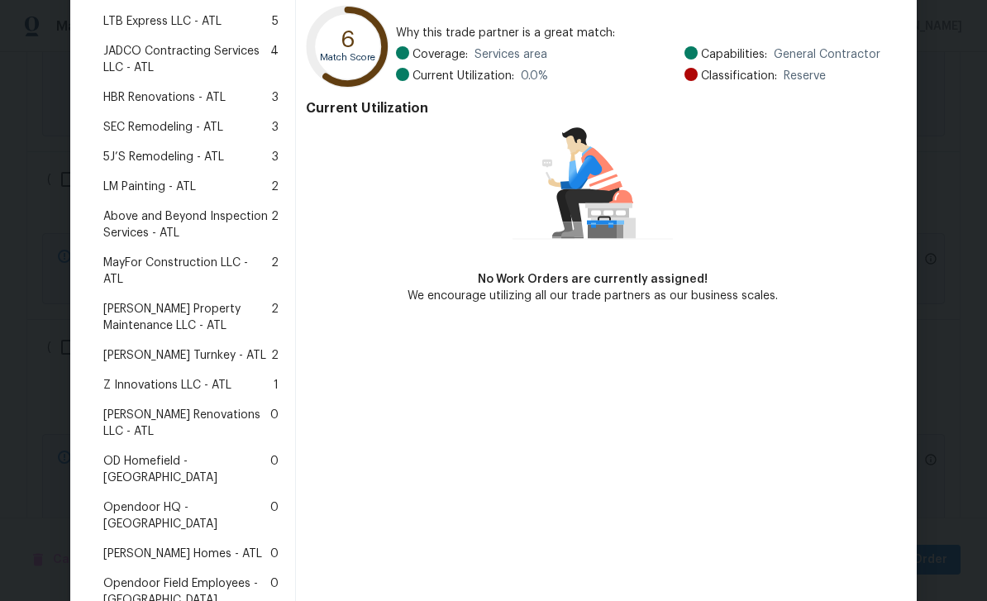
click at [130, 301] on span "Glen Property Maintenance LLC - ATL" at bounding box center [187, 317] width 168 height 33
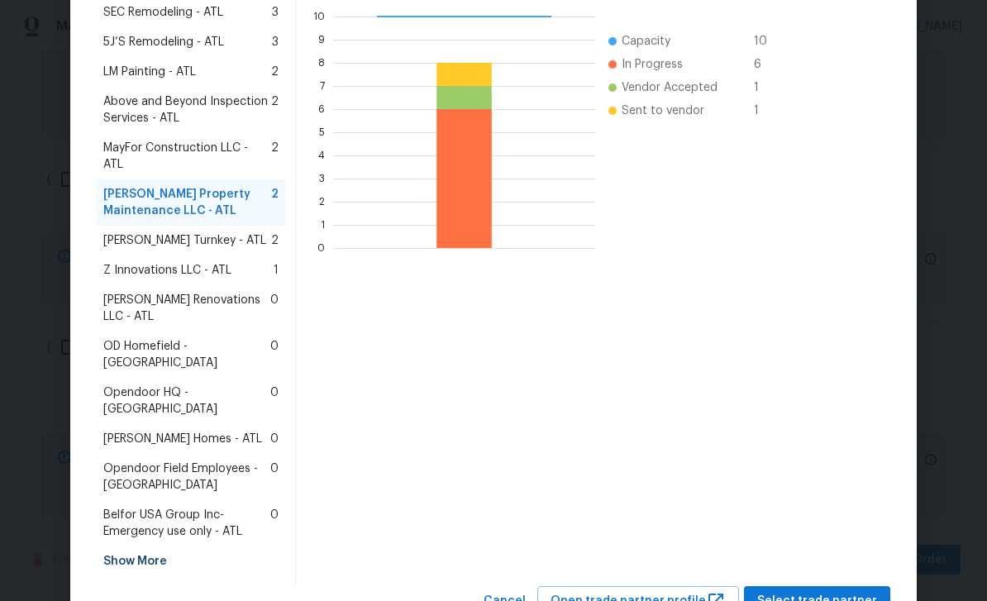
scroll to position [382, 0]
click at [847, 591] on span "Select trade partner" at bounding box center [817, 601] width 120 height 21
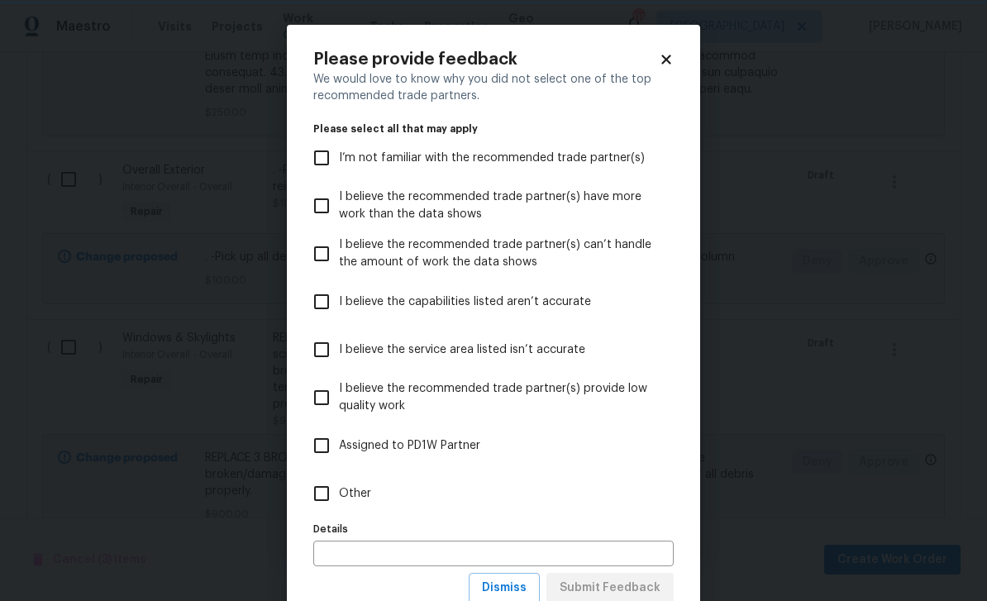
scroll to position [0, 0]
click at [553, 173] on label "I’m not familiar with the recommended trade partner(s)" at bounding box center [482, 158] width 356 height 48
click at [339, 173] on input "I’m not familiar with the recommended trade partner(s)" at bounding box center [321, 157] width 35 height 35
checkbox input "true"
click at [649, 581] on span "Submit Feedback" at bounding box center [609, 588] width 101 height 21
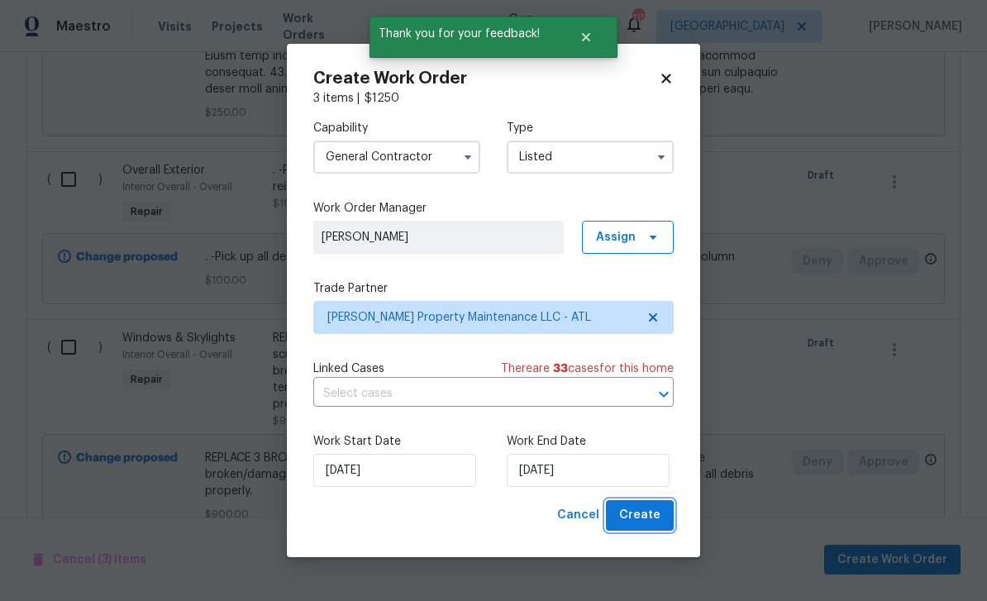
click at [658, 514] on span "Create" at bounding box center [639, 515] width 41 height 21
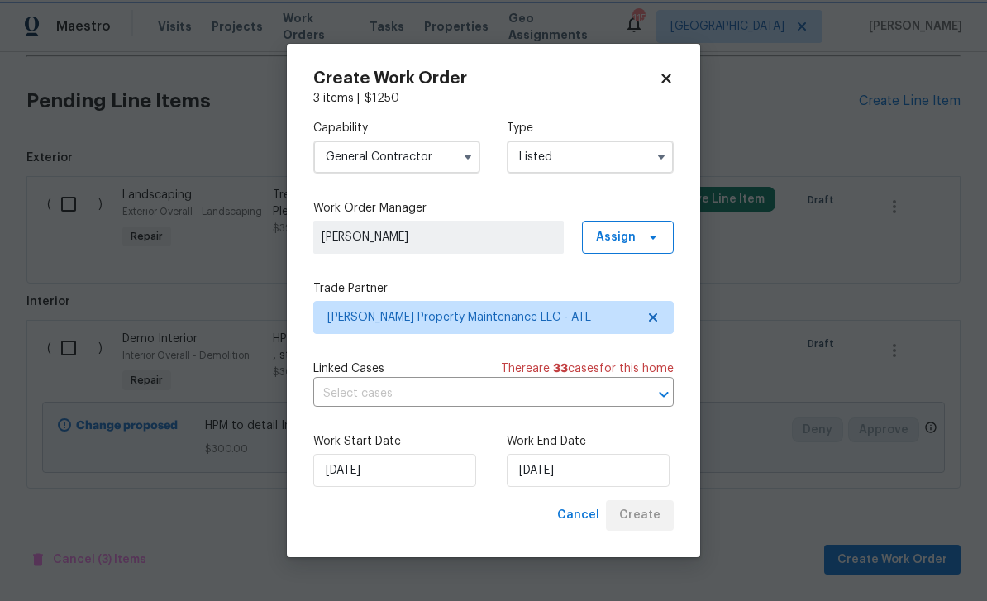
scroll to position [1051, 0]
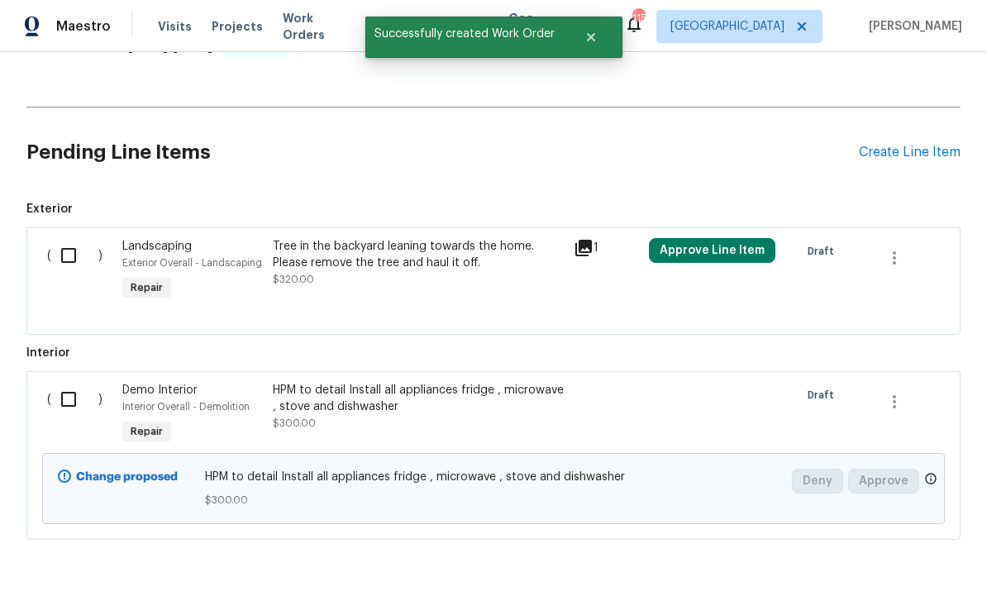
click at [68, 382] on input "checkbox" at bounding box center [74, 399] width 47 height 35
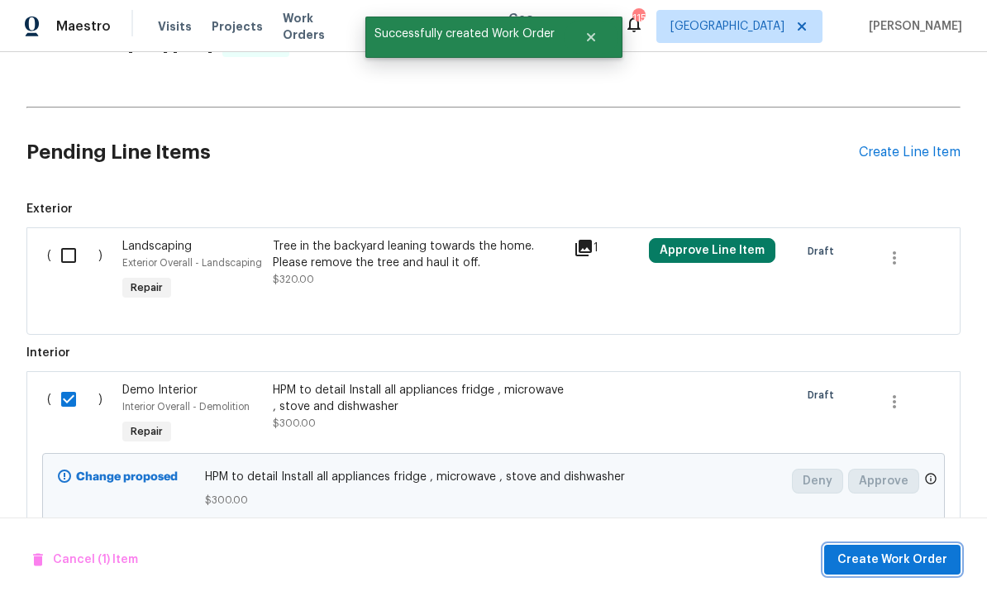
click at [926, 568] on span "Create Work Order" at bounding box center [892, 560] width 110 height 21
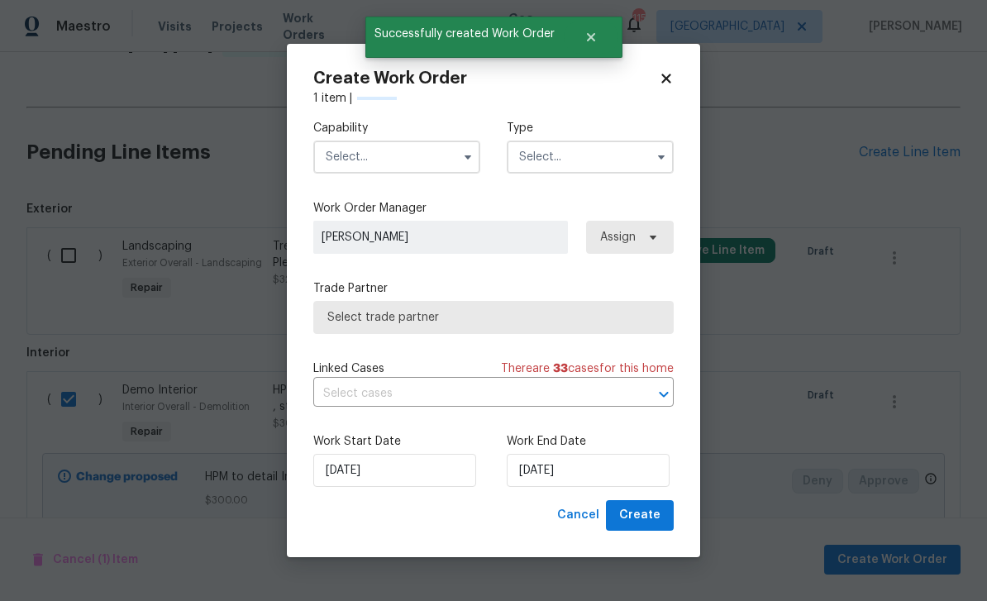
checkbox input "false"
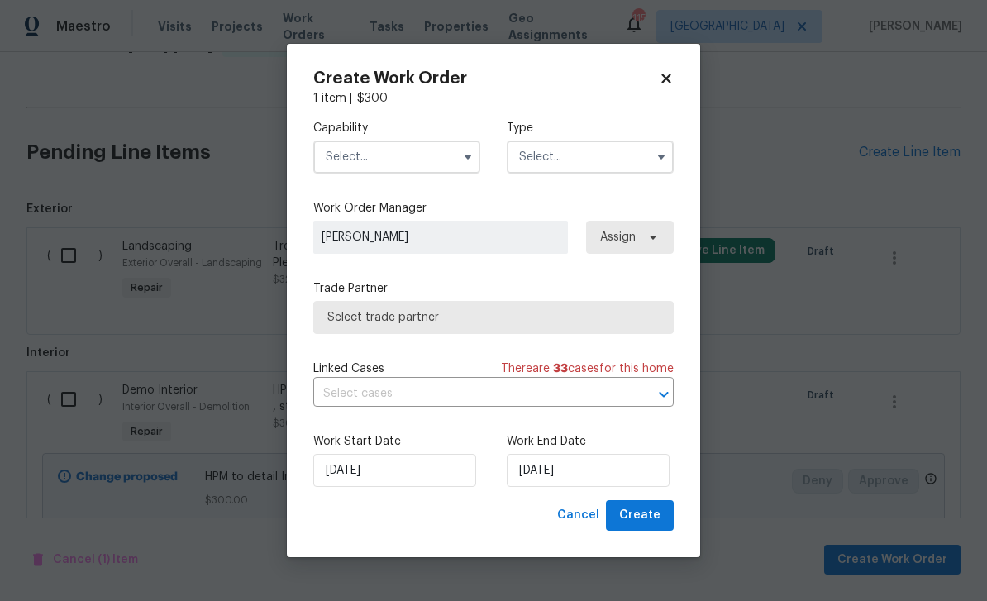
click at [426, 159] on input "text" at bounding box center [396, 156] width 167 height 33
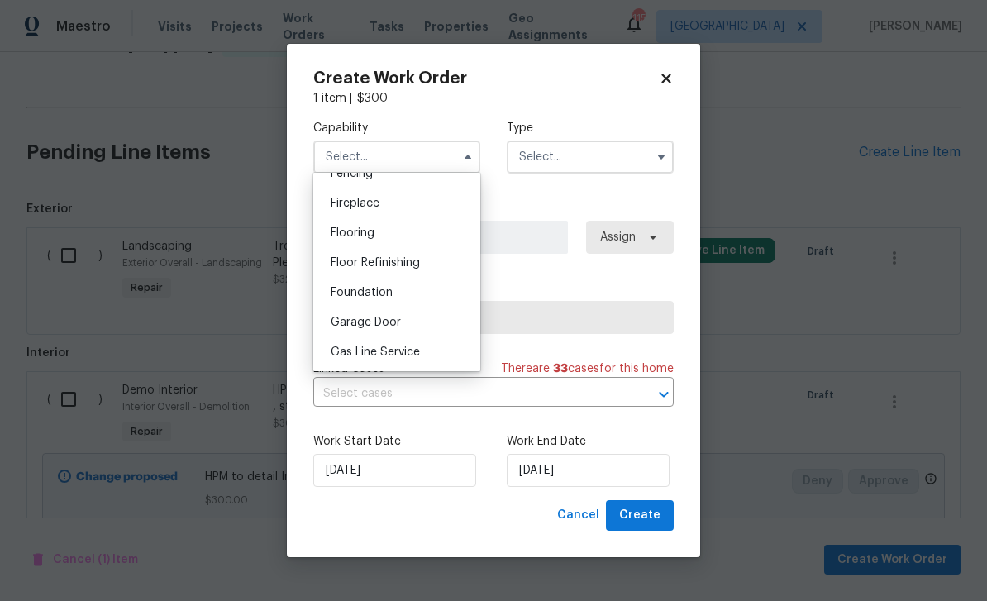
scroll to position [635, 0]
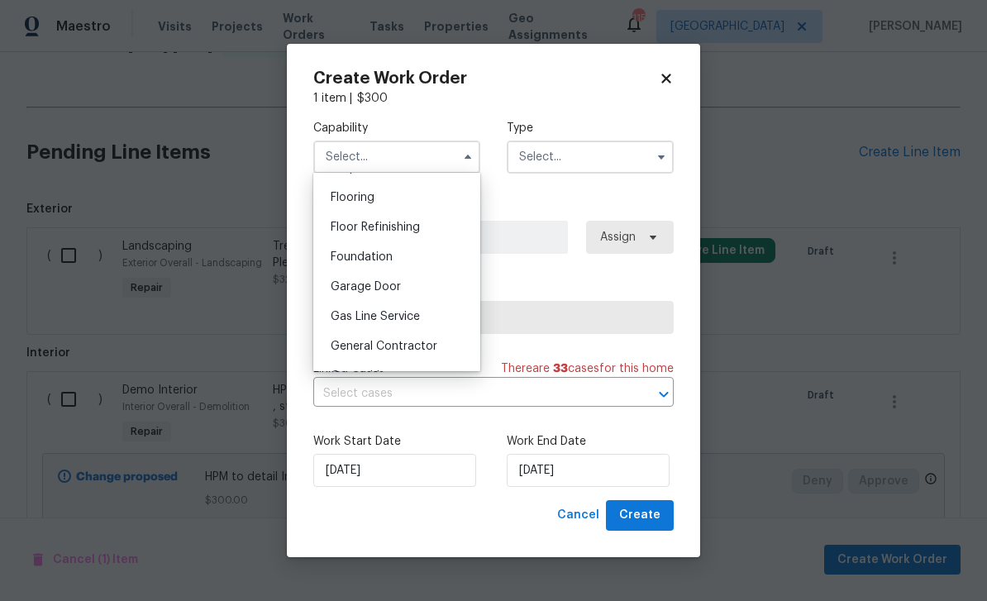
click at [439, 346] on div "General Contractor" at bounding box center [396, 346] width 159 height 30
type input "General Contractor"
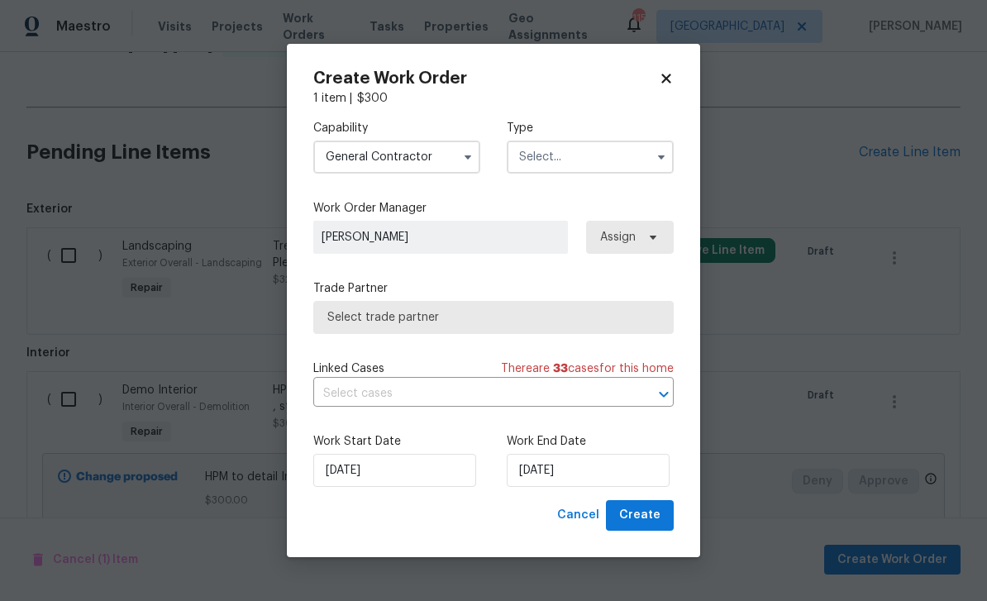
click at [598, 159] on input "text" at bounding box center [590, 156] width 167 height 33
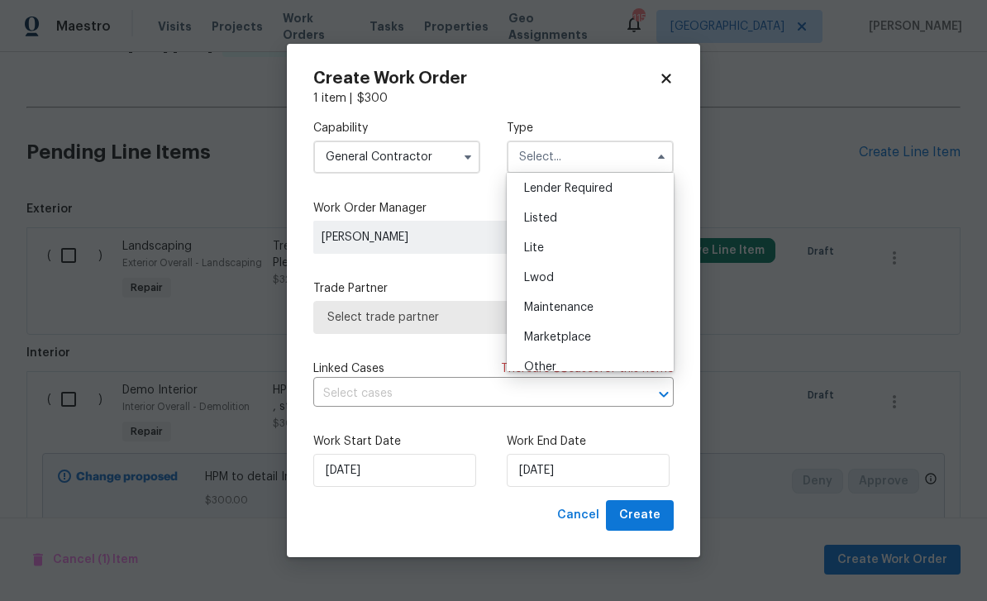
scroll to position [153, 0]
click at [576, 217] on div "Listed" at bounding box center [590, 217] width 159 height 30
type input "Listed"
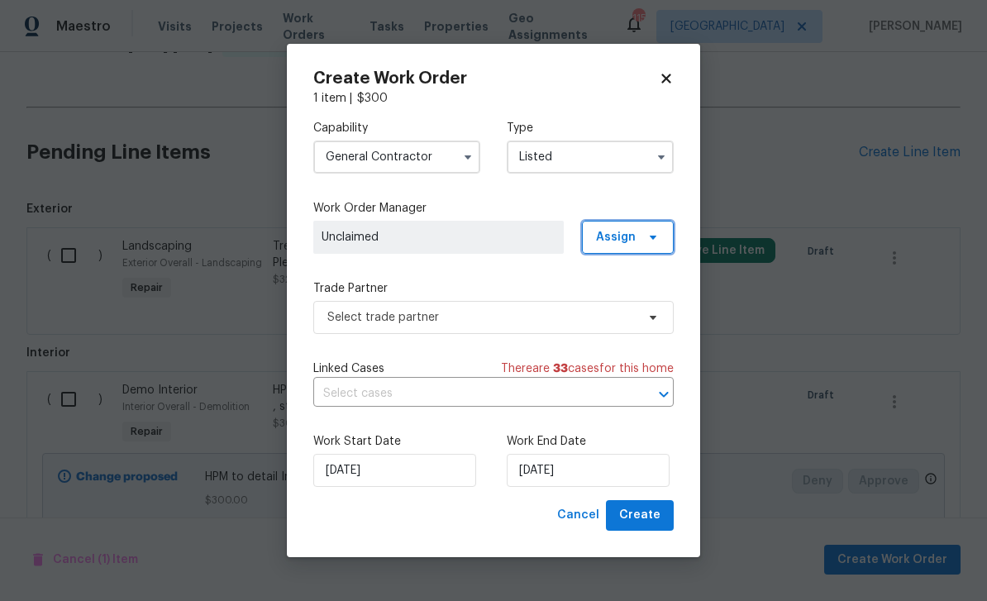
click at [639, 238] on span "Assign" at bounding box center [628, 237] width 92 height 33
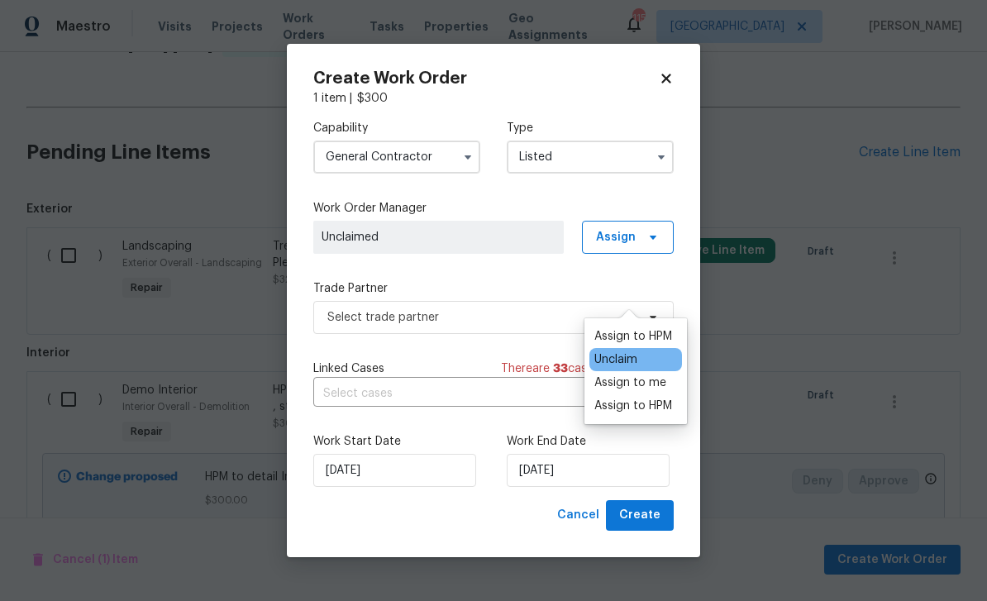
click at [658, 397] on div "Assign to HPM" at bounding box center [633, 405] width 78 height 17
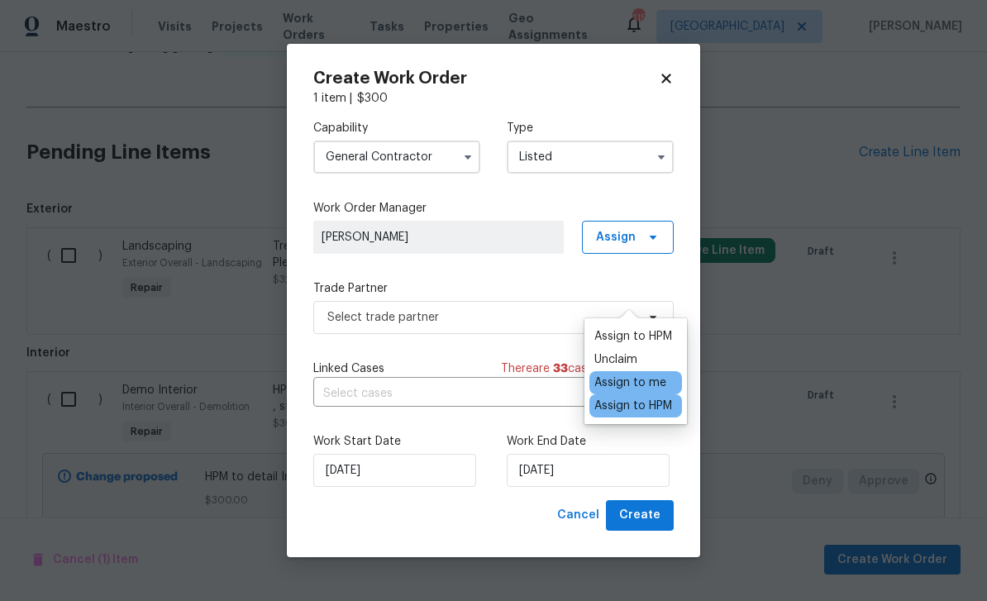
click at [542, 285] on label "Trade Partner" at bounding box center [493, 288] width 360 height 17
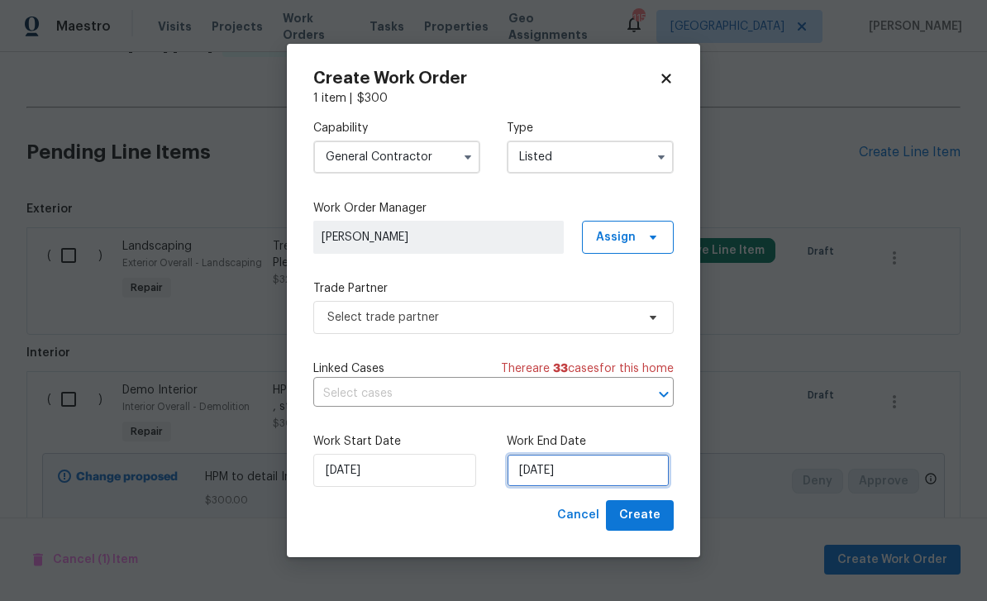
click at [608, 470] on input "8/21/2025" at bounding box center [588, 470] width 163 height 33
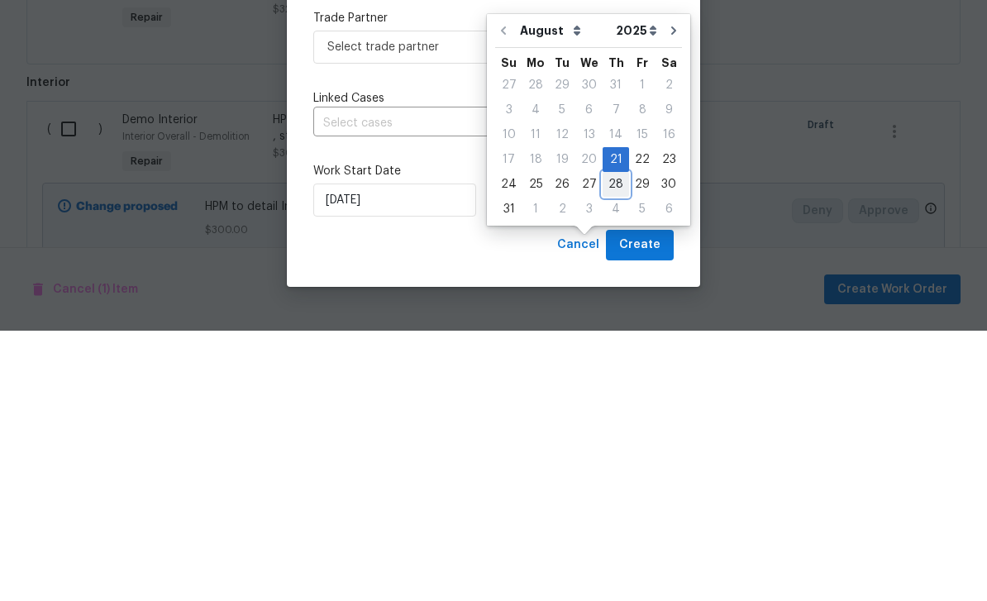
click at [612, 443] on div "28" at bounding box center [615, 454] width 26 height 23
type input "8/28/2025"
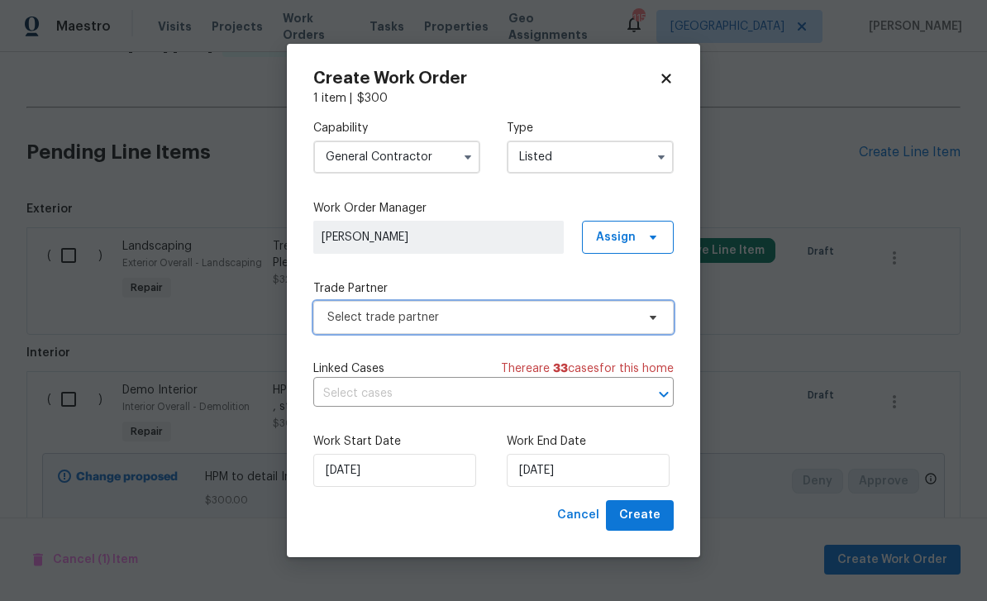
click at [610, 318] on span "Select trade partner" at bounding box center [481, 317] width 308 height 17
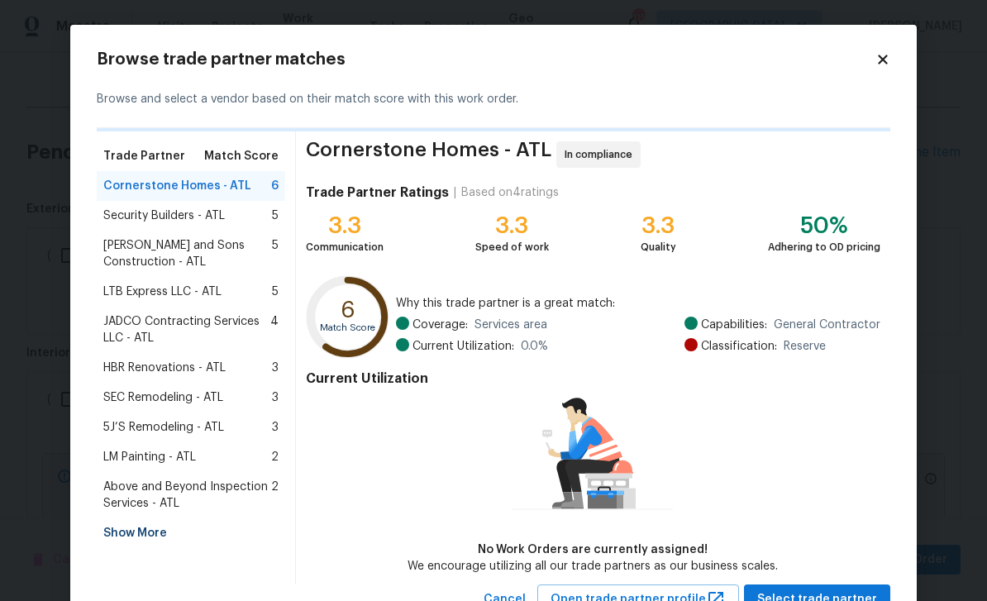
click at [128, 459] on span "LM Painting - ATL" at bounding box center [149, 457] width 93 height 17
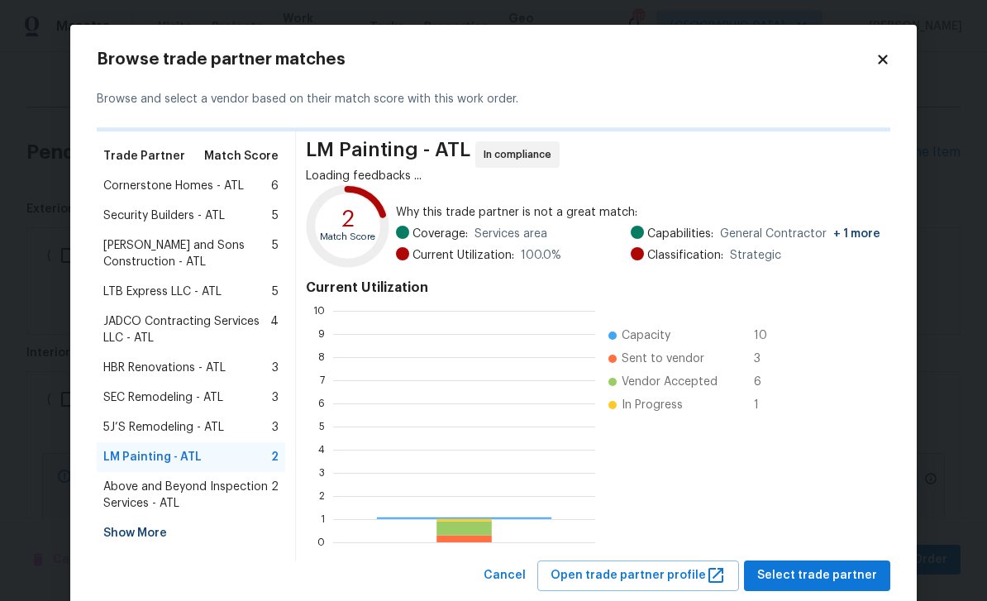
scroll to position [231, 262]
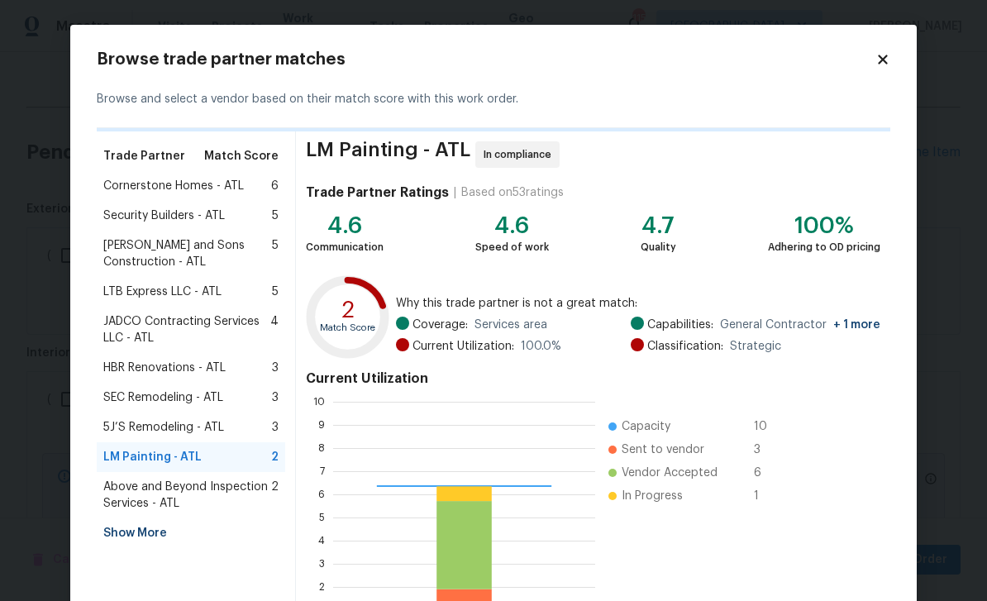
click at [851, 579] on div "Current Utilization 0 1 2 3 4 5 6 7 8 9 10 Capacity 10 Sent to vendor 3 Vendor …" at bounding box center [593, 503] width 574 height 278
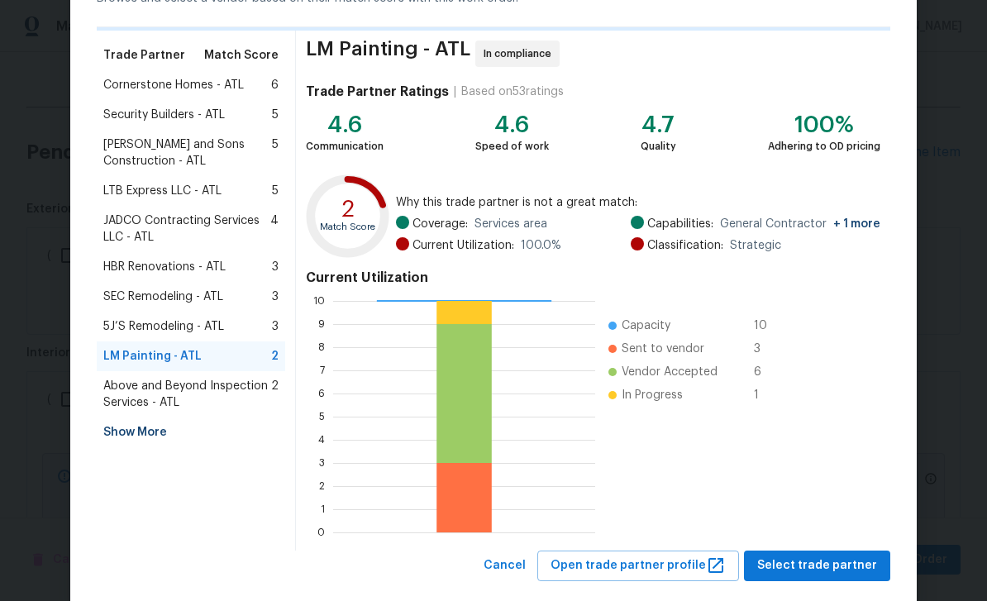
scroll to position [119, 0]
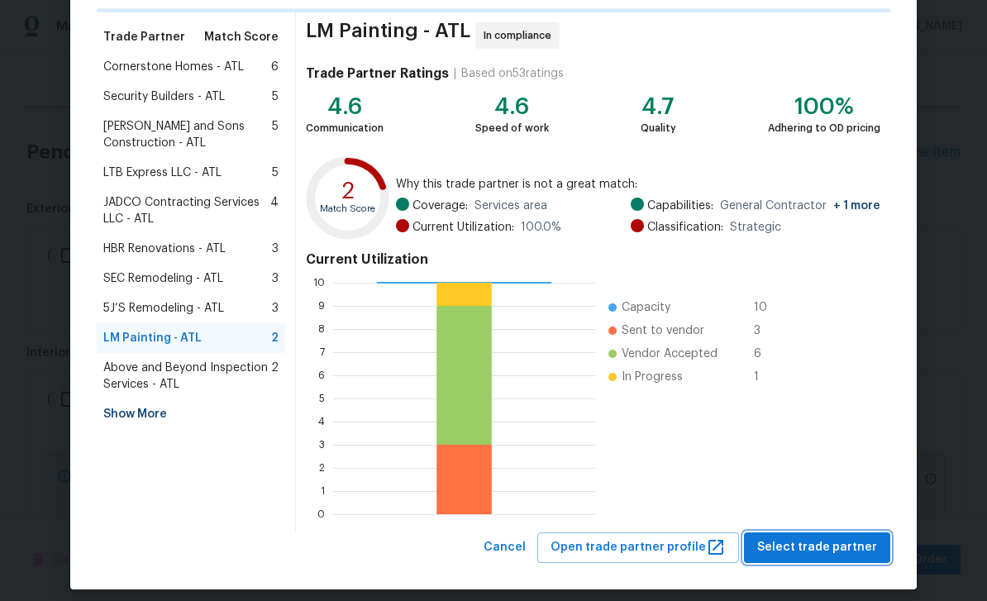
click at [854, 551] on span "Select trade partner" at bounding box center [817, 547] width 120 height 21
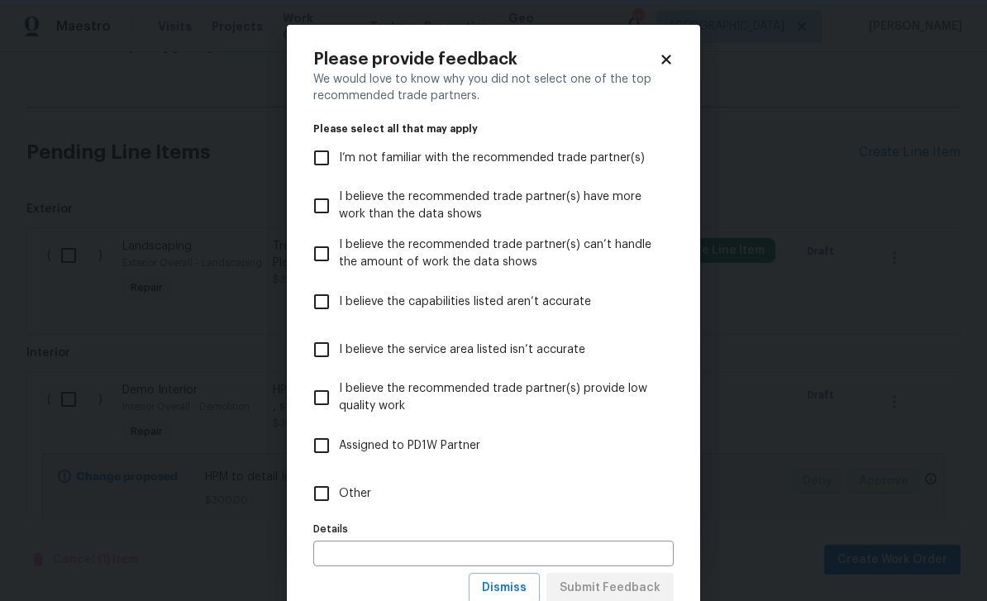
scroll to position [0, 0]
click at [593, 169] on label "I’m not familiar with the recommended trade partner(s)" at bounding box center [482, 158] width 356 height 48
click at [339, 169] on input "I’m not familiar with the recommended trade partner(s)" at bounding box center [321, 157] width 35 height 35
checkbox input "true"
click at [645, 588] on span "Submit Feedback" at bounding box center [609, 588] width 101 height 21
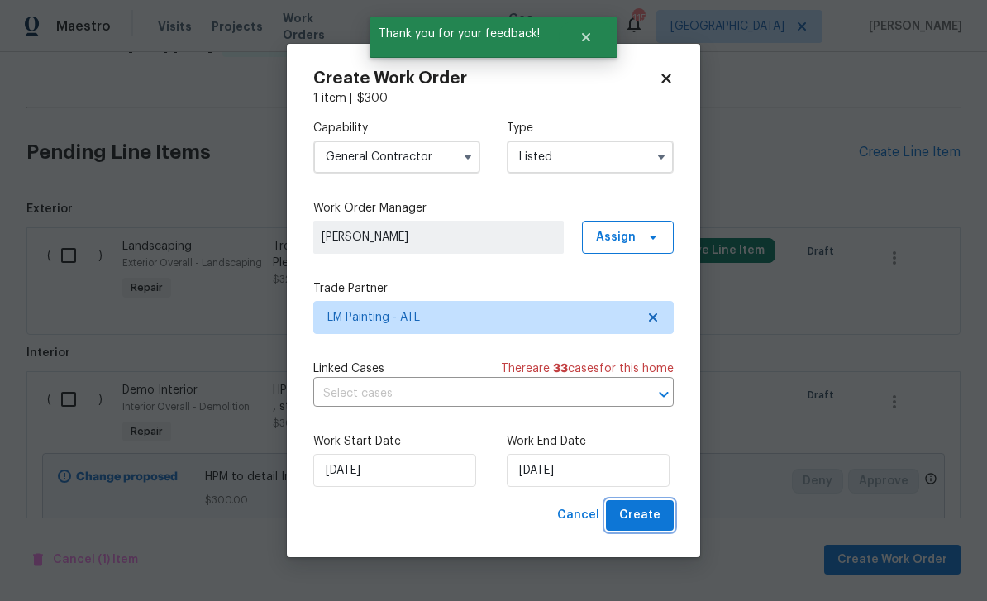
click at [662, 507] on button "Create" at bounding box center [640, 515] width 68 height 31
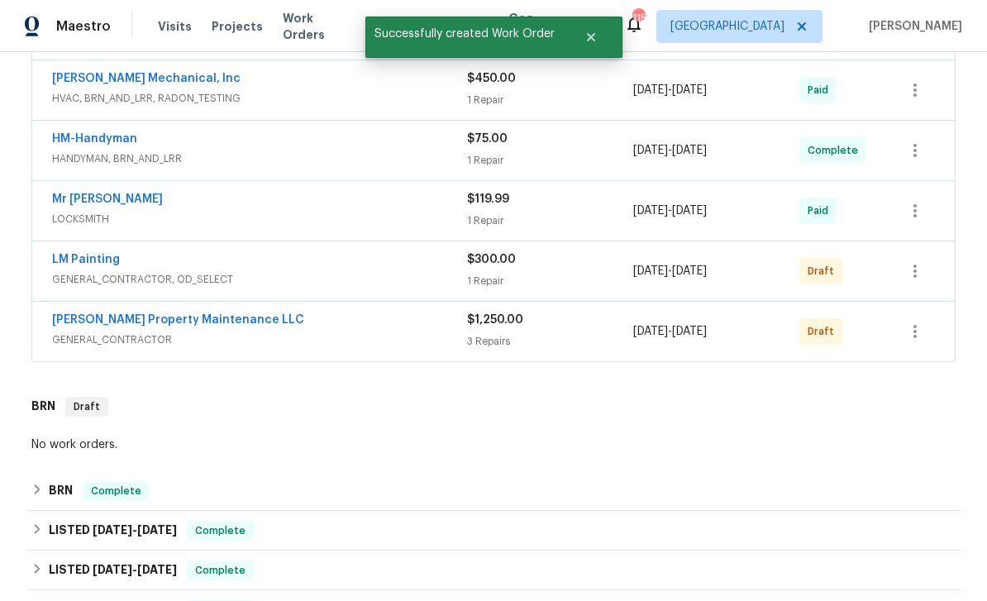
scroll to position [471, 0]
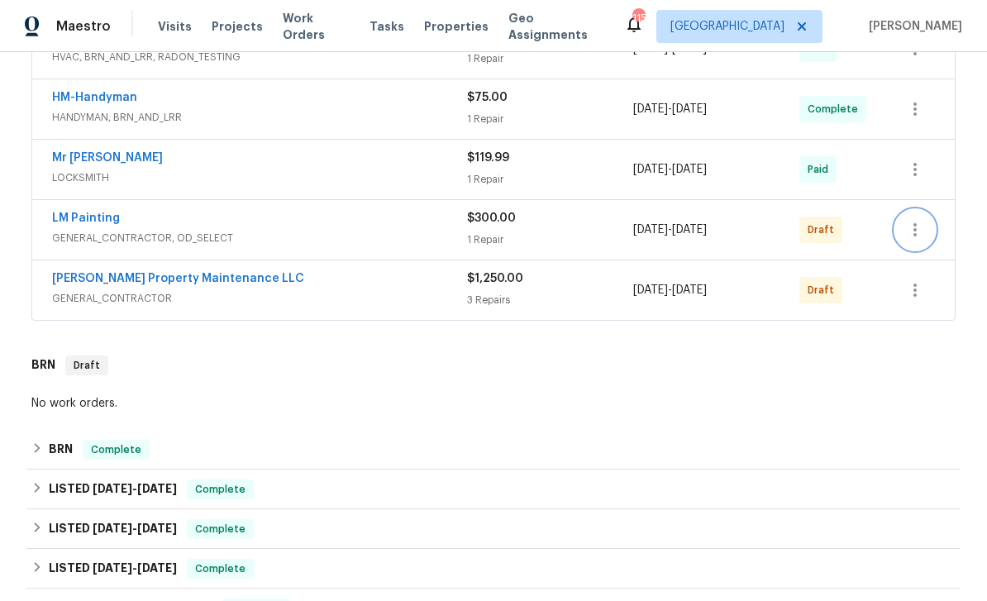
click at [919, 220] on icon "button" at bounding box center [915, 230] width 20 height 20
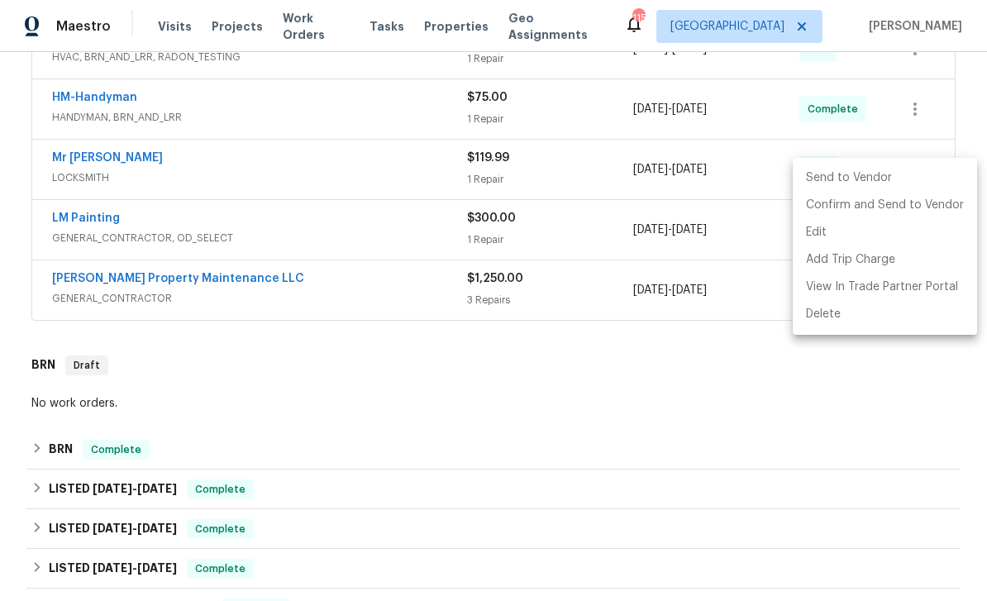
click at [869, 179] on li "Send to Vendor" at bounding box center [884, 177] width 184 height 27
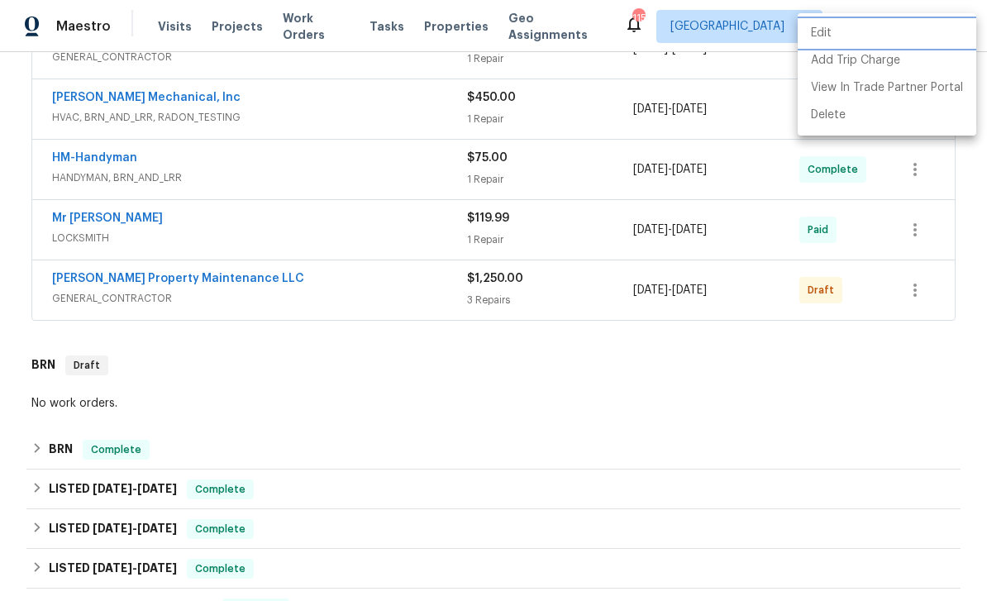
click at [814, 380] on div at bounding box center [493, 300] width 987 height 601
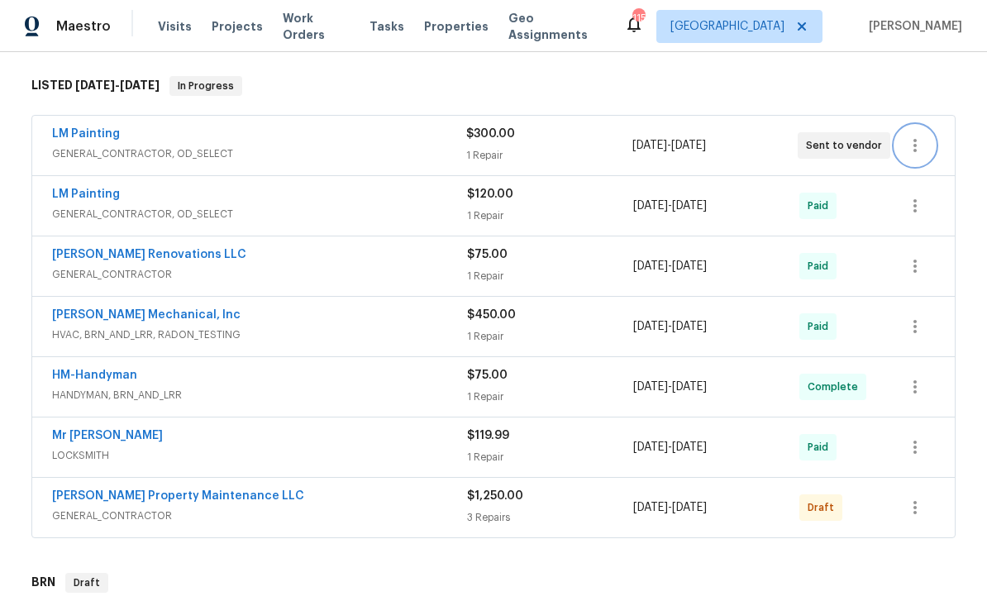
scroll to position [252, 0]
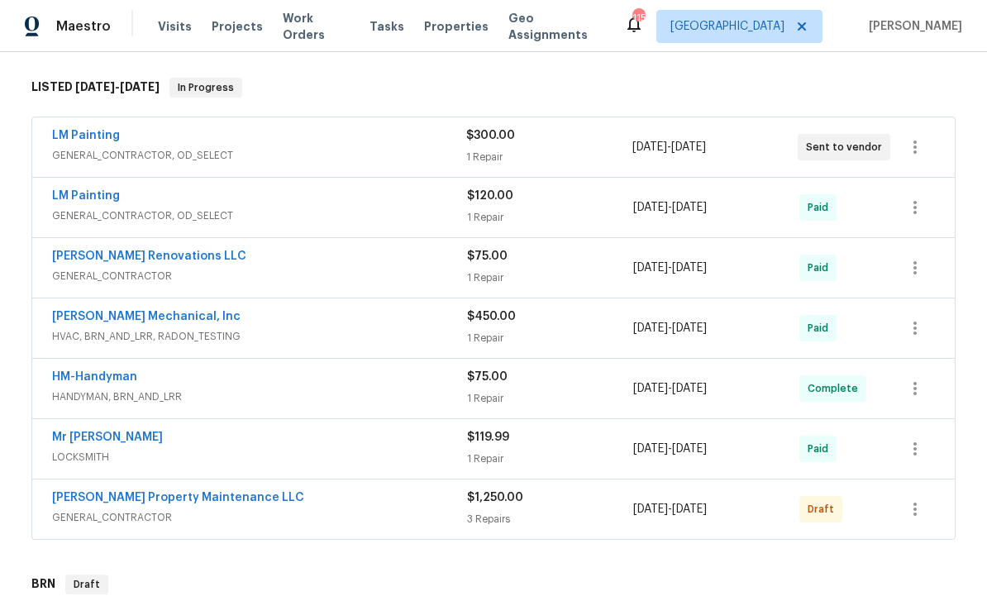
click at [76, 130] on link "LM Painting" at bounding box center [86, 136] width 68 height 12
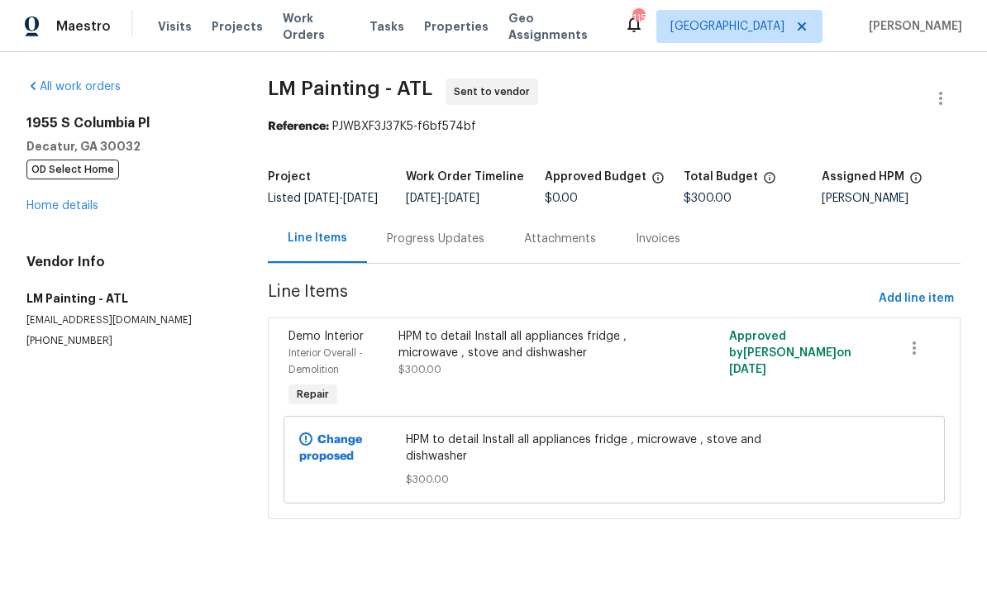
click at [466, 247] on div "Progress Updates" at bounding box center [436, 239] width 98 height 17
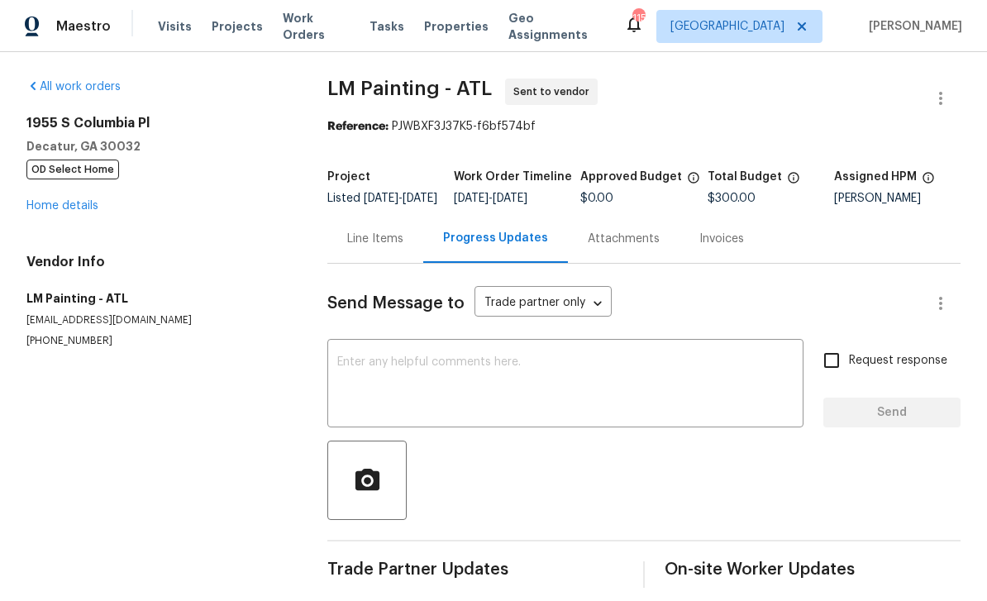
click at [691, 402] on textarea at bounding box center [565, 385] width 456 height 58
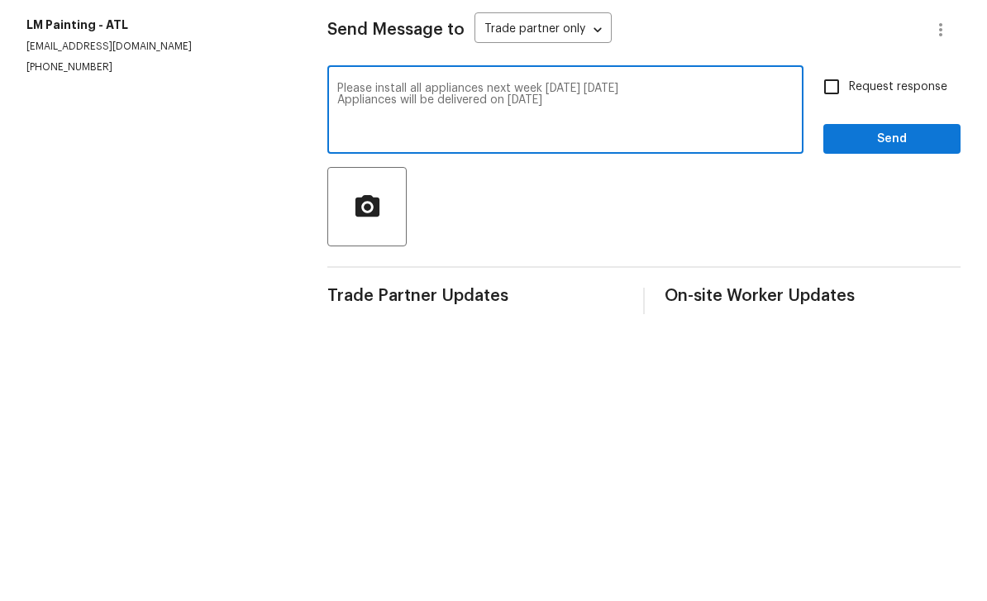
type textarea "Please install all appliances next week 8-28-25 Thursday Appliances will be del…"
click at [843, 343] on input "Request response" at bounding box center [831, 360] width 35 height 35
checkbox input "true"
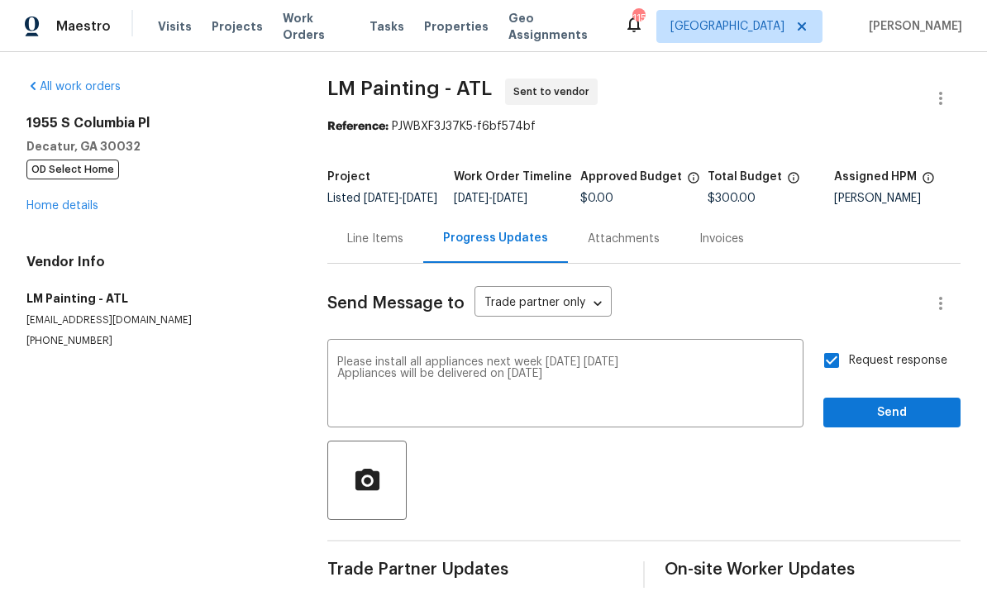
click at [725, 371] on textarea "Please install all appliances next week 8-28-25 Thursday Appliances will be del…" at bounding box center [565, 385] width 456 height 58
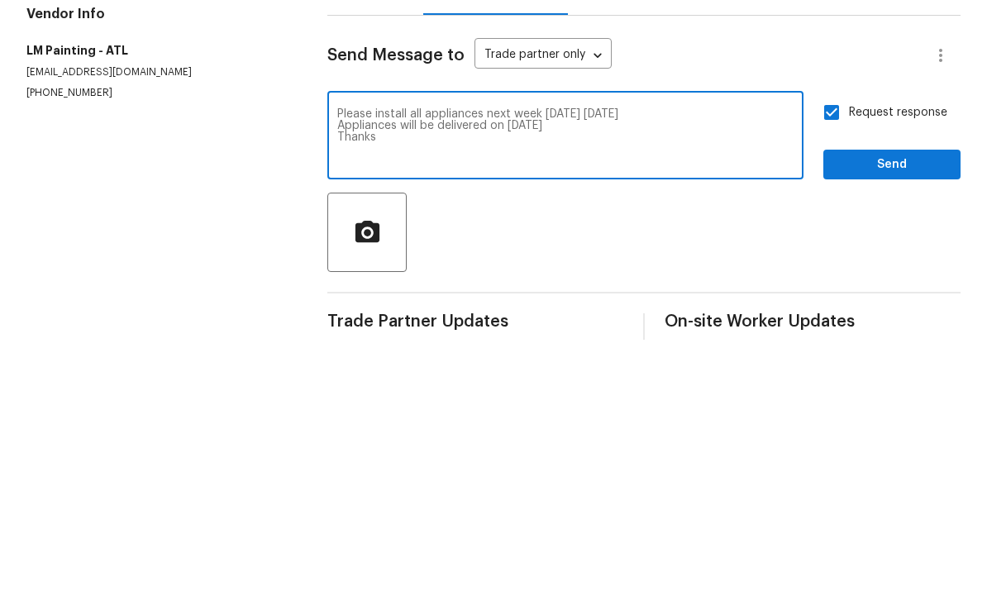
type textarea "Please install all appliances next week 8-28-25 Thursday Appliances will be del…"
click at [891, 402] on span "Send" at bounding box center [891, 412] width 111 height 21
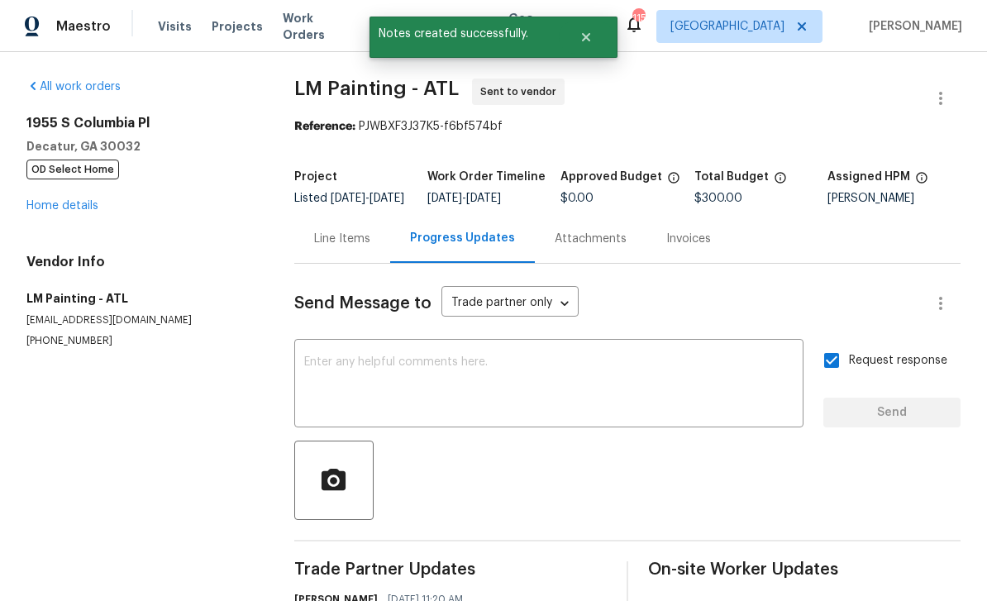
click at [52, 200] on link "Home details" at bounding box center [62, 206] width 72 height 12
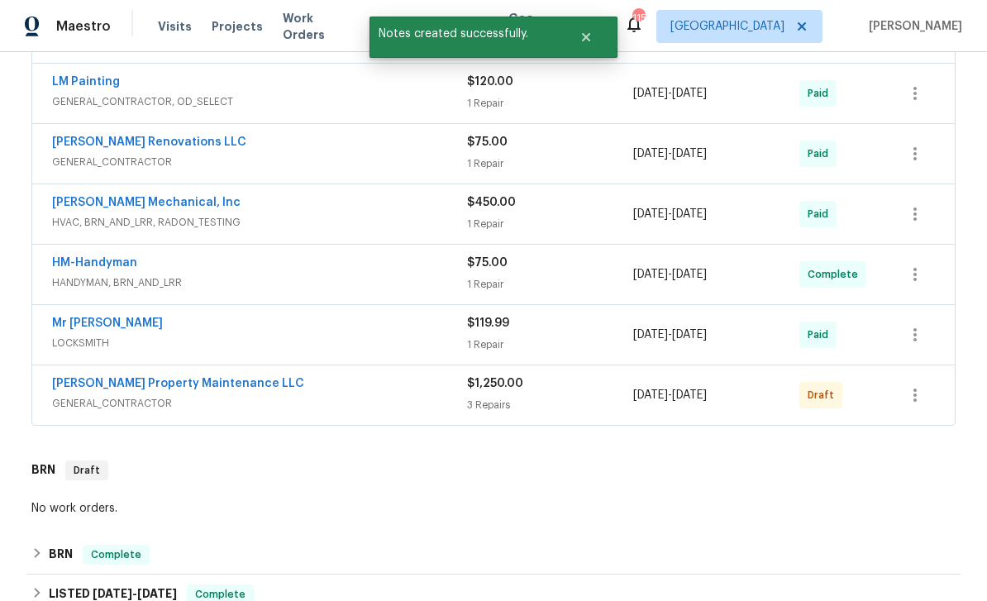
scroll to position [393, 0]
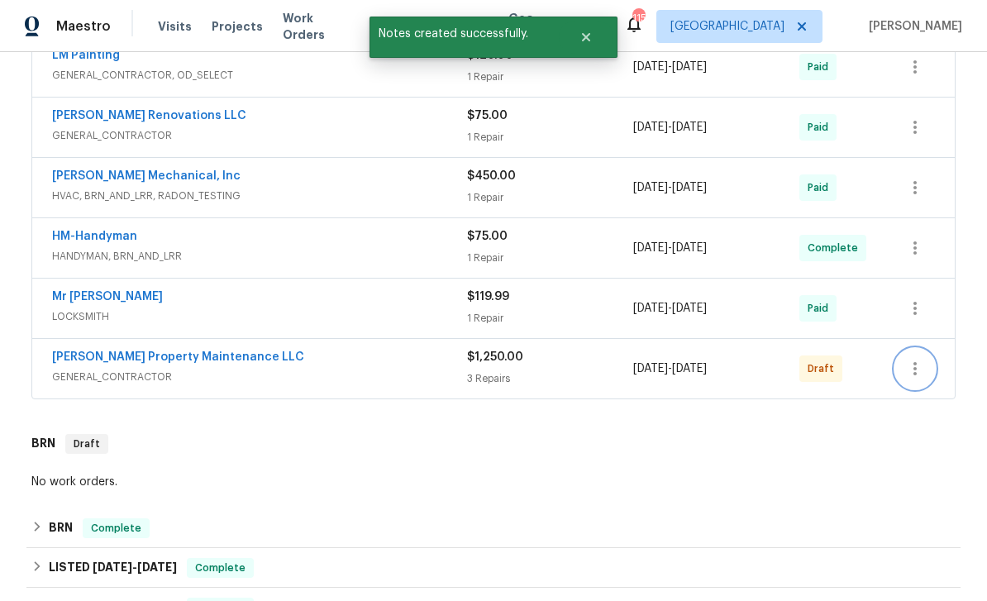
click at [919, 359] on icon "button" at bounding box center [915, 369] width 20 height 20
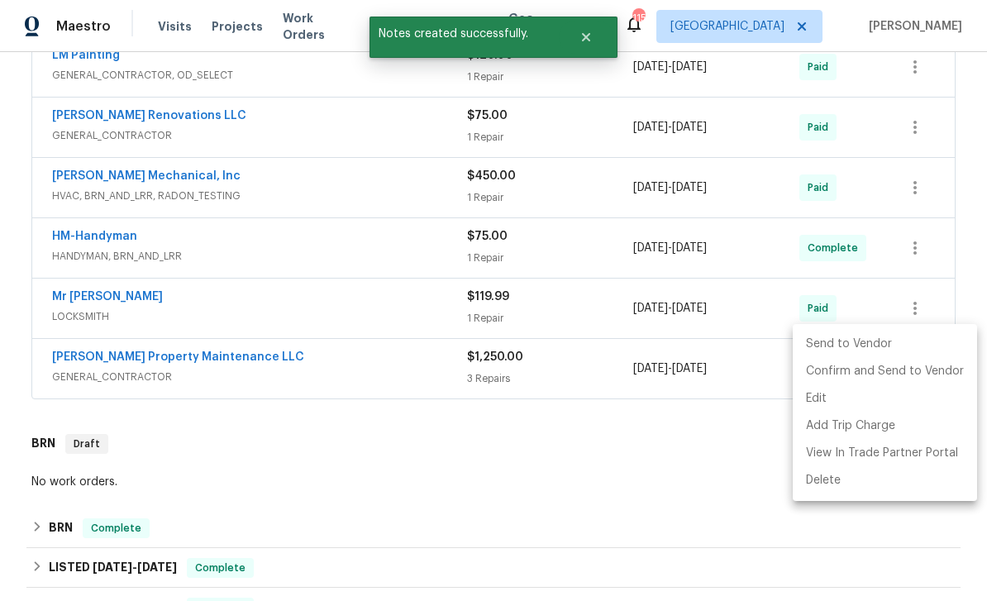
click at [872, 345] on li "Send to Vendor" at bounding box center [884, 344] width 184 height 27
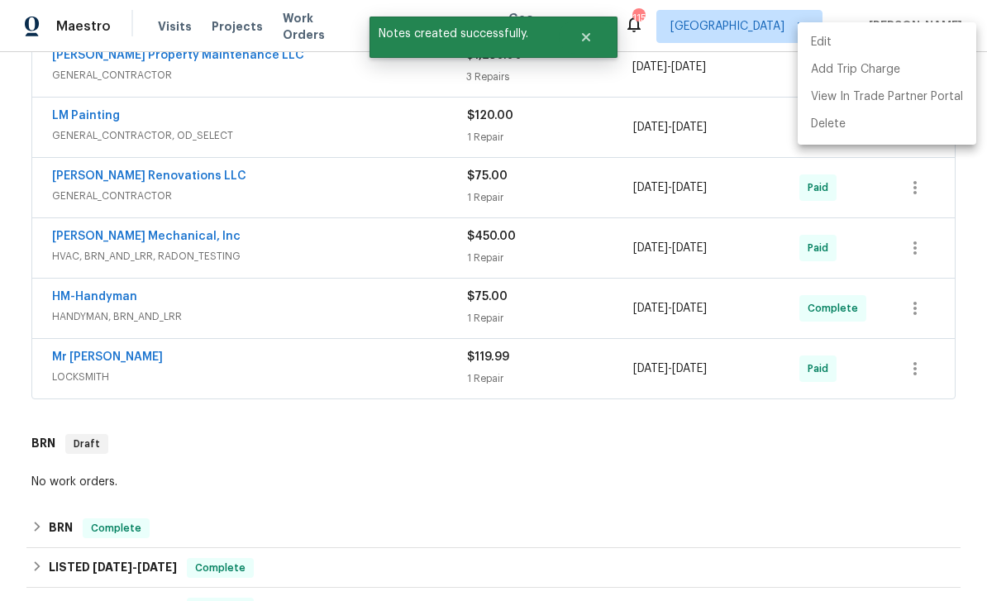
click at [640, 435] on div at bounding box center [493, 300] width 987 height 601
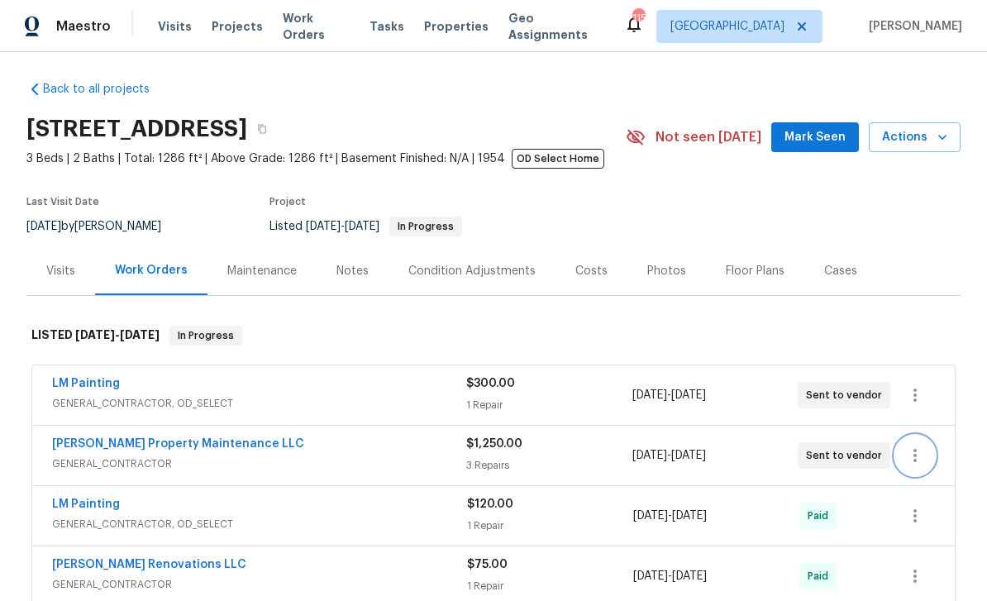
scroll to position [6, 0]
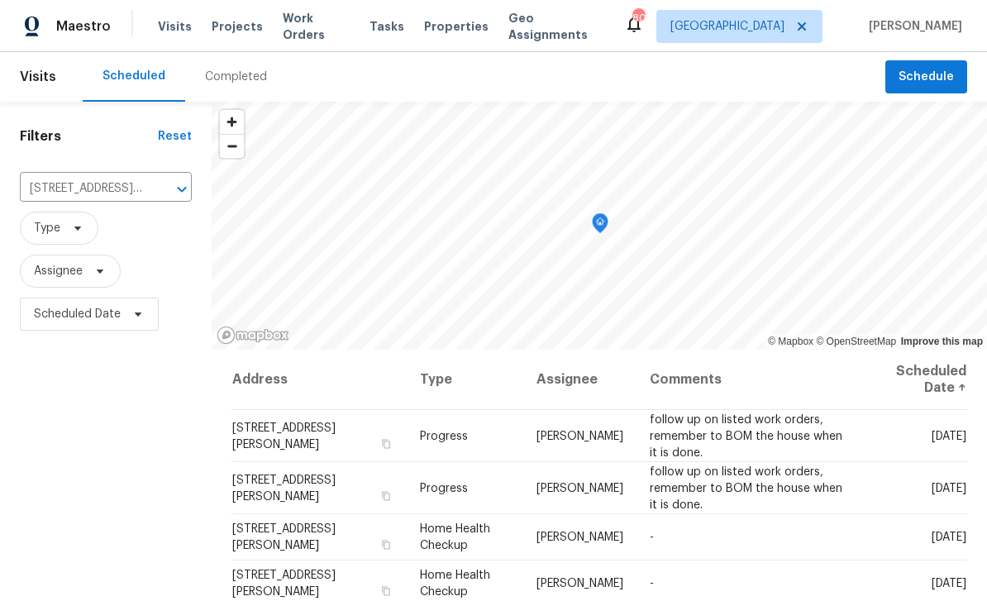
scroll to position [53, 0]
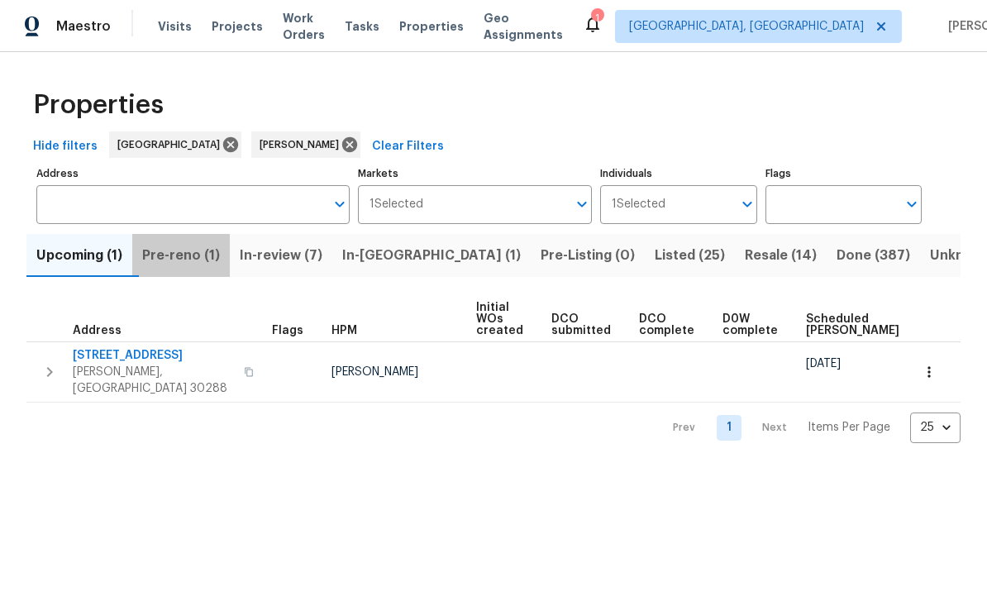
click at [180, 252] on span "Pre-reno (1)" at bounding box center [181, 255] width 78 height 23
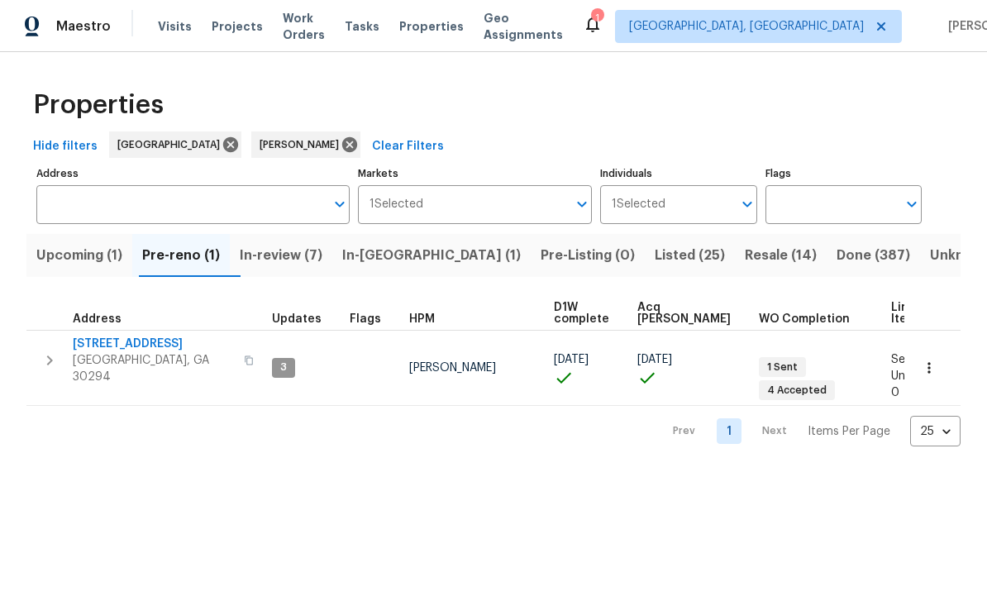
click at [60, 250] on span "Upcoming (1)" at bounding box center [79, 255] width 86 height 23
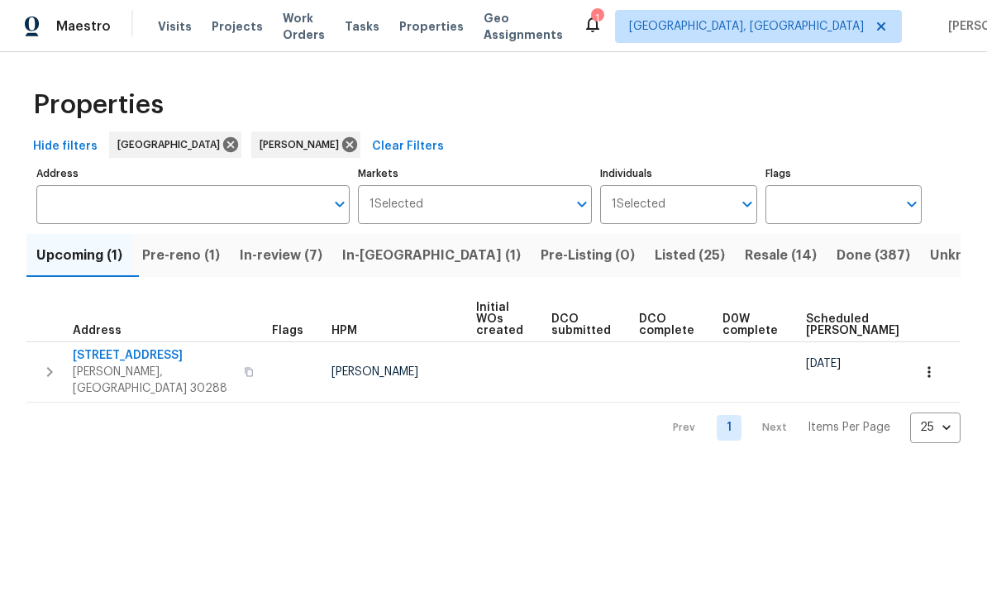
click at [190, 265] on span "Pre-reno (1)" at bounding box center [181, 255] width 78 height 23
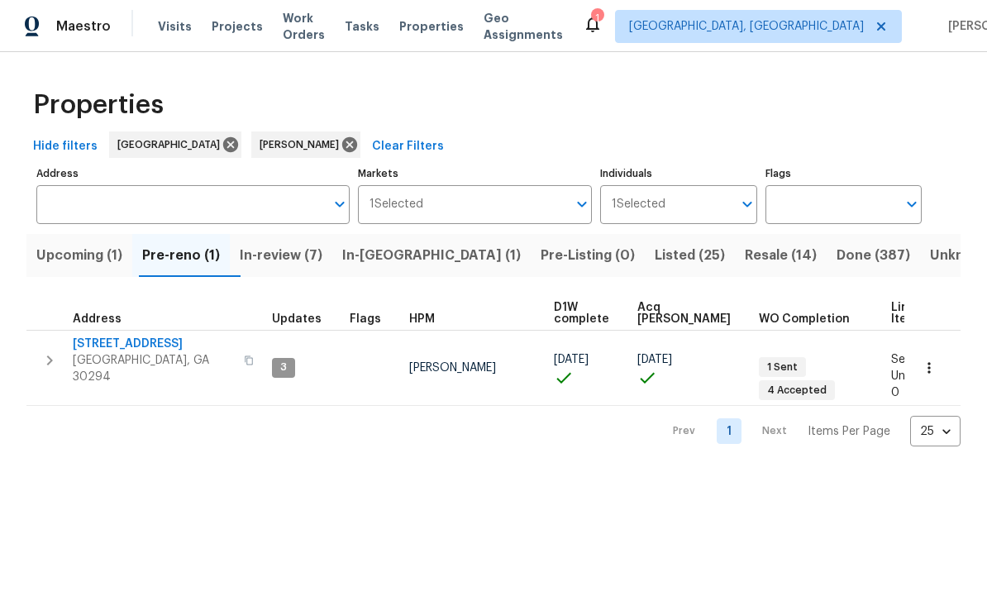
click at [113, 345] on span "[STREET_ADDRESS]" at bounding box center [153, 344] width 161 height 17
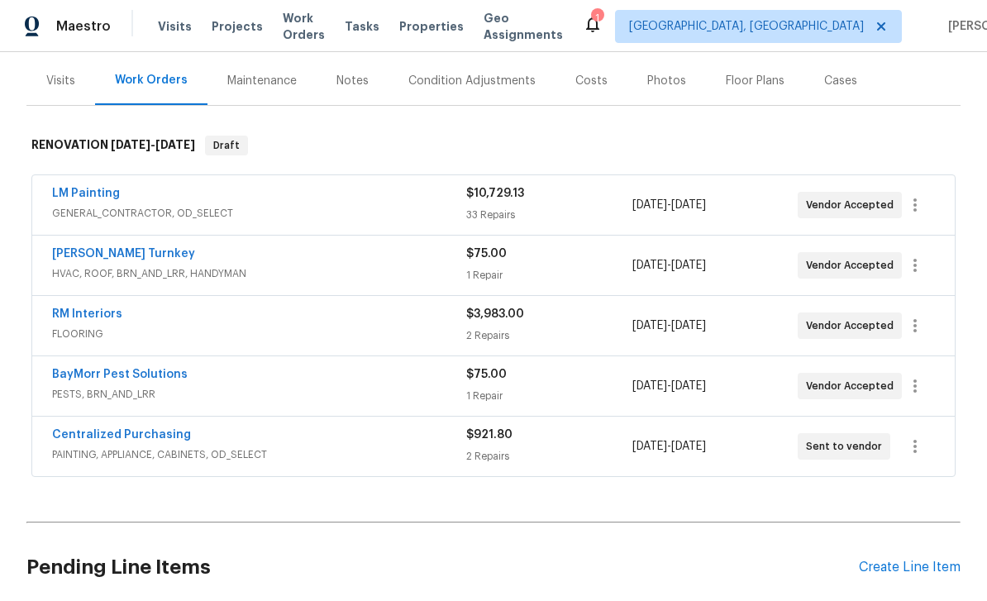
scroll to position [197, 0]
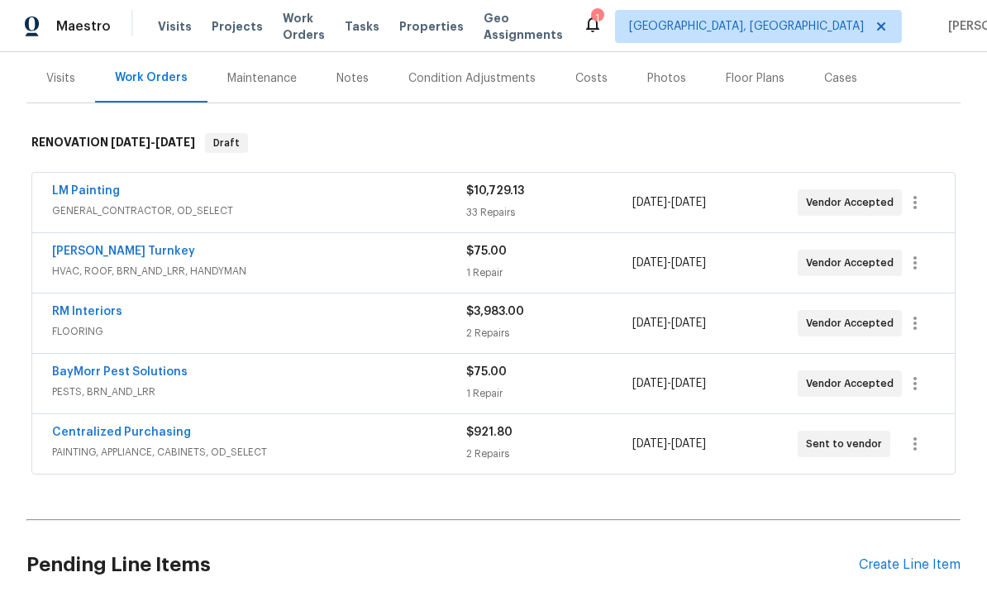
click at [83, 312] on link "RM Interiors" at bounding box center [87, 312] width 70 height 12
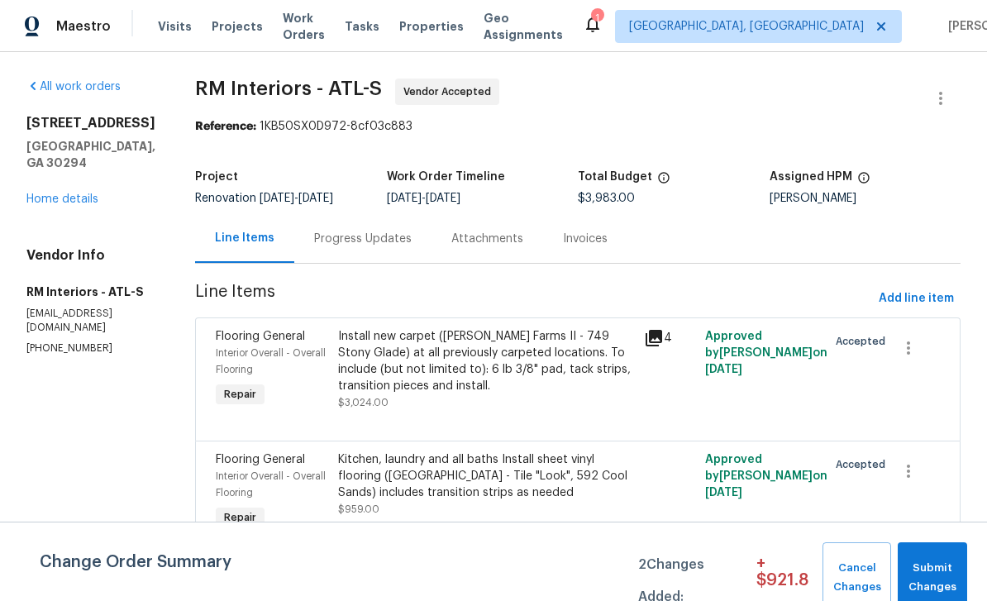
scroll to position [13, 0]
click at [945, 569] on span "Submit Changes" at bounding box center [932, 578] width 53 height 38
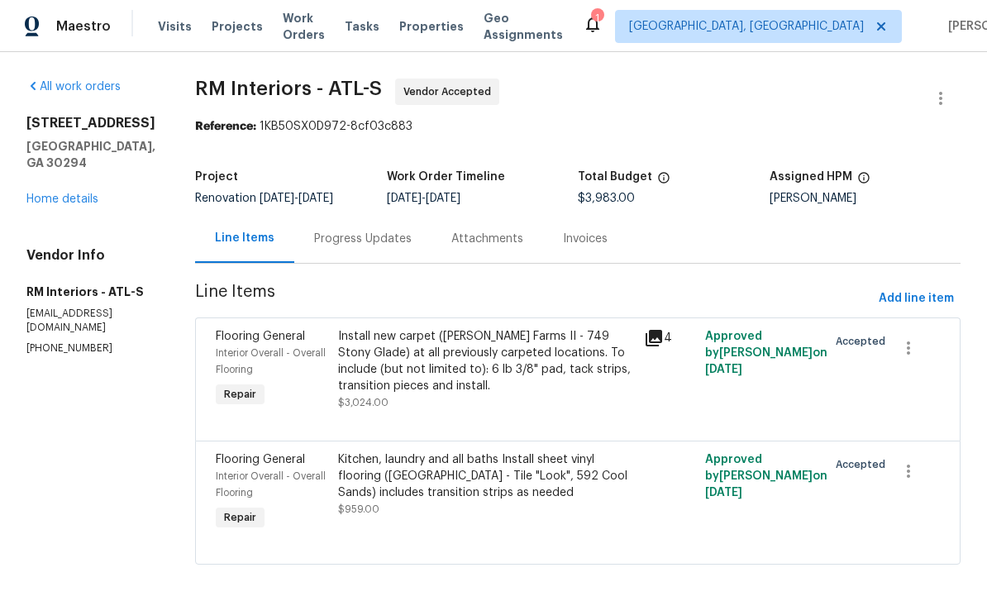
click at [571, 465] on div "Kitchen, laundry and all baths Install sheet vinyl flooring ([GEOGRAPHIC_DATA] …" at bounding box center [486, 476] width 296 height 50
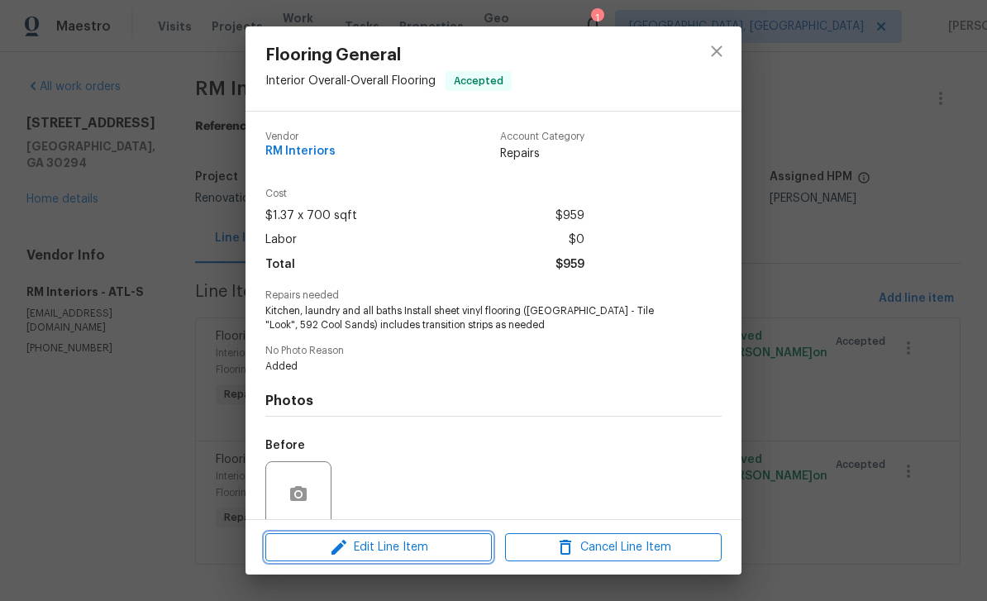
click at [468, 554] on span "Edit Line Item" at bounding box center [378, 547] width 217 height 21
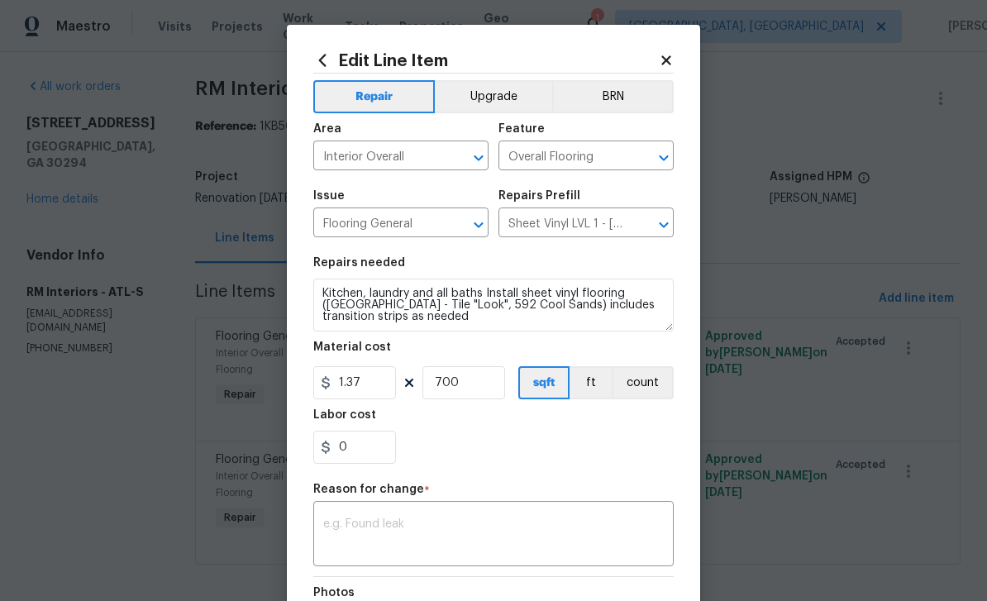
click at [668, 60] on icon at bounding box center [665, 59] width 9 height 9
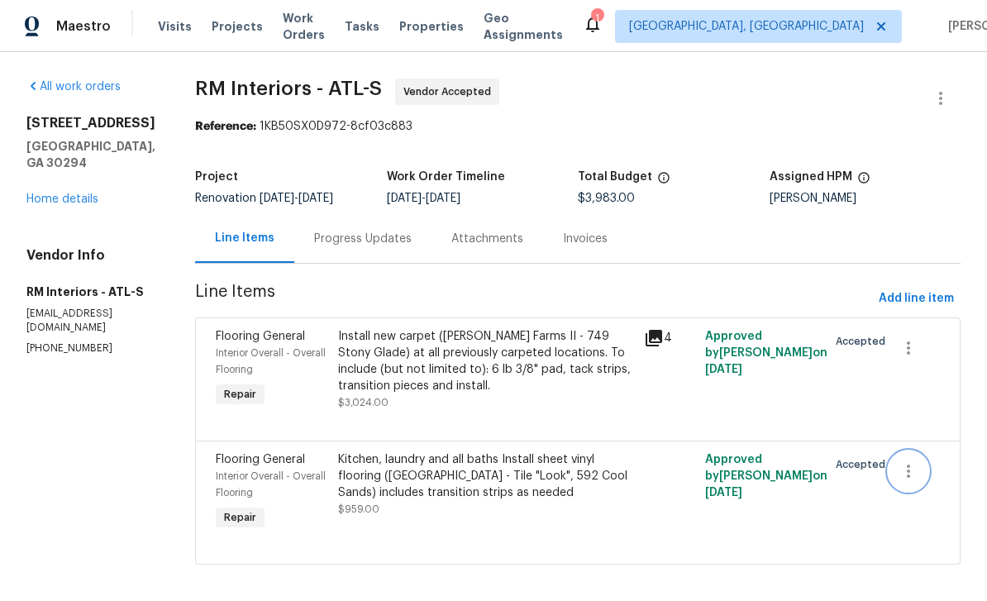
click at [914, 461] on icon "button" at bounding box center [908, 471] width 20 height 20
click at [921, 465] on li "Cancel" at bounding box center [920, 459] width 64 height 27
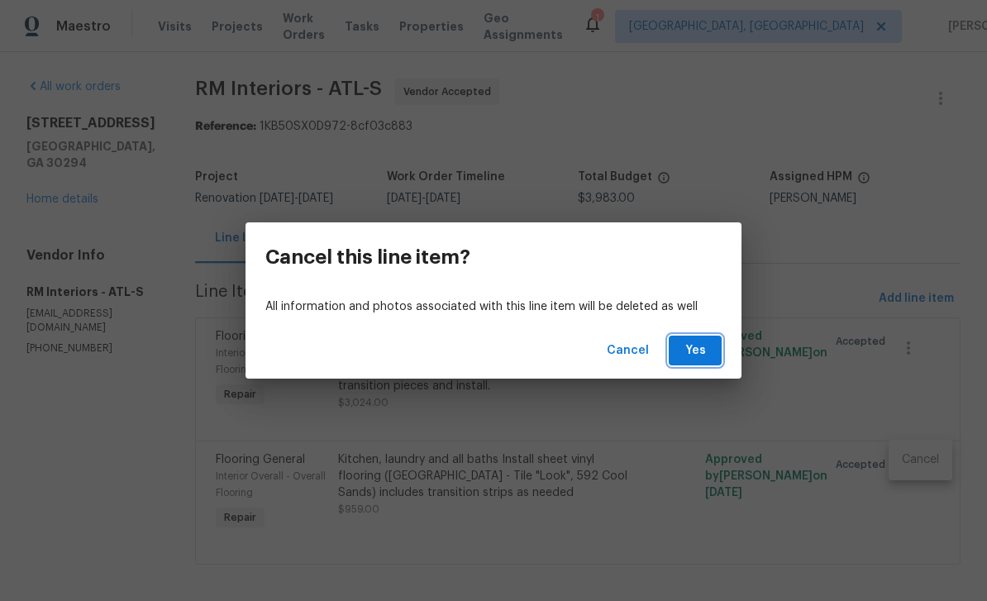
click at [711, 356] on button "Yes" at bounding box center [695, 351] width 53 height 31
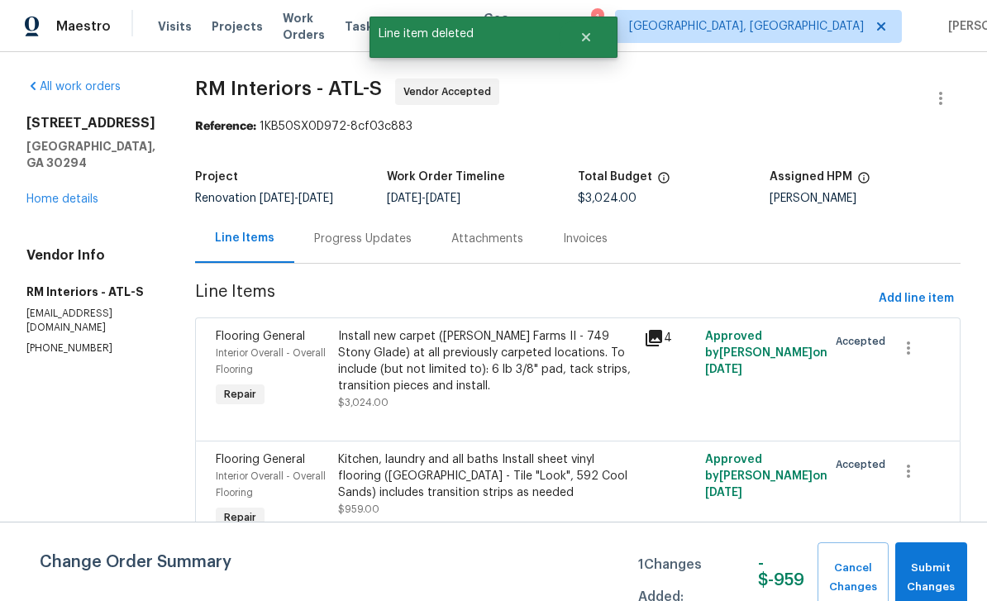
scroll to position [0, 0]
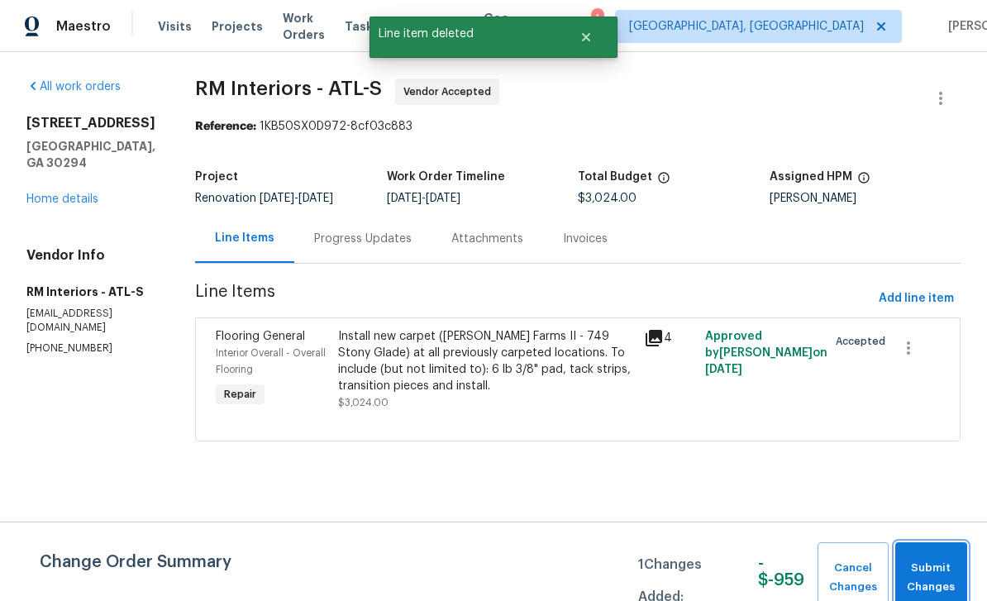
click at [943, 567] on span "Submit Changes" at bounding box center [930, 578] width 55 height 38
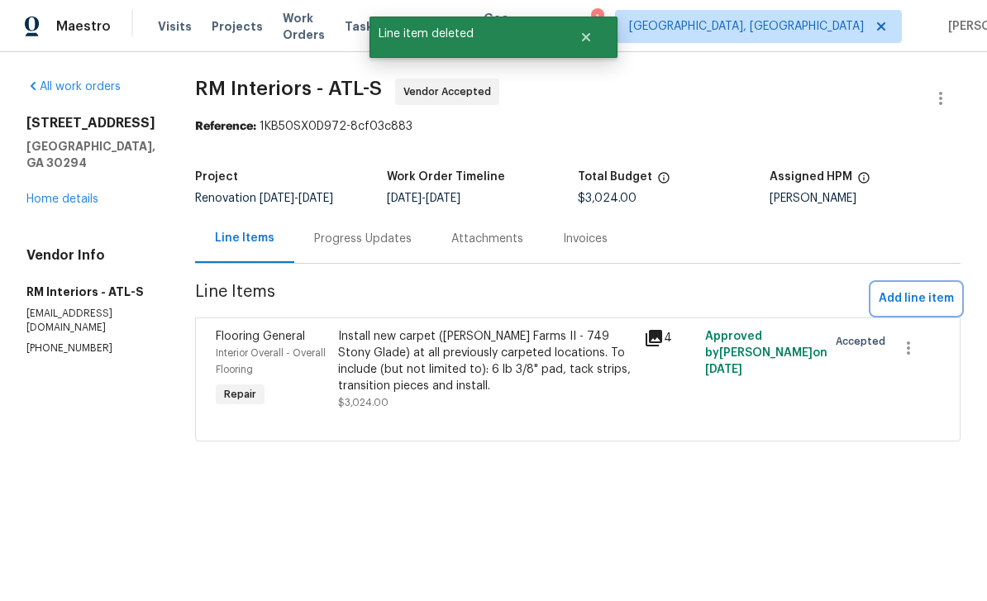
click at [916, 303] on span "Add line item" at bounding box center [915, 298] width 75 height 21
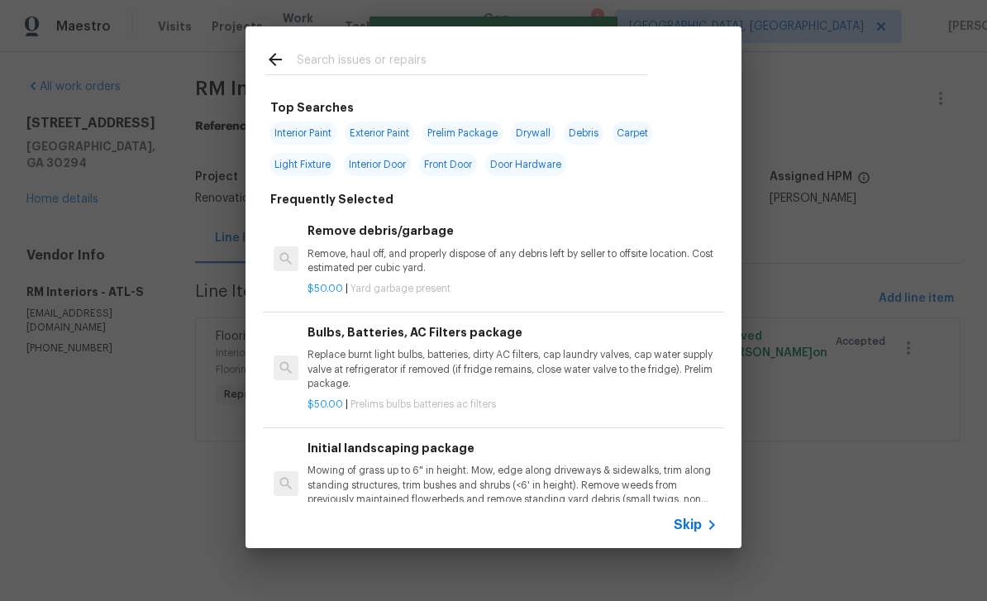
click at [542, 58] on input "text" at bounding box center [472, 62] width 350 height 25
type input "Lvp"
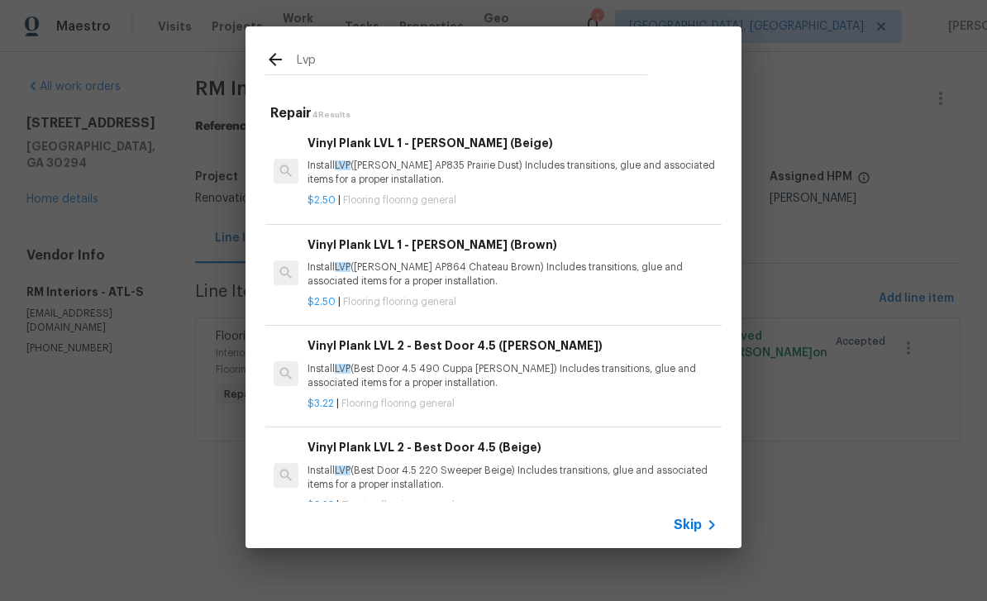
scroll to position [2, 0]
click at [617, 362] on p "Install LVP (Best Door 4.5 490 Cuppa Joe) Includes transitions, glue and associ…" at bounding box center [512, 376] width 410 height 28
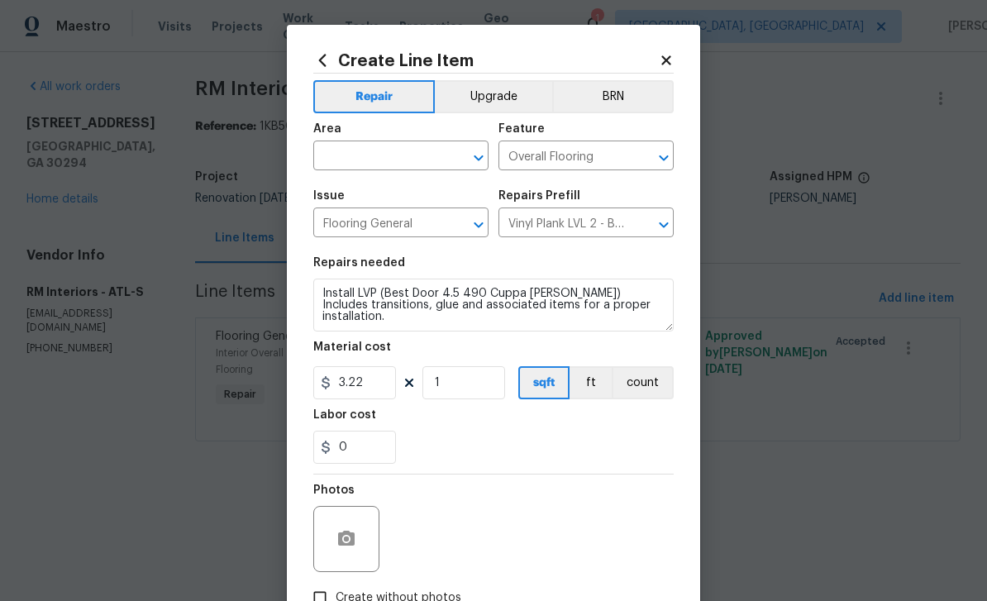
click at [483, 97] on button "Upgrade" at bounding box center [494, 96] width 118 height 33
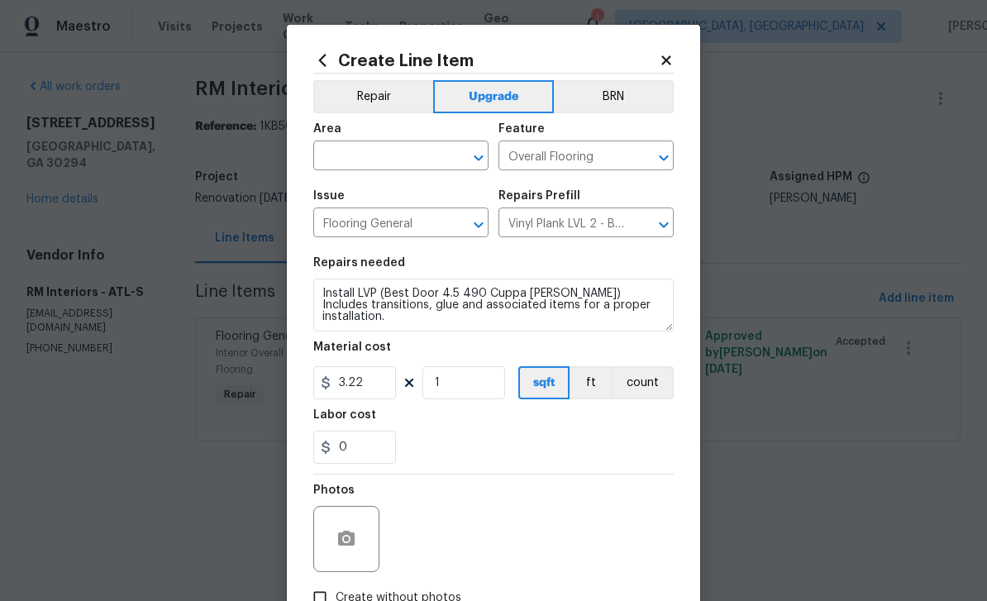
click at [407, 169] on input "text" at bounding box center [377, 158] width 129 height 26
click at [416, 226] on li "Interior Overall" at bounding box center [400, 222] width 175 height 27
type input "Interior Overall"
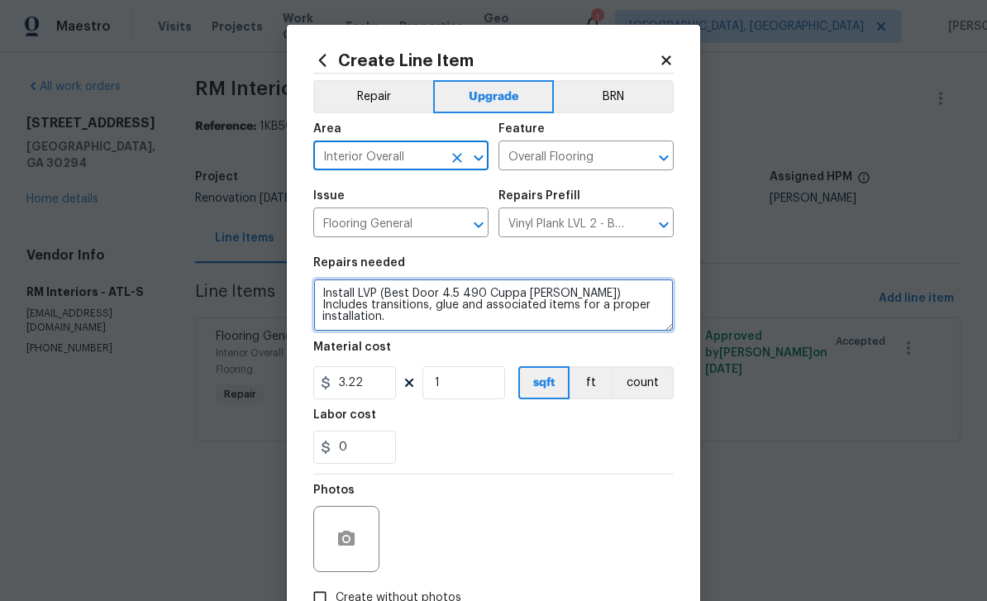
click at [325, 295] on textarea "Install LVP (Best Door 4.5 490 Cuppa Joe) Includes transitions, glue and associ…" at bounding box center [493, 304] width 360 height 53
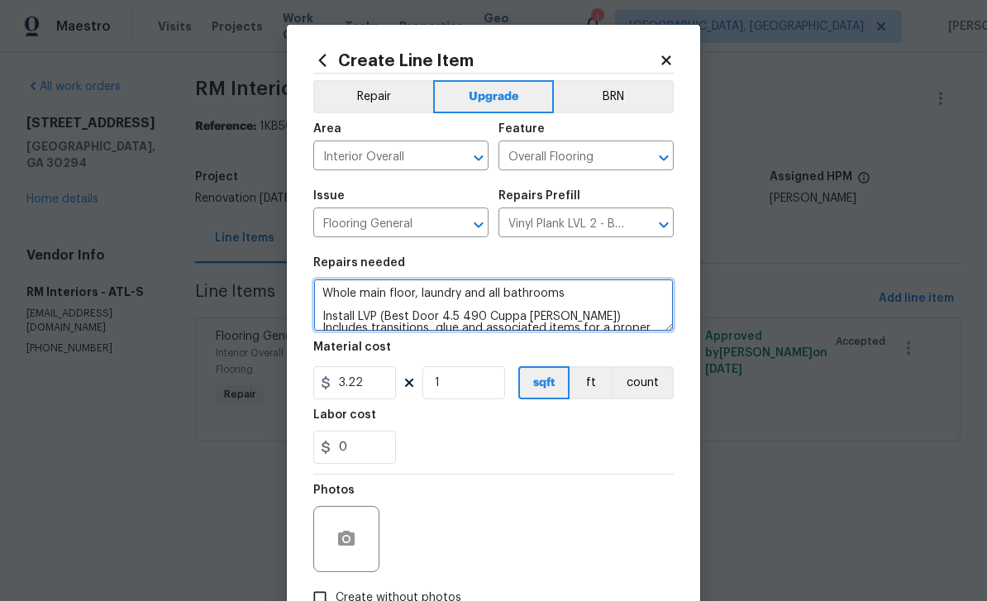
click at [330, 300] on textarea "Whole main floor, laundry and all bathrooms Install LVP (Best Door 4.5 490 Cupp…" at bounding box center [493, 304] width 360 height 53
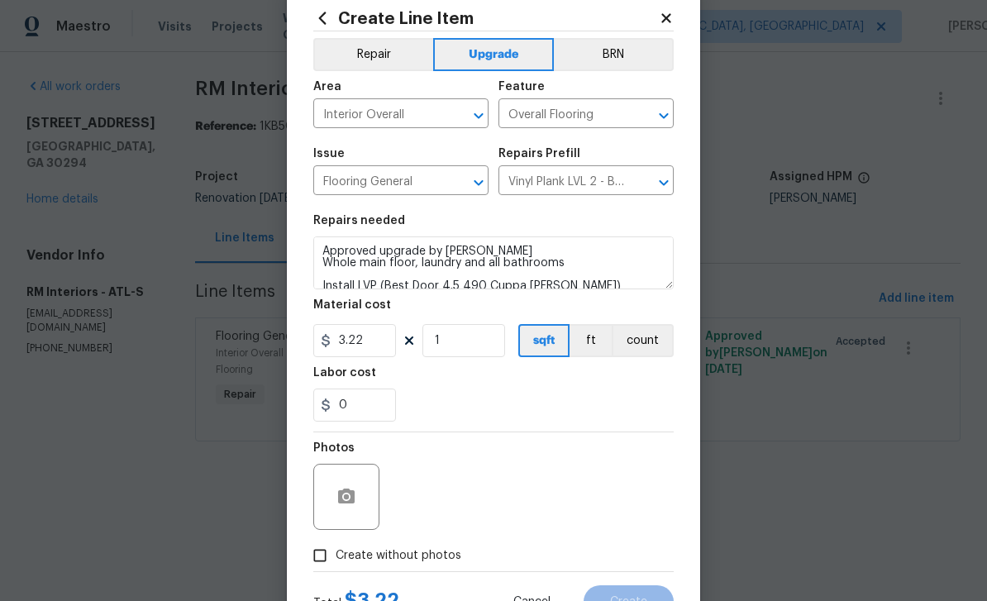
scroll to position [45, 0]
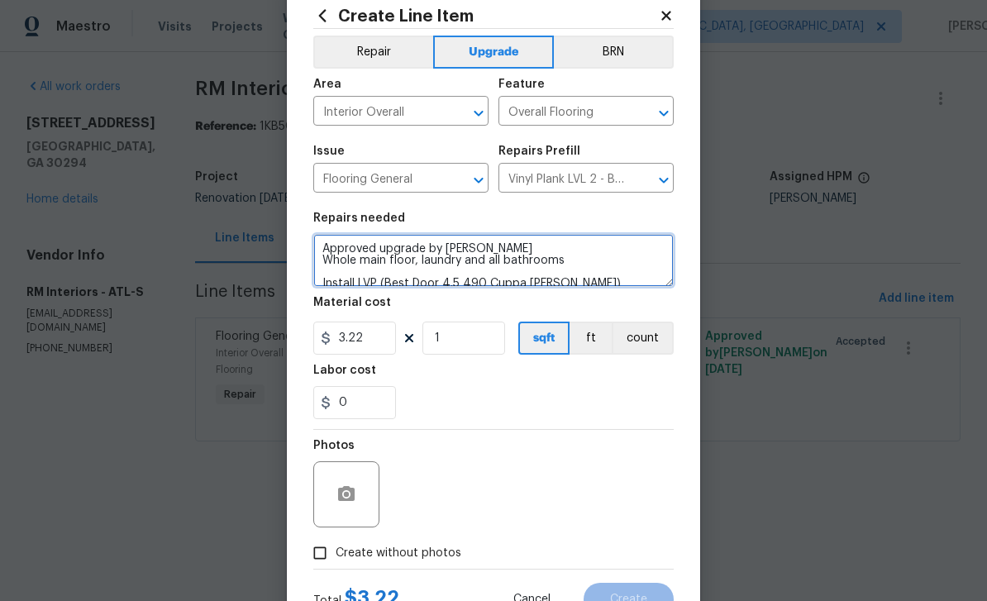
type textarea "Approved upgrade by Matt Whole main floor, laundry and all bathrooms Install LV…"
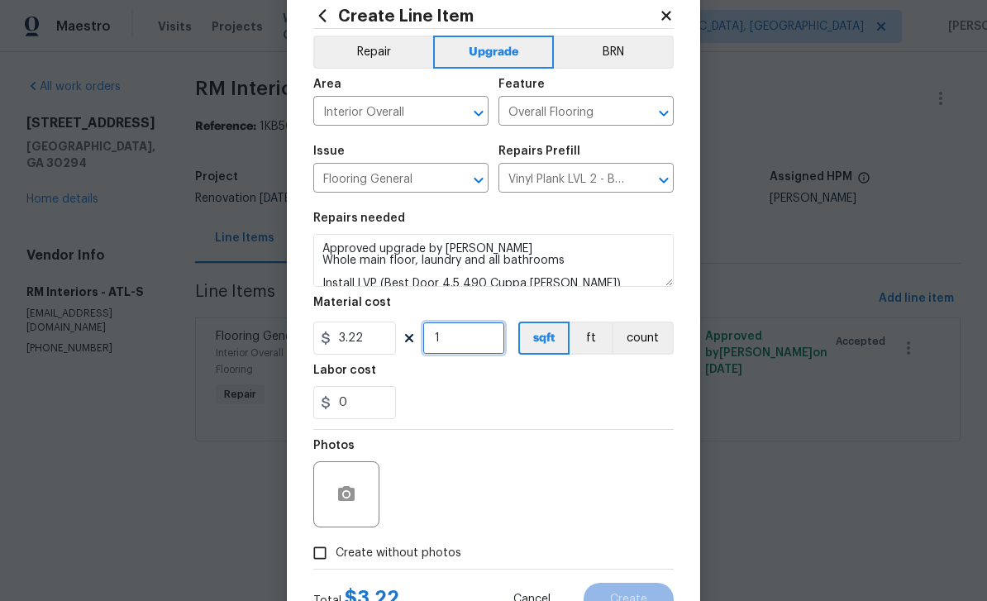
click at [454, 346] on input "1" at bounding box center [463, 337] width 83 height 33
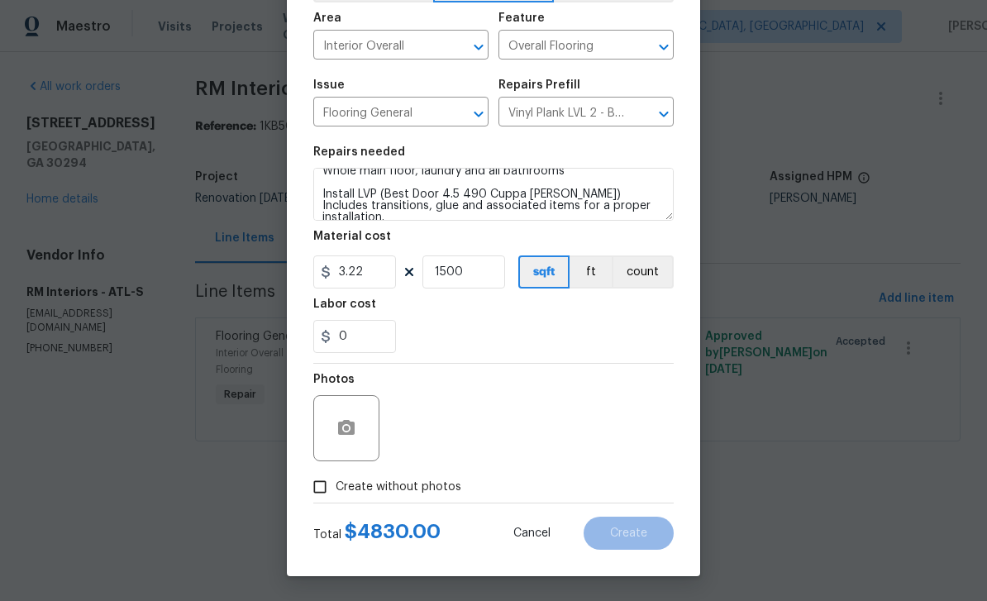
scroll to position [114, 0]
type input "1500"
click at [321, 484] on input "Create without photos" at bounding box center [319, 486] width 31 height 31
checkbox input "true"
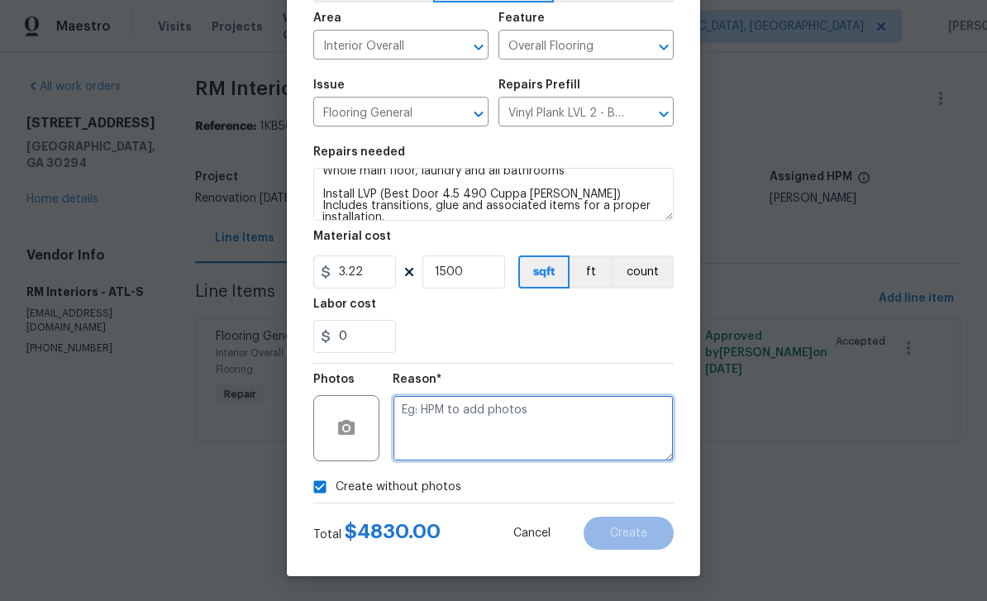
click at [585, 419] on textarea at bounding box center [533, 428] width 281 height 66
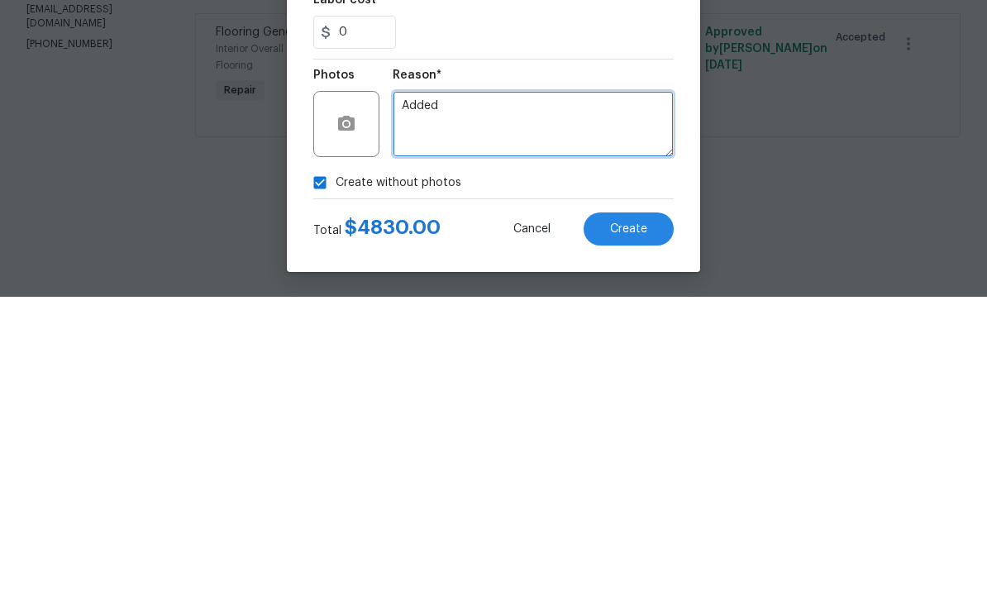
type textarea "Added"
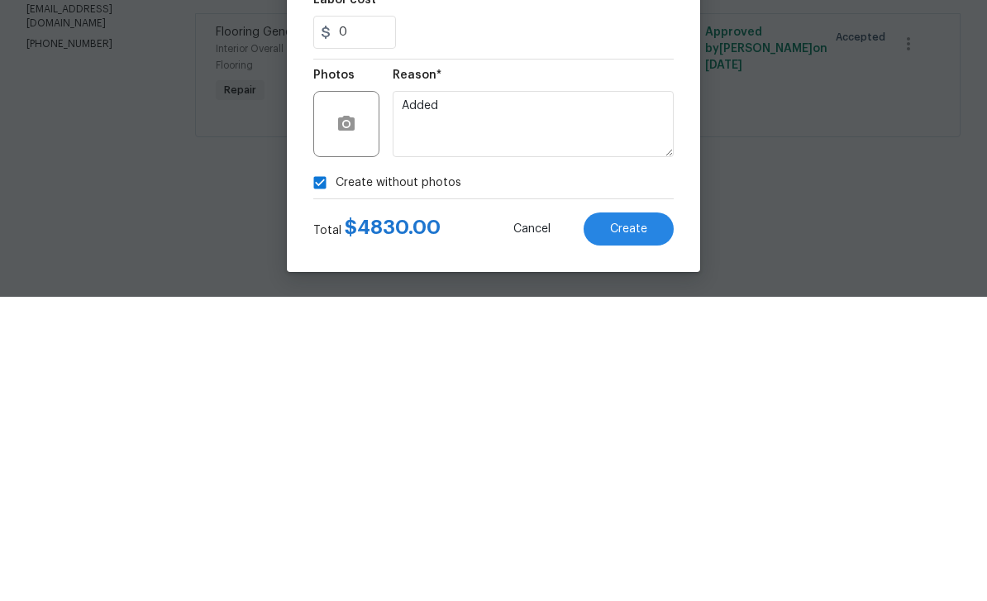
click at [659, 516] on button "Create" at bounding box center [628, 532] width 90 height 33
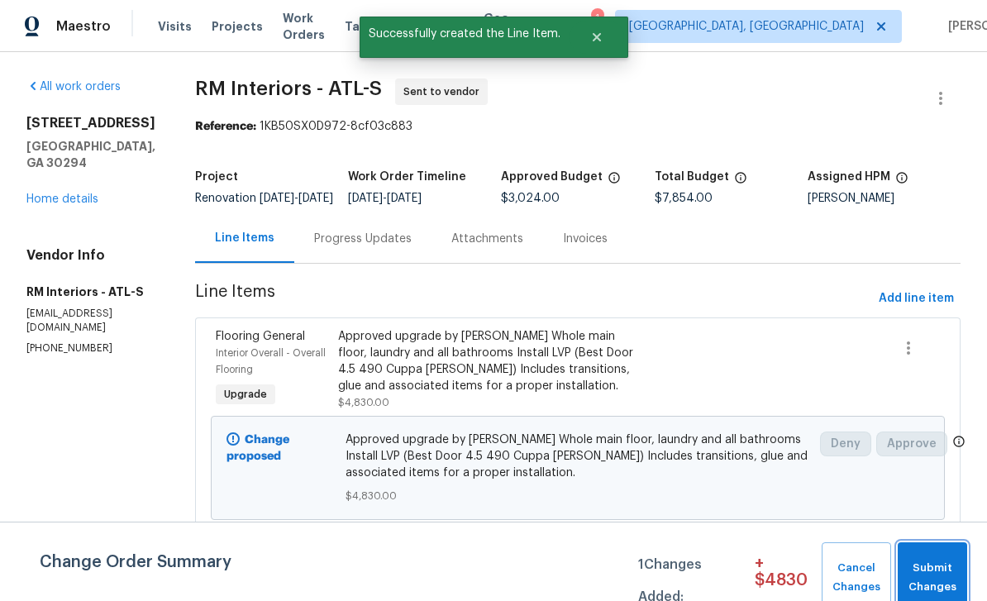
click at [945, 572] on span "Submit Changes" at bounding box center [932, 578] width 53 height 38
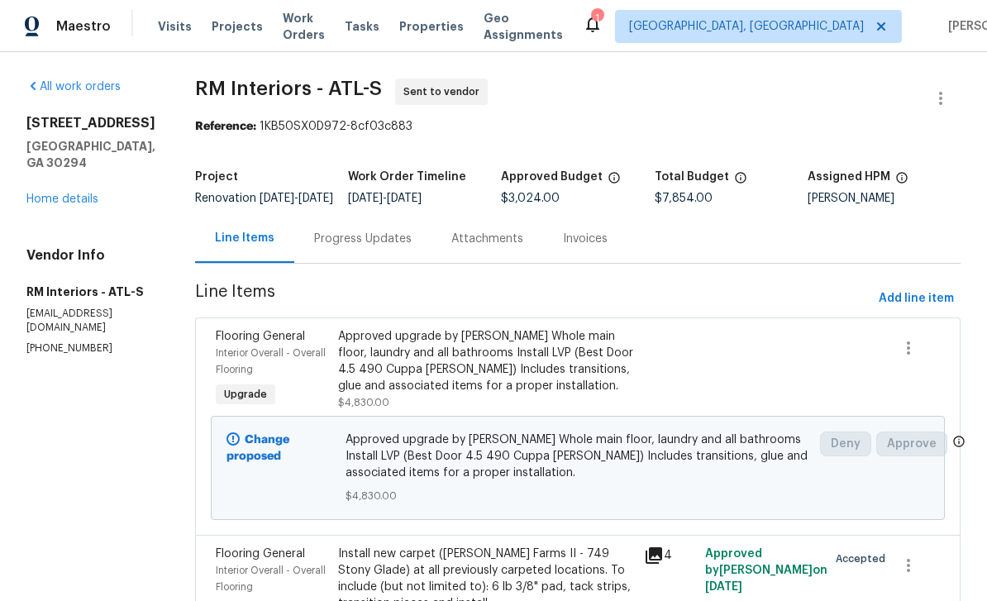
click at [57, 197] on link "Home details" at bounding box center [62, 199] width 72 height 12
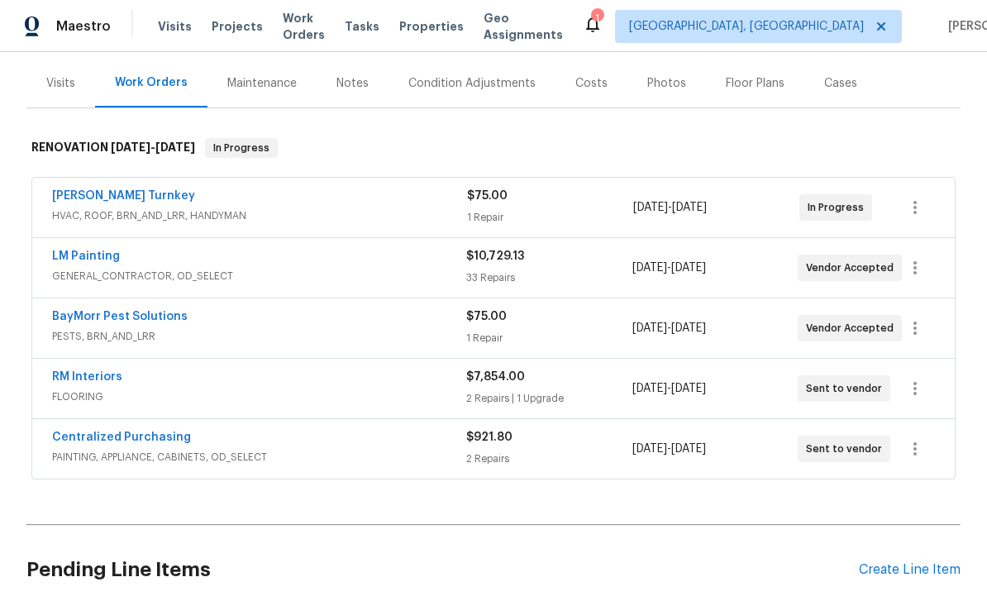
scroll to position [210, 0]
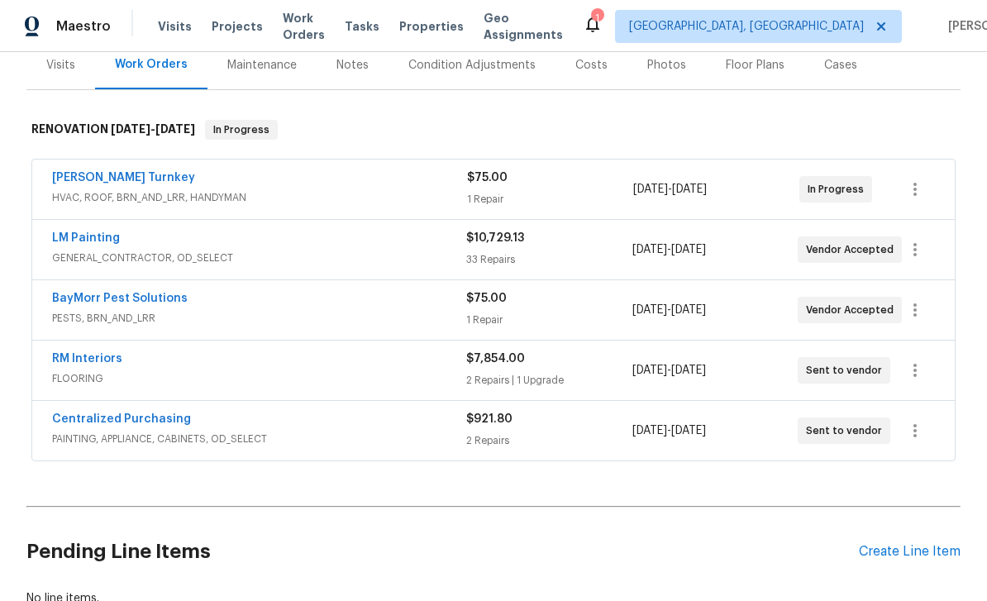
click at [74, 236] on link "LM Painting" at bounding box center [86, 238] width 68 height 12
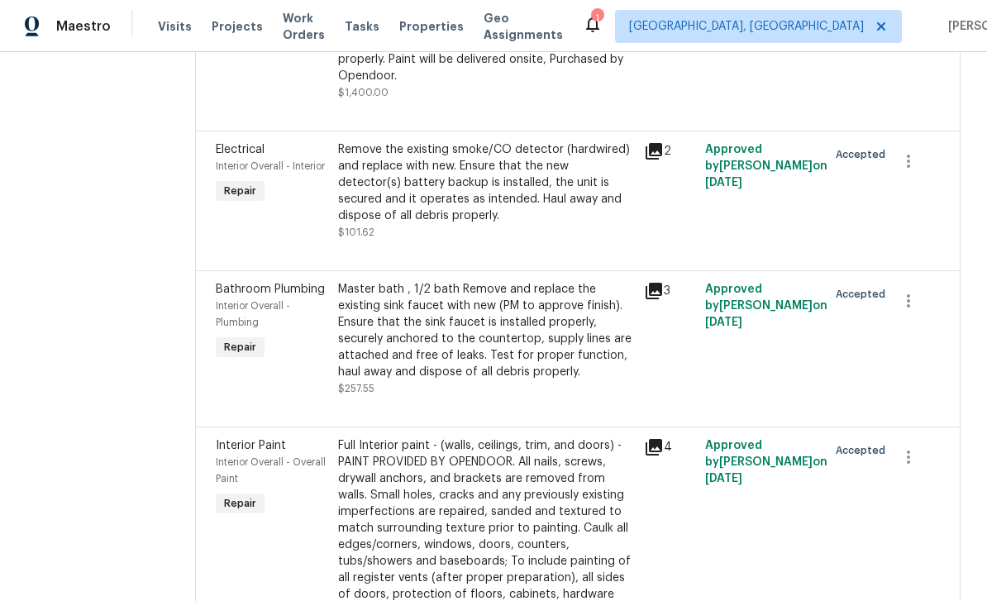
scroll to position [3697, 0]
click at [596, 83] on div "Add hardware and Prep, sand, mask and apply 2 coats of paint to the kitchen cab…" at bounding box center [486, 26] width 296 height 116
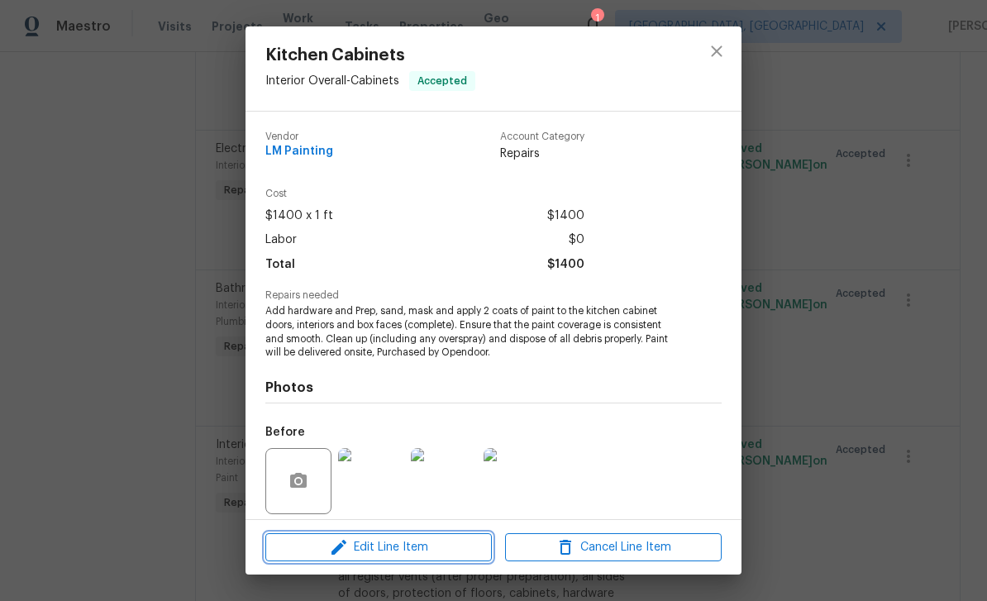
click at [468, 545] on span "Edit Line Item" at bounding box center [378, 547] width 217 height 21
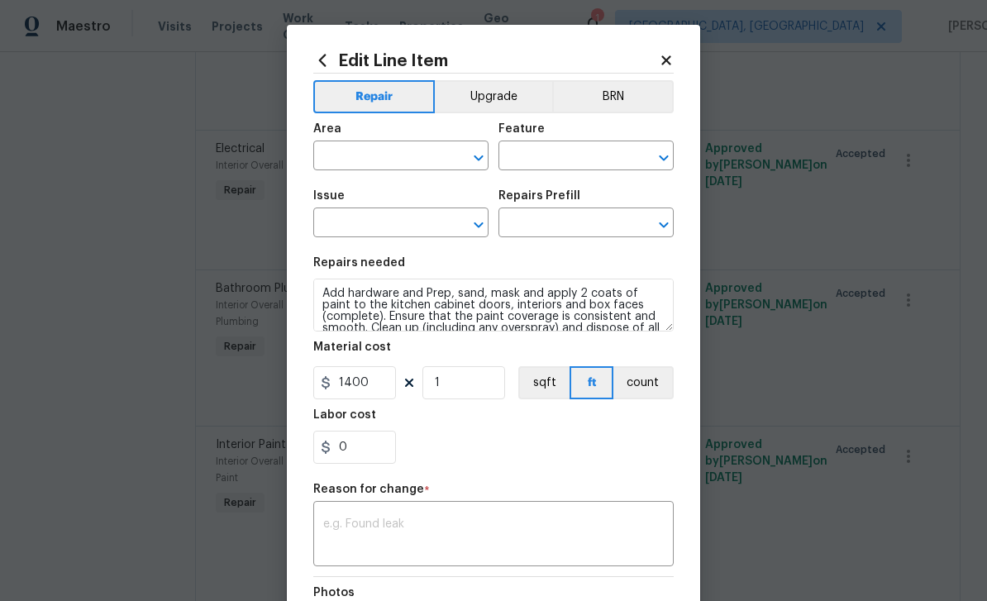
type input "Interior Overall"
type input "Cabinets"
type input "Kitchen Cabinets"
type input "Paint Cabinets Full Inside & Out - LABOR ONLY $28.00"
click at [504, 95] on button "Upgrade" at bounding box center [494, 96] width 118 height 33
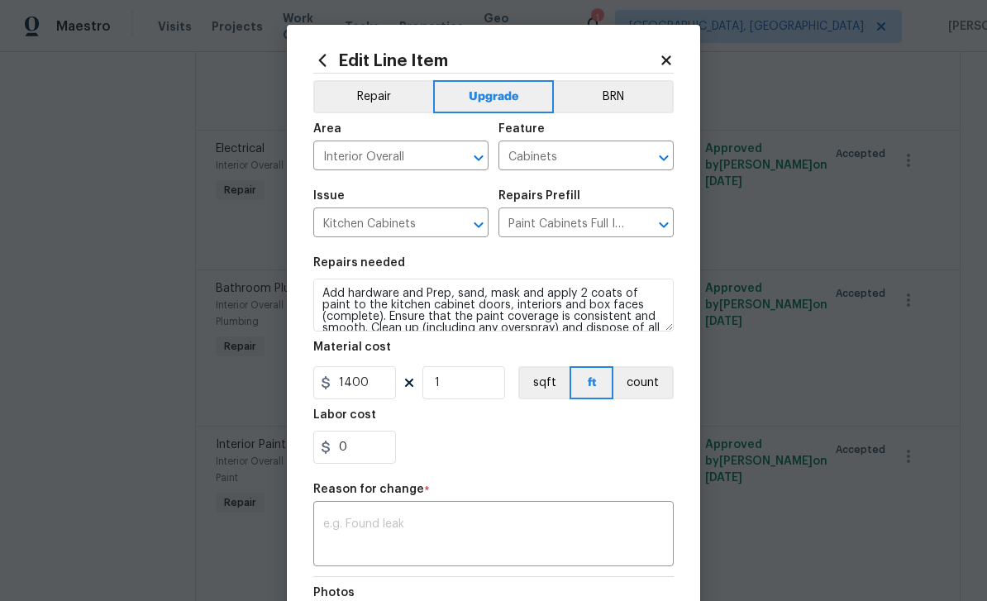
click at [606, 540] on textarea at bounding box center [493, 535] width 340 height 35
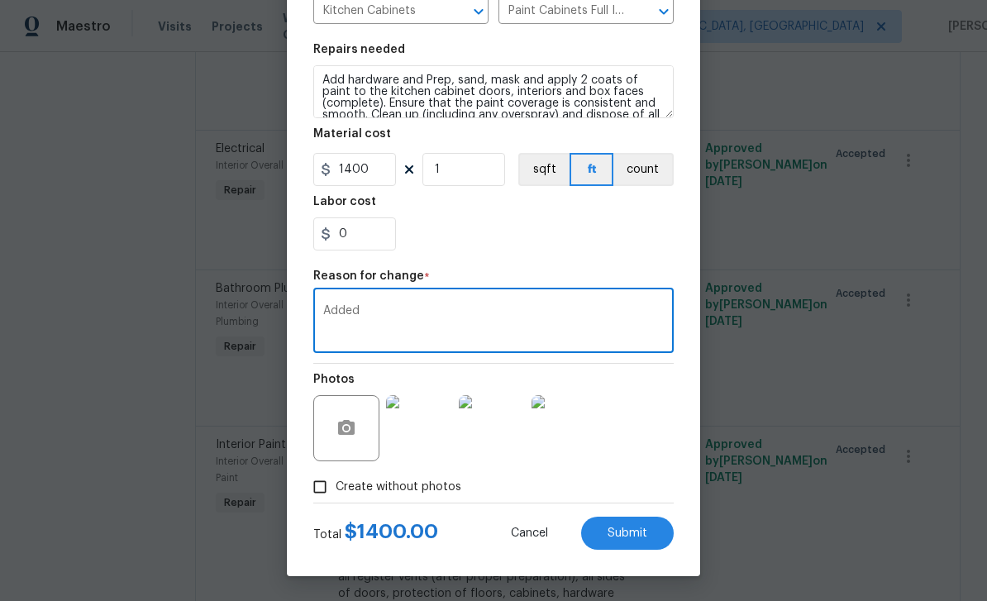
scroll to position [217, 0]
type textarea "Added"
click at [655, 535] on button "Submit" at bounding box center [627, 532] width 93 height 33
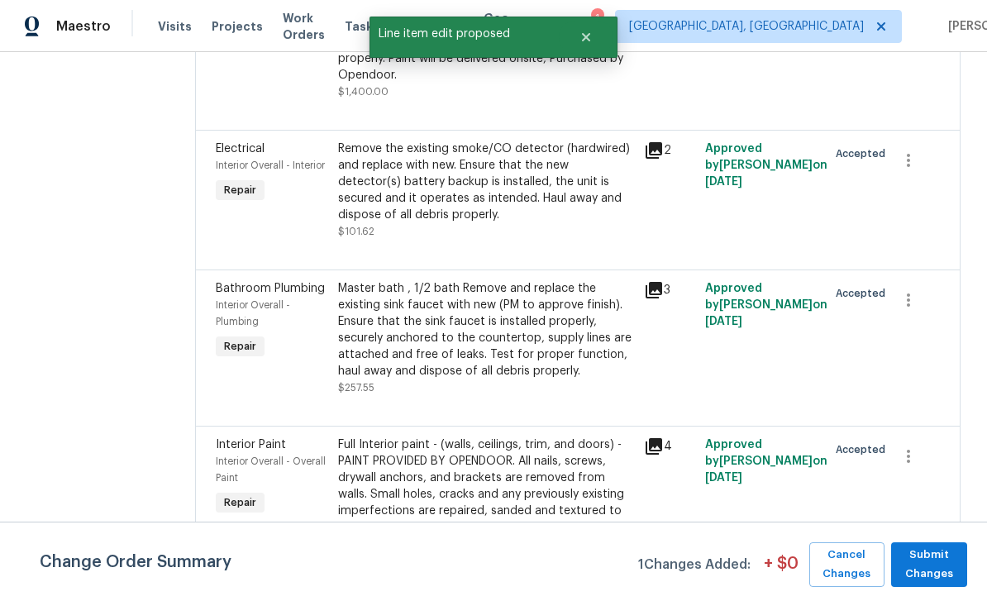
scroll to position [0, 0]
click at [953, 569] on span "Submit Changes" at bounding box center [928, 564] width 59 height 38
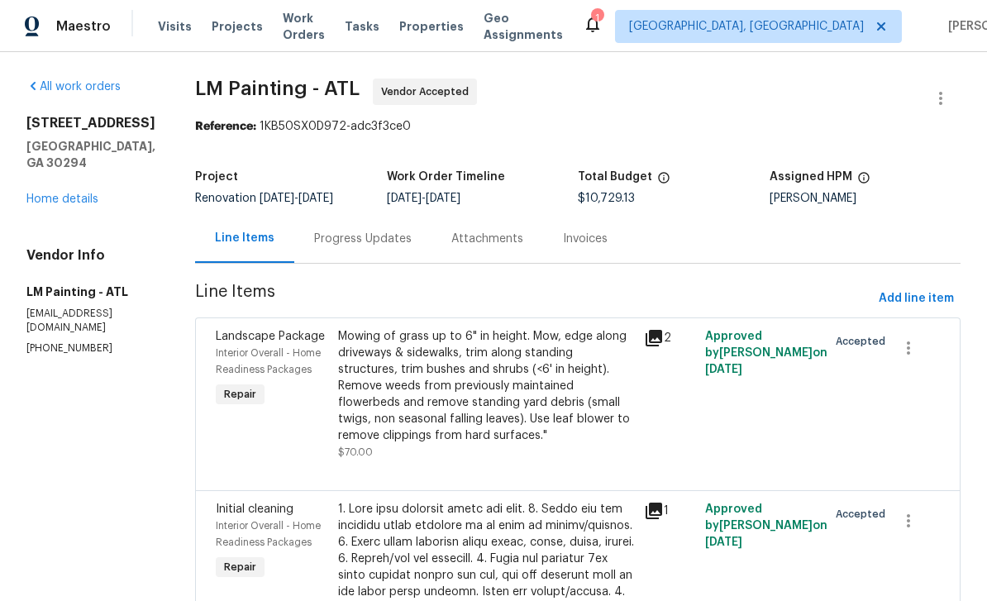
click at [51, 193] on link "Home details" at bounding box center [62, 199] width 72 height 12
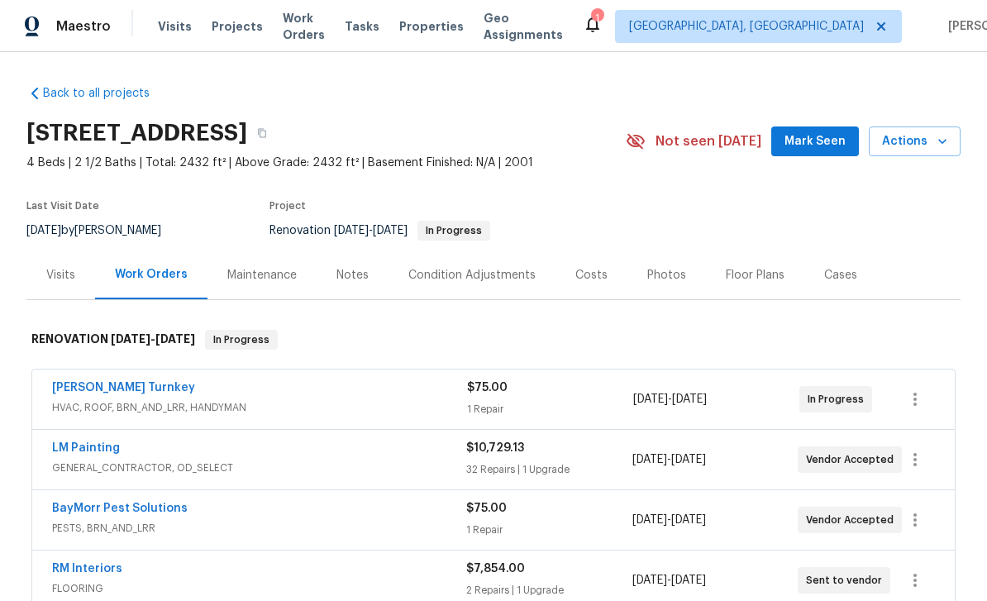
click at [356, 250] on div "Notes" at bounding box center [352, 274] width 72 height 49
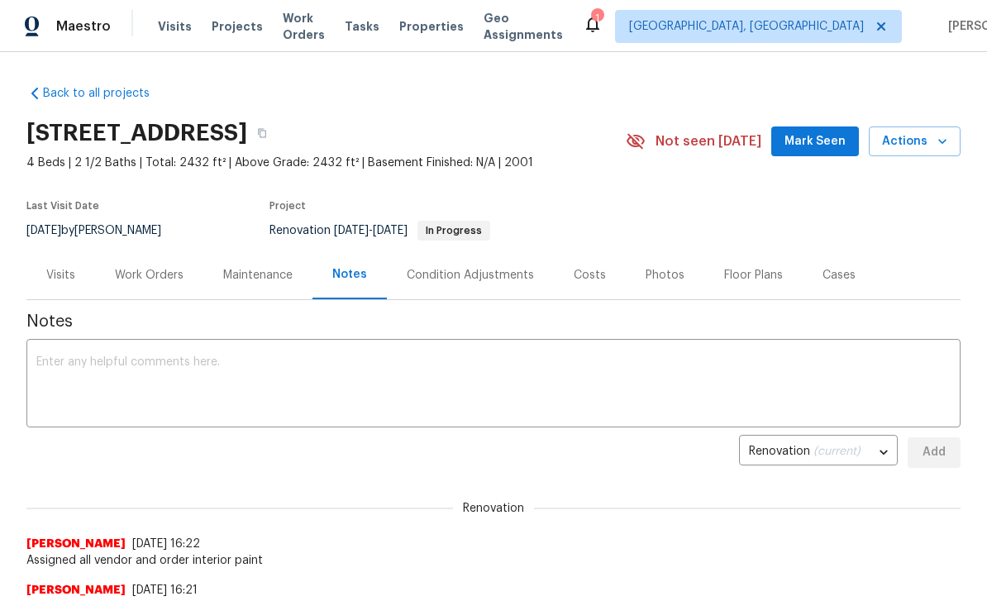
click at [86, 377] on textarea at bounding box center [493, 385] width 914 height 58
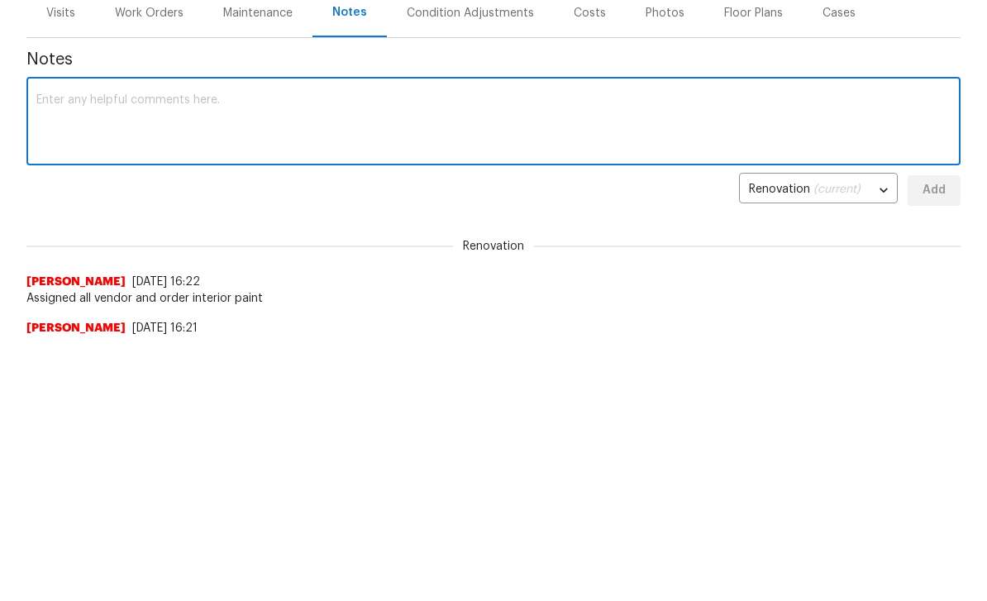
click at [74, 356] on textarea at bounding box center [493, 385] width 914 height 58
paste textarea "Juanito - please move forward with the following: Upgrade whole main floor and …"
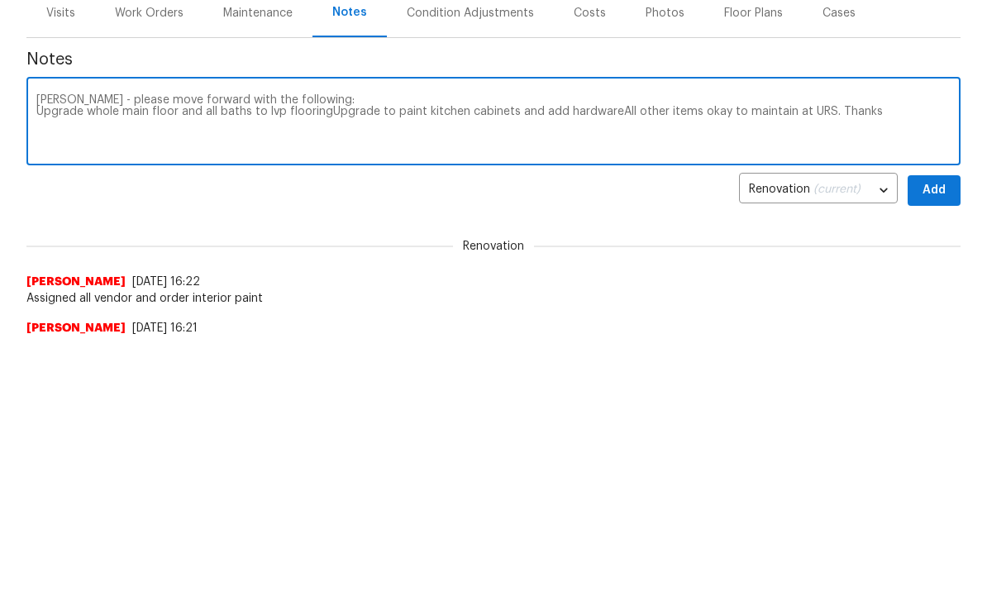
click at [45, 343] on div "Juanito - please move forward with the following: Upgrade whole main floor and …" at bounding box center [493, 385] width 934 height 84
click at [53, 343] on div "Juanito - please move forward with the following: Upgrade whole main floor and …" at bounding box center [493, 385] width 934 height 84
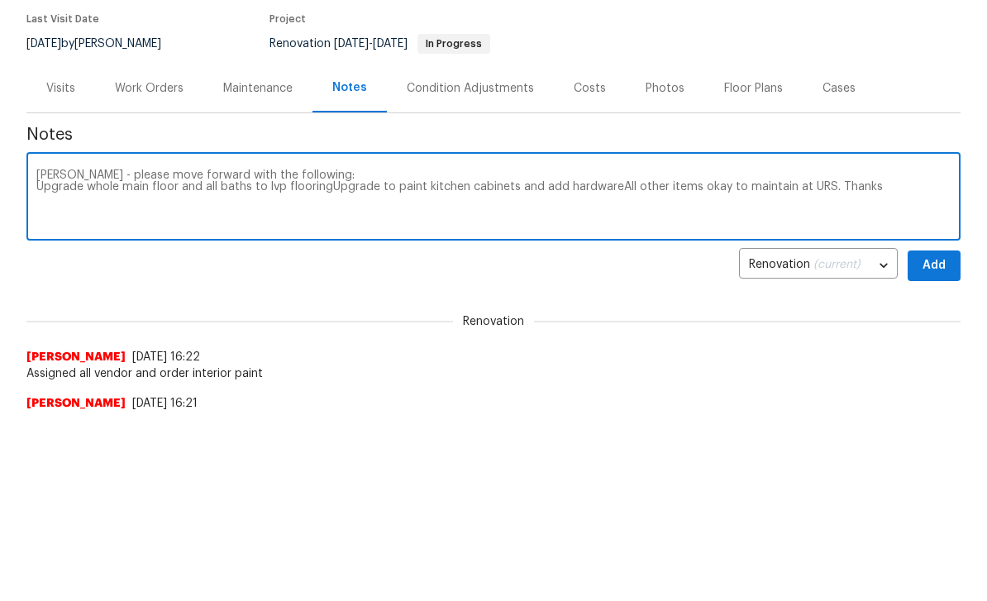
click at [69, 356] on textarea "Juanito - please move forward with the following: Upgrade whole main floor and …" at bounding box center [493, 385] width 914 height 58
click at [41, 343] on div "Juanito - please move forward with the following: Upgrade whole main floor and …" at bounding box center [493, 385] width 934 height 84
click at [37, 356] on textarea "Juanito - please move forward with the following: Upgrade whole main floor and …" at bounding box center [493, 385] width 914 height 58
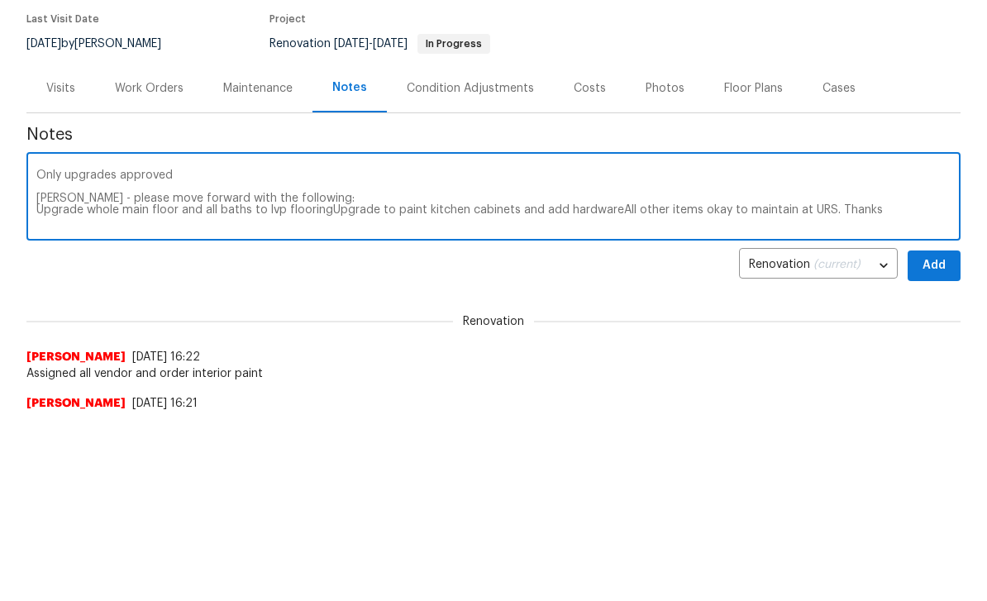
type textarea "Only upgrades approved Juanito - please move forward with the following: Upgrad…"
click at [940, 442] on span "Add" at bounding box center [934, 452] width 26 height 21
